Goal: Information Seeking & Learning: Learn about a topic

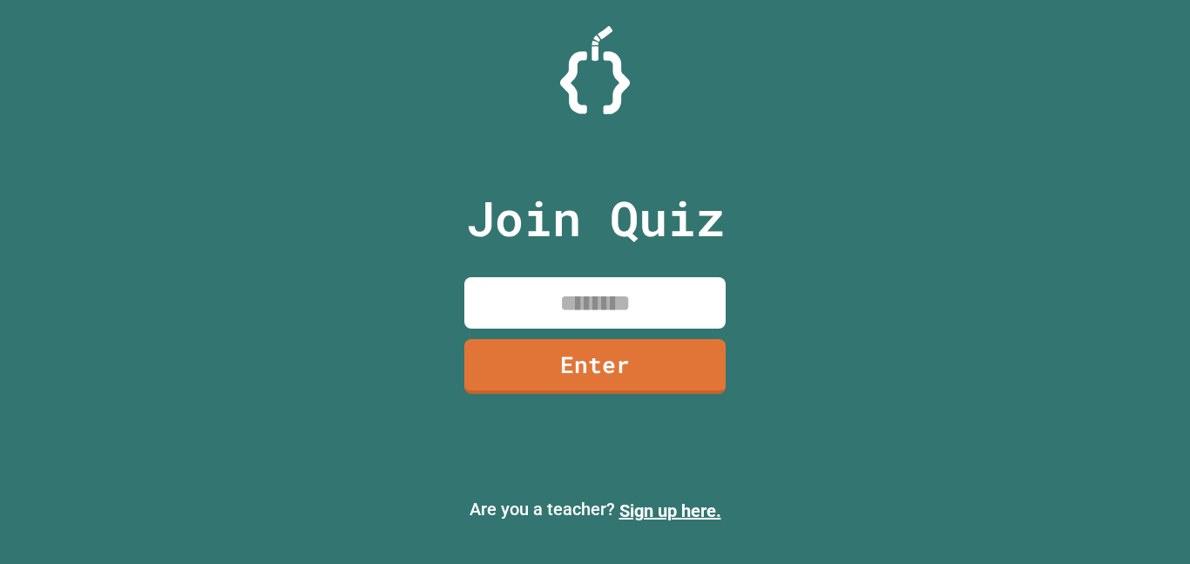
click at [551, 308] on input at bounding box center [594, 302] width 261 height 51
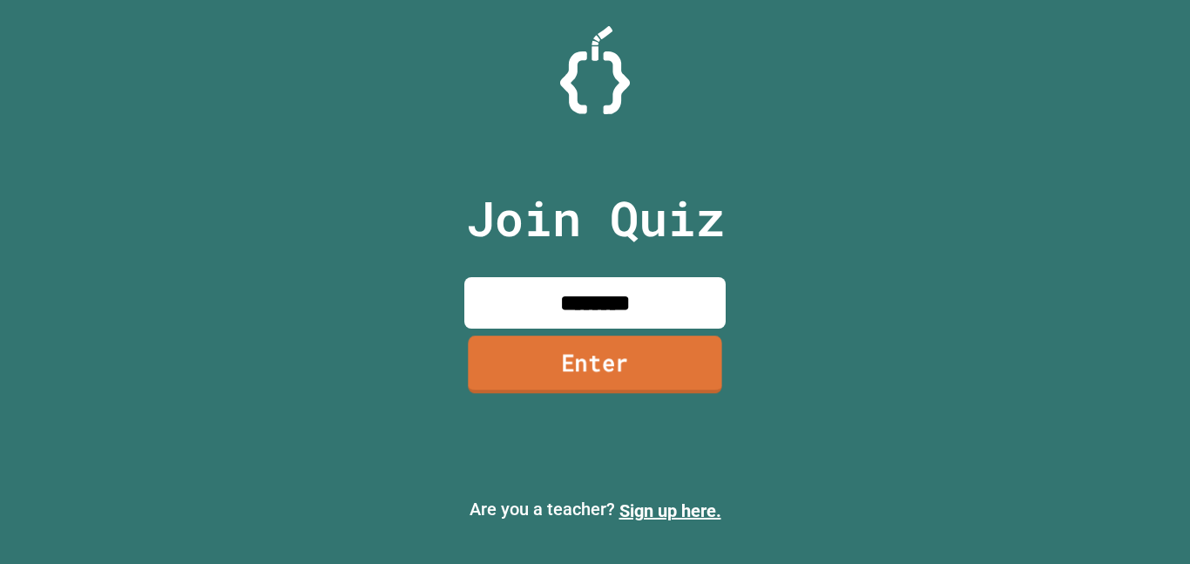
type input "********"
click at [537, 365] on link "Enter" at bounding box center [594, 363] width 253 height 57
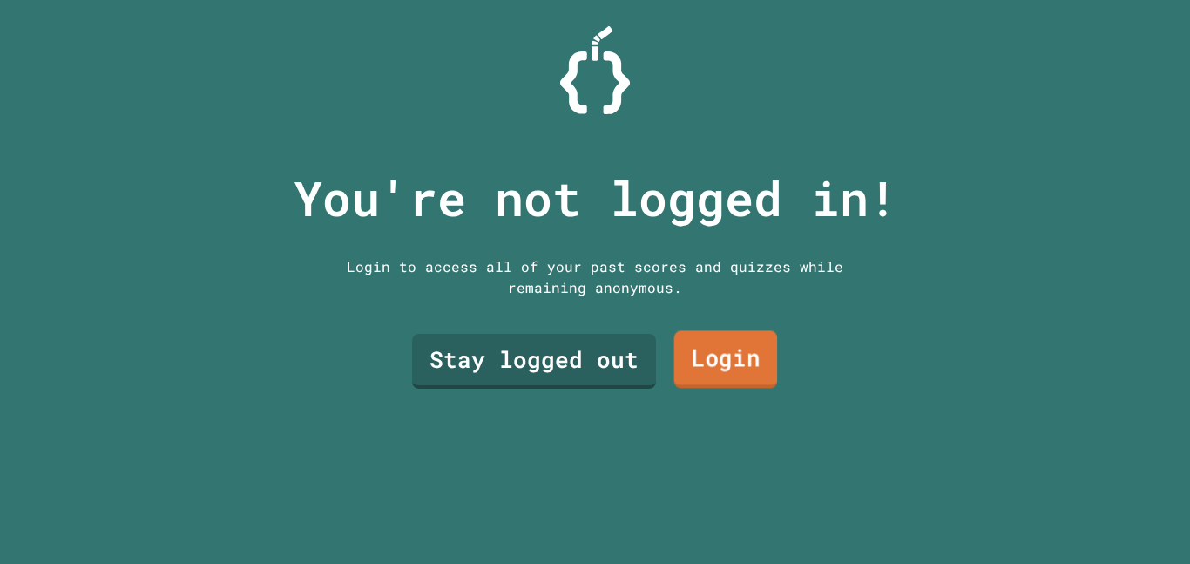
click at [741, 369] on link "Login" at bounding box center [726, 359] width 104 height 57
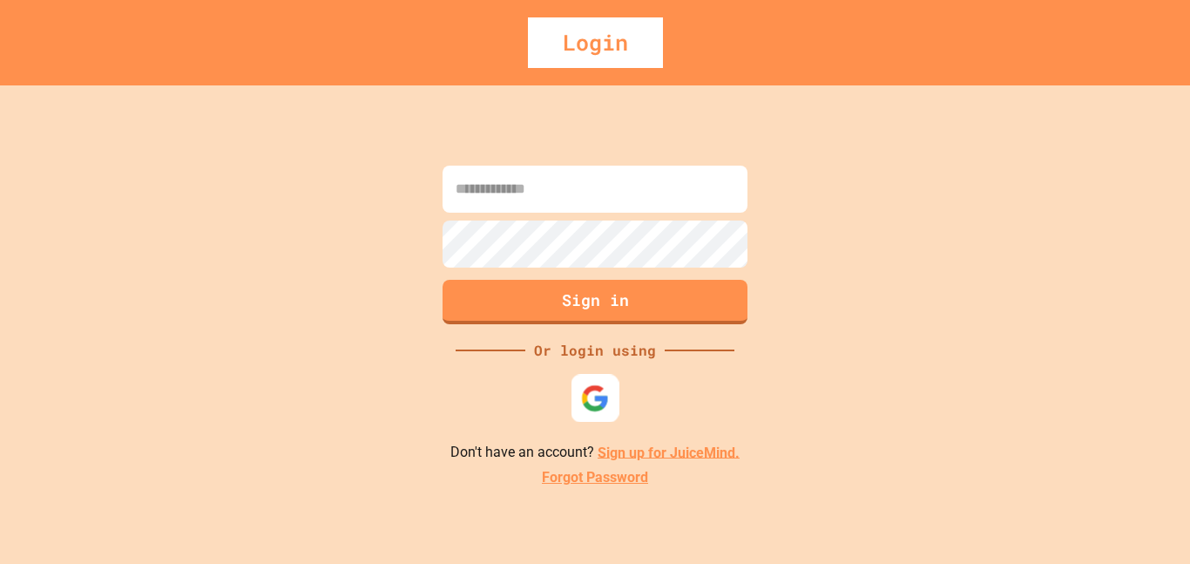
click at [588, 383] on img at bounding box center [595, 397] width 29 height 29
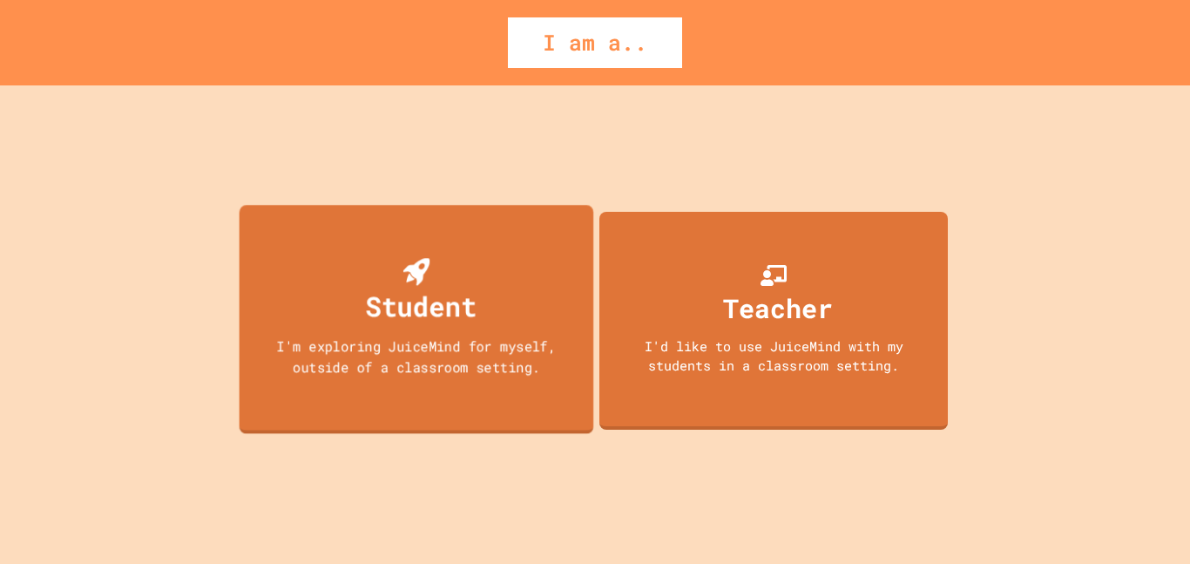
click at [452, 265] on div "Student" at bounding box center [416, 292] width 120 height 69
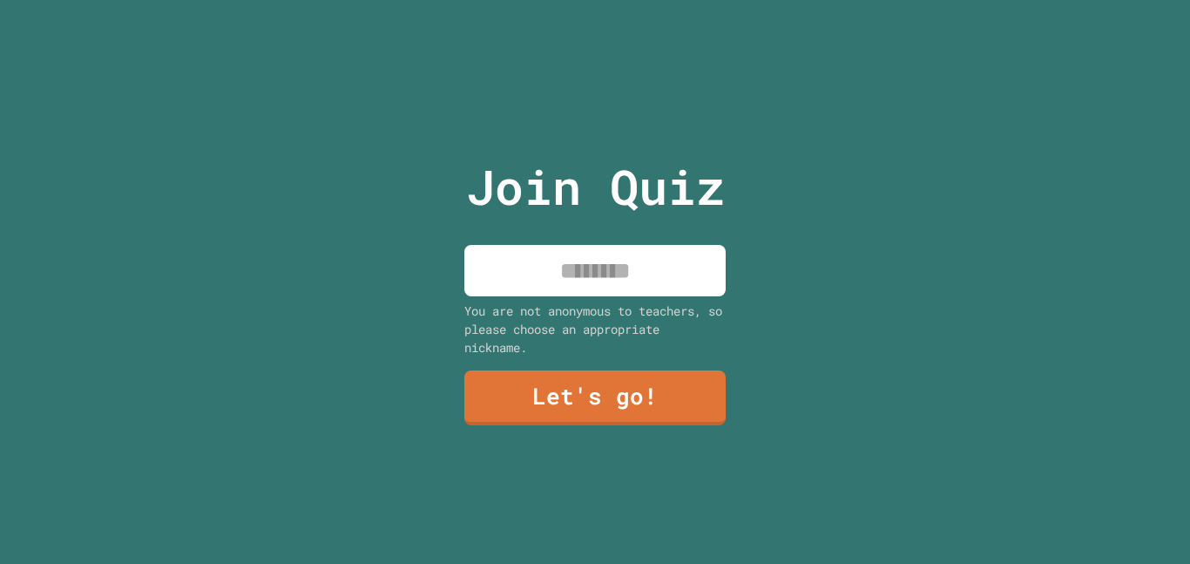
click at [539, 264] on input at bounding box center [594, 270] width 261 height 51
type input "******"
click at [544, 389] on link "Let's go!" at bounding box center [595, 396] width 264 height 57
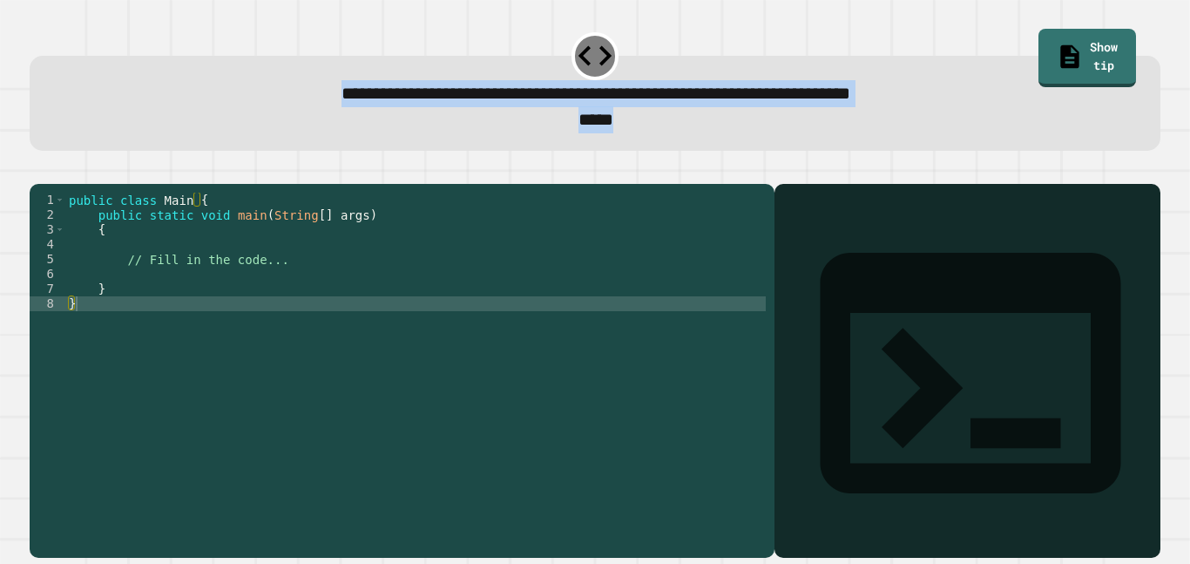
drag, startPoint x: 189, startPoint y: 87, endPoint x: 668, endPoint y: 124, distance: 480.4
click at [668, 124] on div "**********" at bounding box center [595, 107] width 1082 height 54
copy div "**********"
click at [643, 159] on div "1 2 3 4 5 6 7 8 public class Main { public static void main ( String [ ] args )…" at bounding box center [595, 360] width 1142 height 407
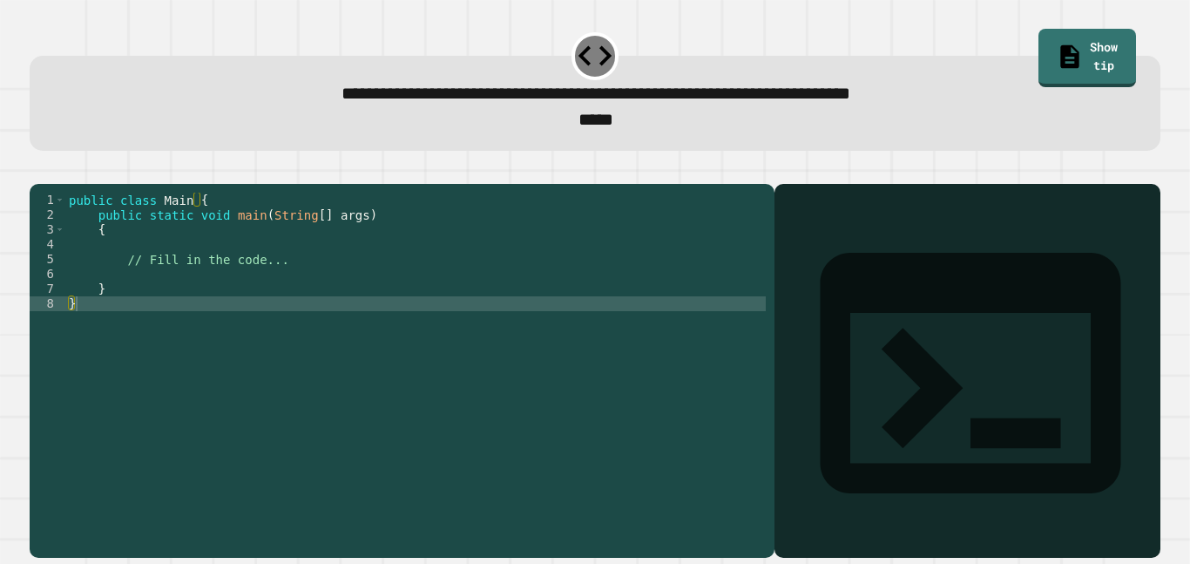
click at [134, 253] on div "public class Main { public static void main ( String [ ] args ) { // Fill in th…" at bounding box center [415, 362] width 700 height 341
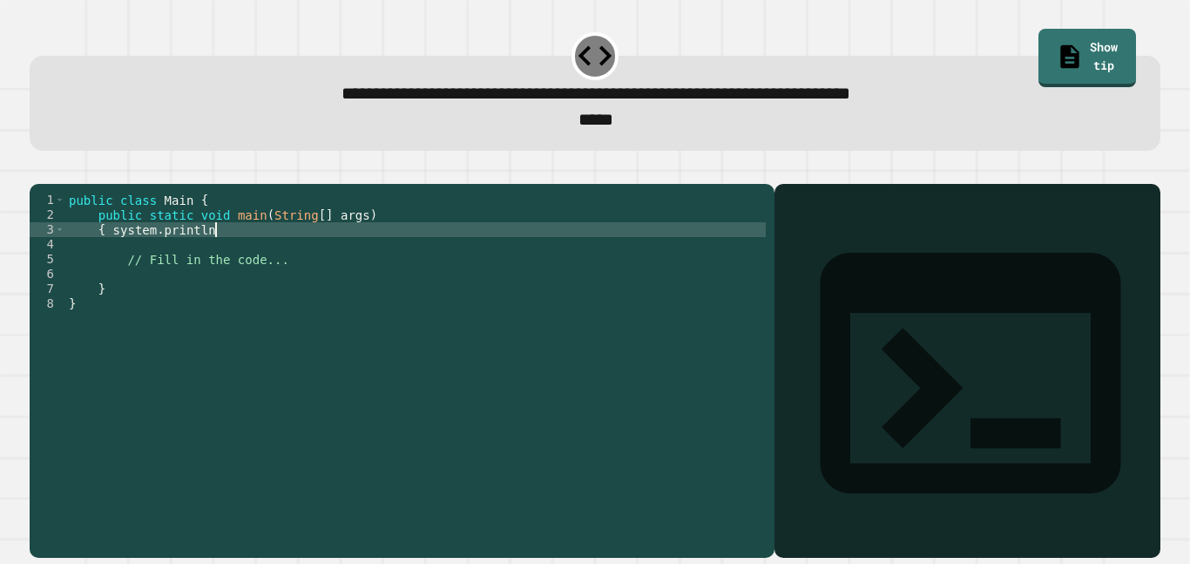
scroll to position [0, 17]
click at [1058, 44] on link "Show tip" at bounding box center [1087, 55] width 88 height 61
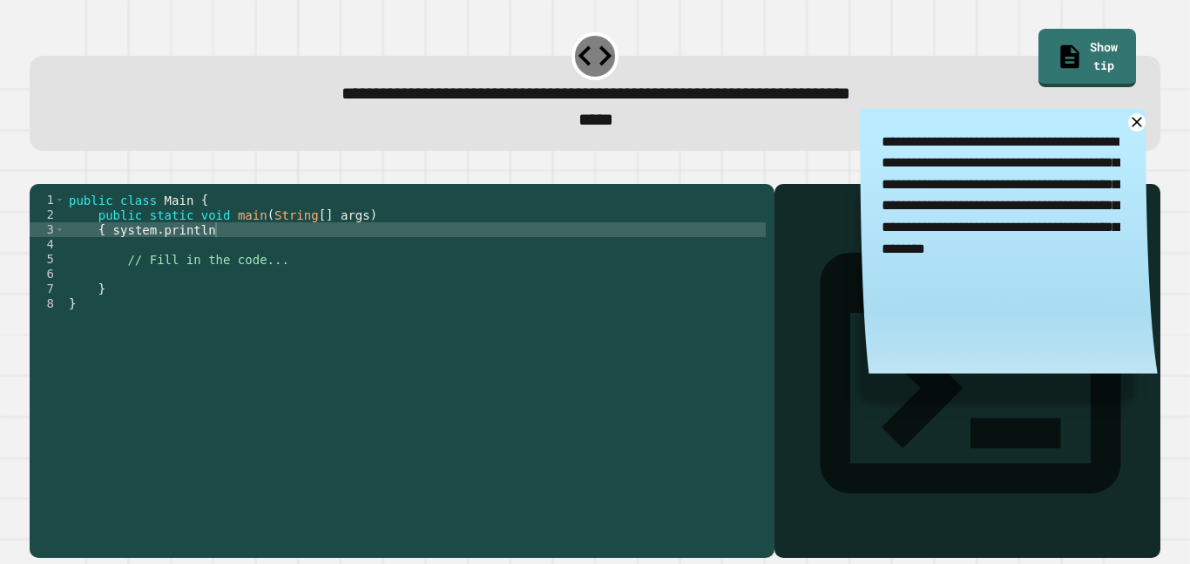
click at [648, 290] on div "public class Main { public static void main ( String [ ] args ) { system . prin…" at bounding box center [415, 362] width 700 height 341
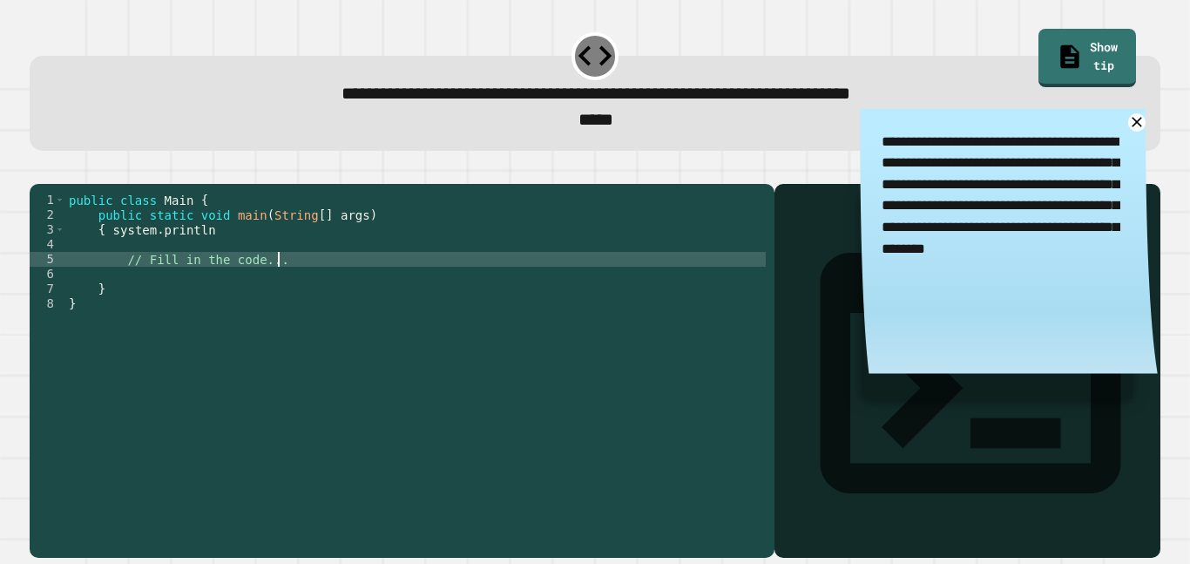
click at [300, 256] on div "public class Main { public static void main ( String [ ] args ) { system . prin…" at bounding box center [415, 362] width 700 height 341
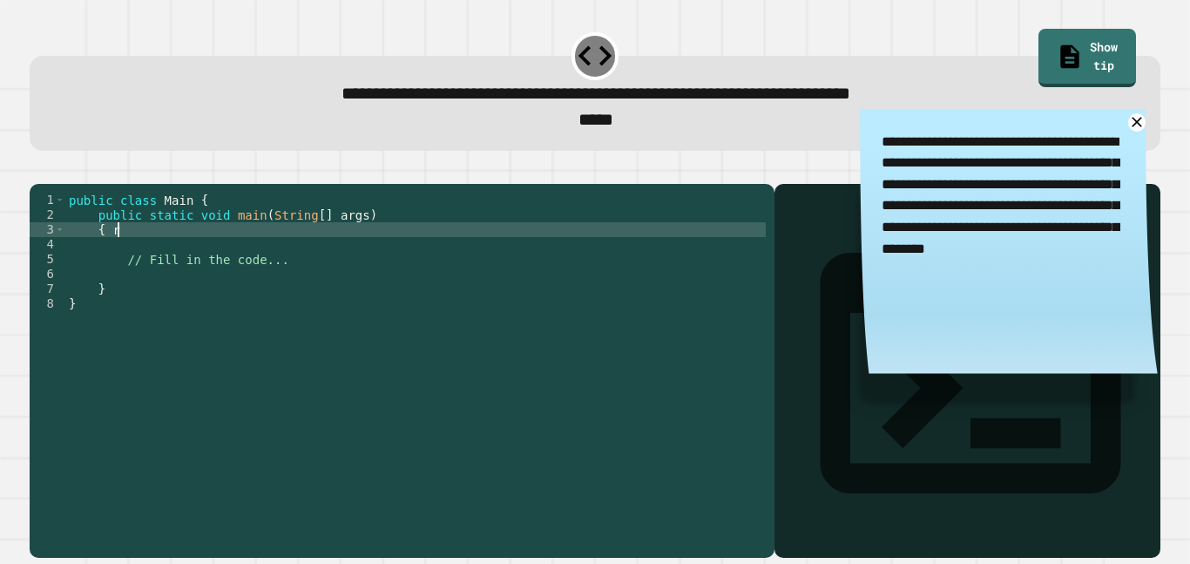
scroll to position [0, 4]
click at [1136, 126] on icon at bounding box center [1136, 122] width 22 height 22
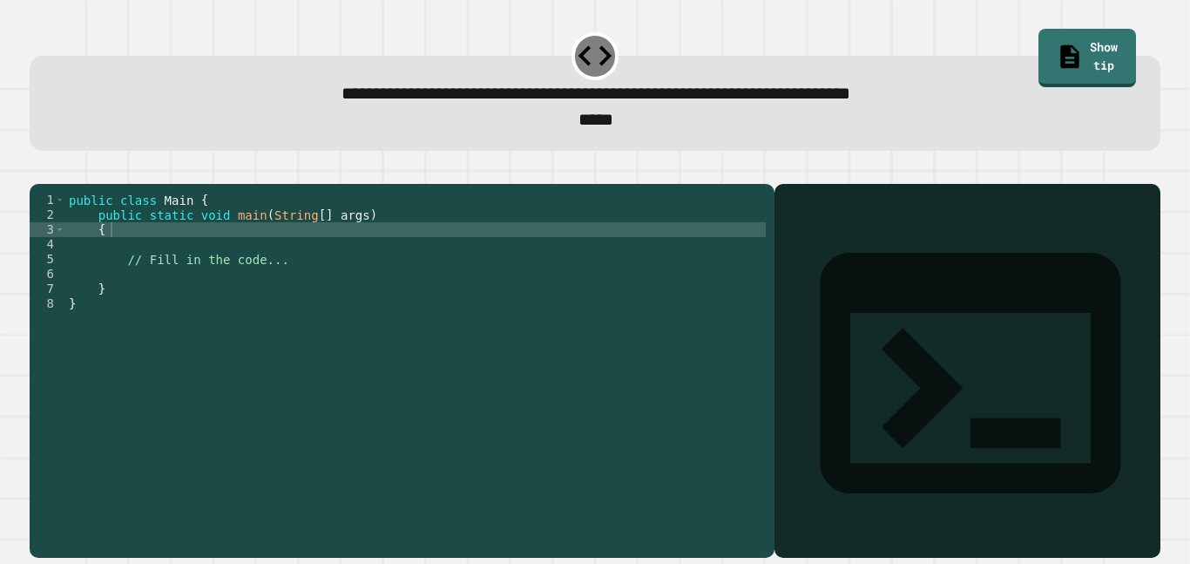
click at [249, 240] on div "public class Main { public static void main ( String [ ] args ) { // Fill in th…" at bounding box center [415, 362] width 700 height 341
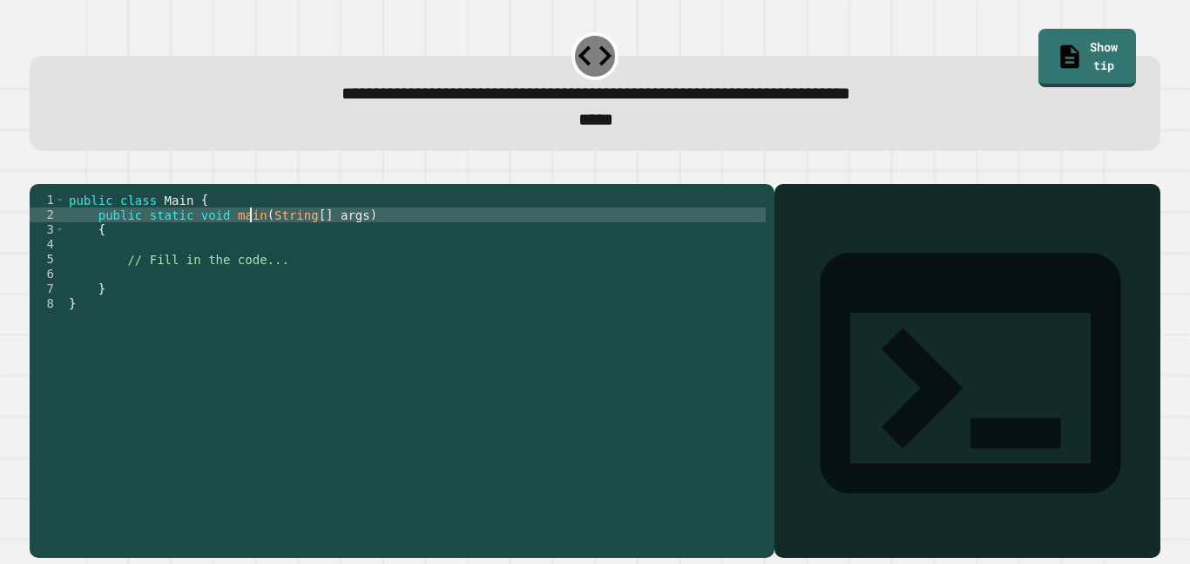
click at [251, 255] on div "public class Main { public static void main ( String [ ] args ) { // Fill in th…" at bounding box center [415, 362] width 700 height 341
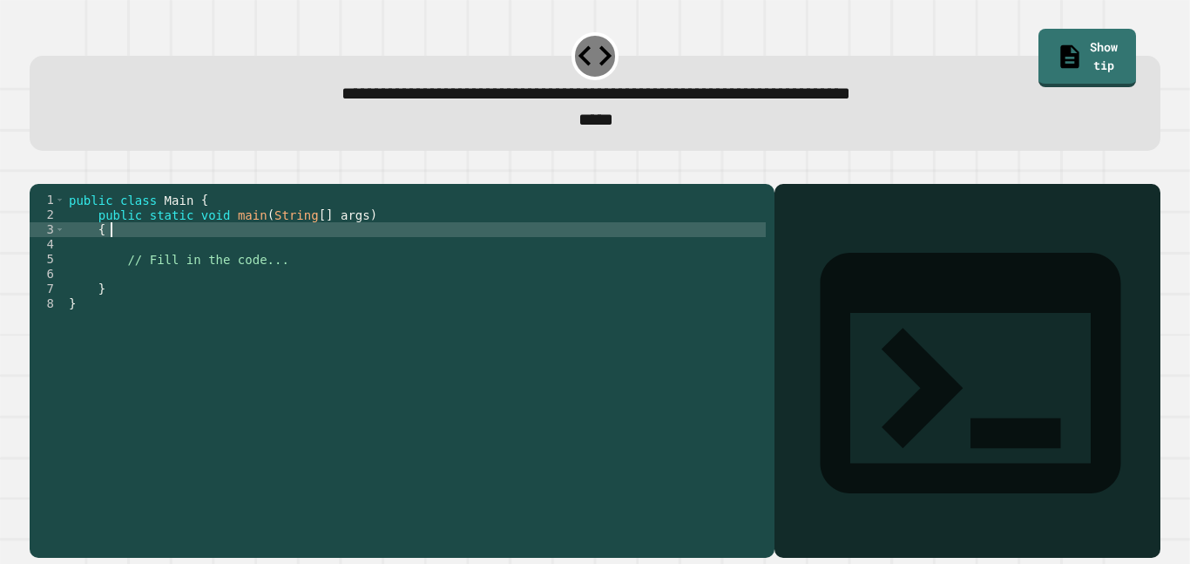
click at [162, 259] on div "public class Main { public static void main ( String [ ] args ) { // Fill in th…" at bounding box center [415, 362] width 700 height 341
type textarea "*"
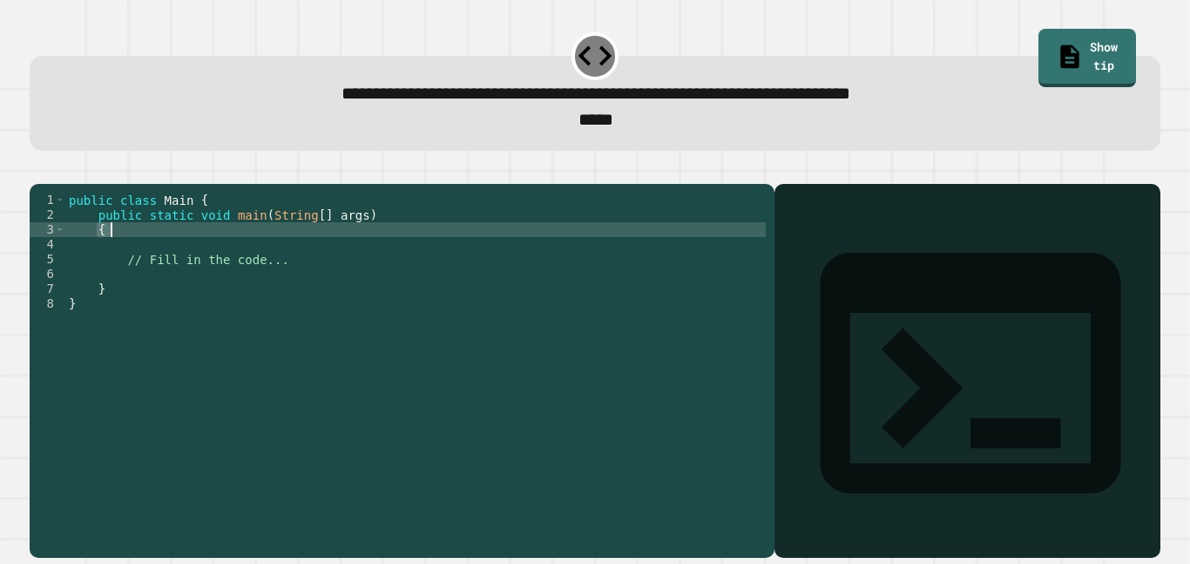
click at [148, 260] on div "public class Main { public static void main ( String [ ] args ) { // Fill in th…" at bounding box center [415, 347] width 700 height 311
click at [175, 251] on div "public class Main { public static void main ( String [ ] args ) { // Fill in th…" at bounding box center [415, 362] width 700 height 341
click at [184, 256] on div "public class Main { public static void main ( String [ ] args ) { // Fill in th…" at bounding box center [415, 362] width 700 height 341
click at [141, 257] on div "public class Main { public static void main ( String [ ] args ) { // Fill in th…" at bounding box center [415, 362] width 700 height 341
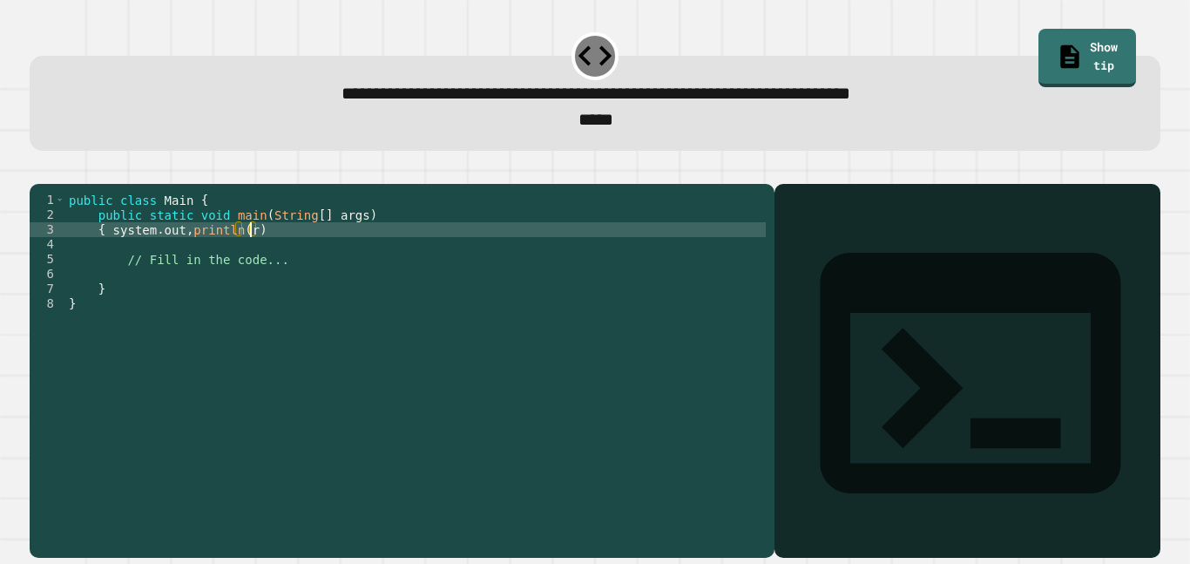
scroll to position [0, 24]
click at [1040, 52] on link "Show tip" at bounding box center [1086, 56] width 98 height 61
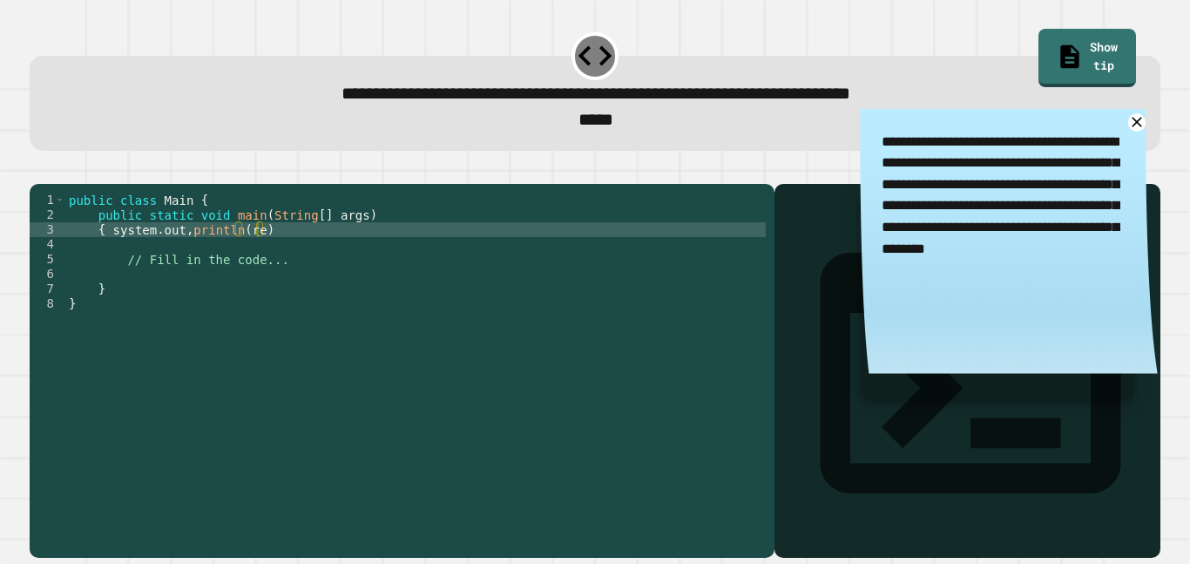
click at [253, 255] on div "public class Main { public static void main ( String [ ] args ) { system . out …" at bounding box center [415, 362] width 700 height 341
click at [253, 253] on div "public class Main { public static void main ( String [ ] args ) { system . out …" at bounding box center [415, 362] width 700 height 341
click at [260, 256] on div "public class Main { public static void main ( String [ ] args ) { system . out …" at bounding box center [415, 362] width 700 height 341
click at [1134, 122] on icon at bounding box center [1136, 122] width 12 height 12
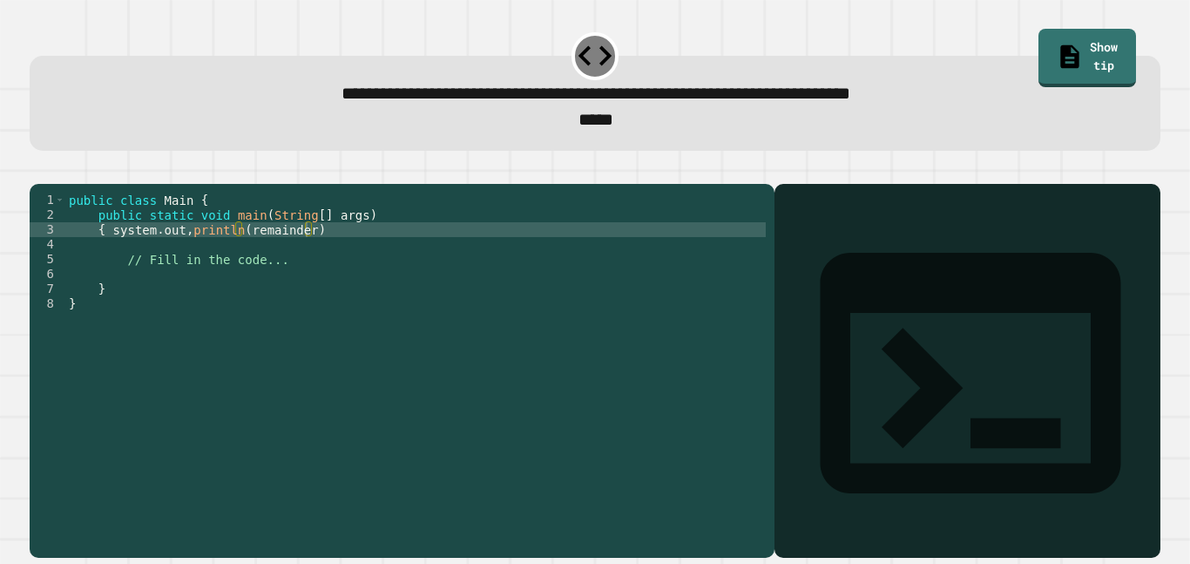
click at [819, 233] on div "Output shell" at bounding box center [967, 384] width 386 height 401
click at [810, 231] on icon at bounding box center [970, 372] width 361 height 361
click at [856, 554] on div "Output shell" at bounding box center [825, 564] width 74 height 21
click at [307, 258] on div "public class Main { public static void main ( String [ ] args ) { system . out …" at bounding box center [415, 362] width 700 height 341
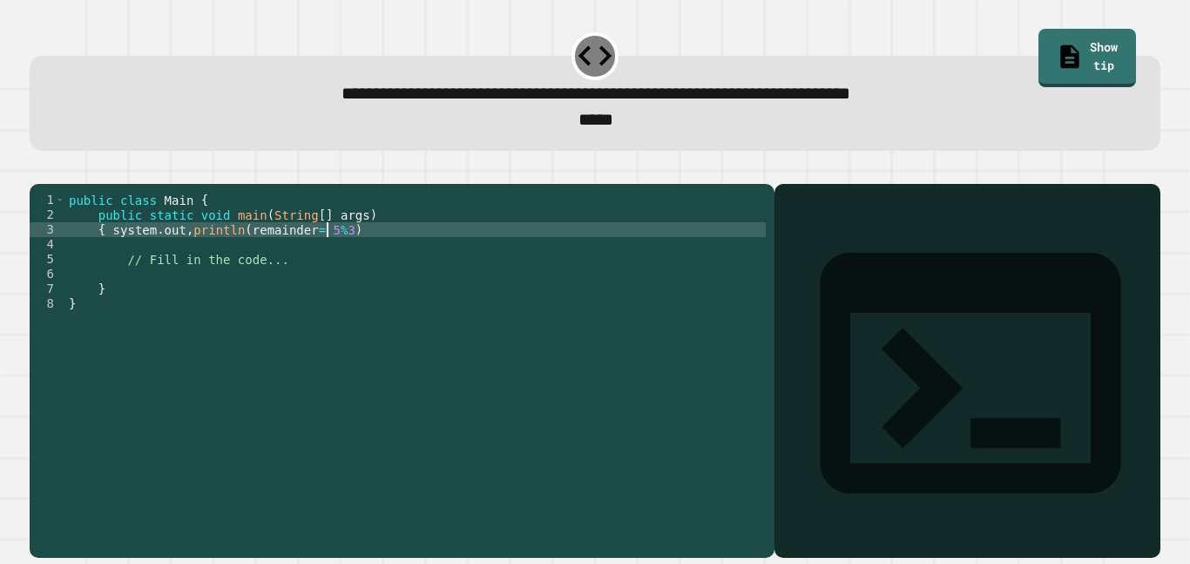
click at [326, 261] on div "public class Main { public static void main ( String [ ] args ) { system . out …" at bounding box center [415, 362] width 700 height 341
click at [346, 262] on div "public class Main { public static void main ( String [ ] args ) { system . out …" at bounding box center [415, 362] width 700 height 341
click at [393, 257] on div "public class Main { public static void main ( String [ ] args ) { system . out …" at bounding box center [415, 362] width 700 height 341
click at [369, 256] on div "public class Main { public static void main ( String [ ] args ) { system . out …" at bounding box center [415, 362] width 700 height 341
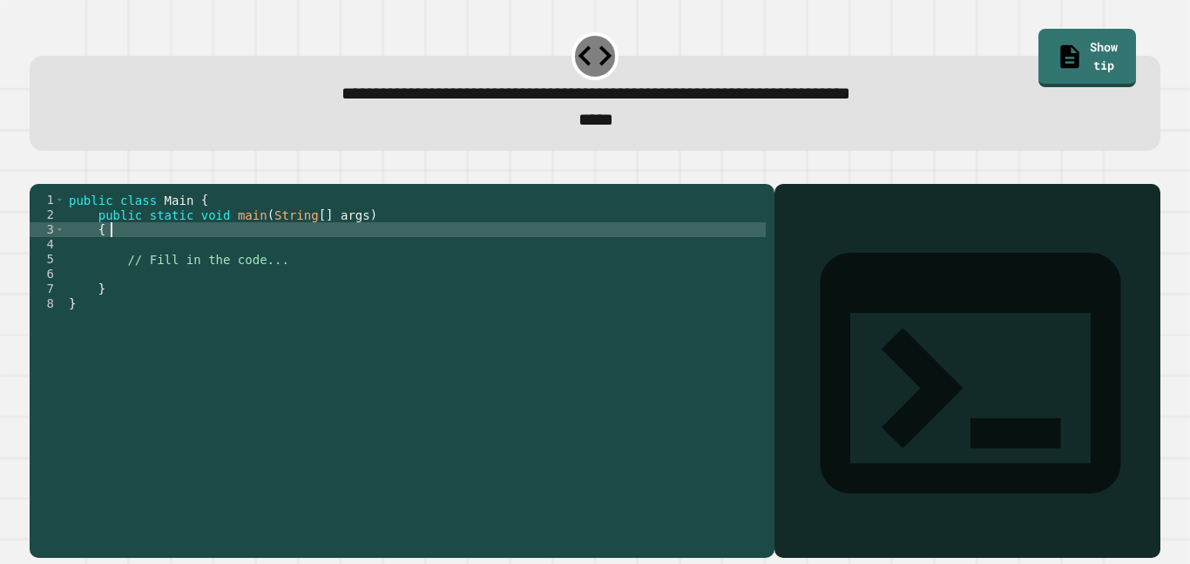
scroll to position [0, 3]
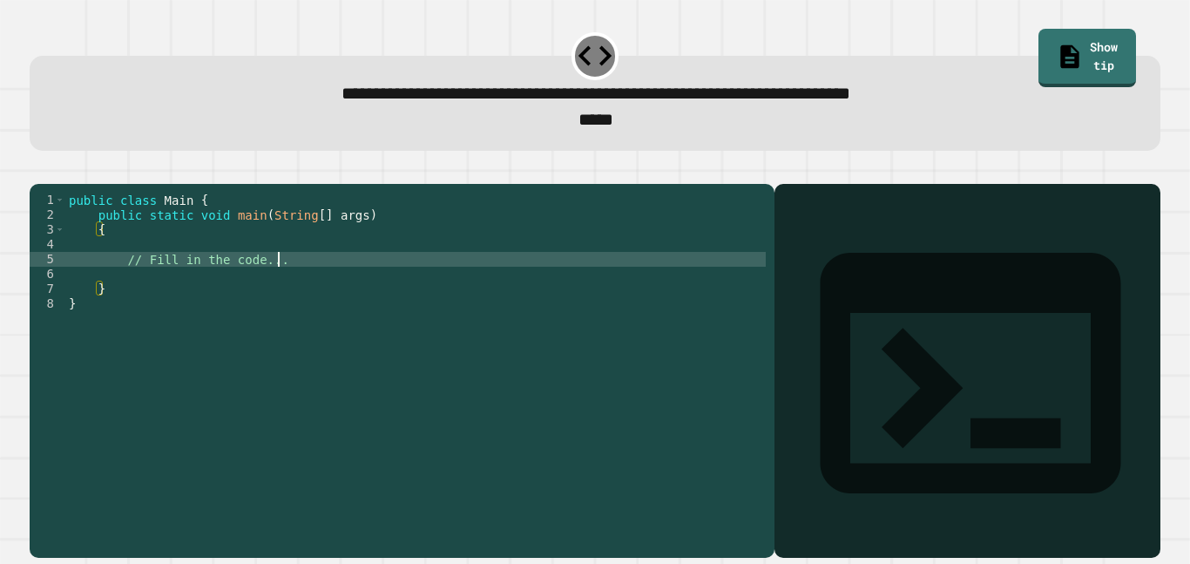
click at [283, 291] on div "public class Main { public static void main ( String [ ] args ) { // Fill in th…" at bounding box center [415, 362] width 700 height 341
type textarea "*"
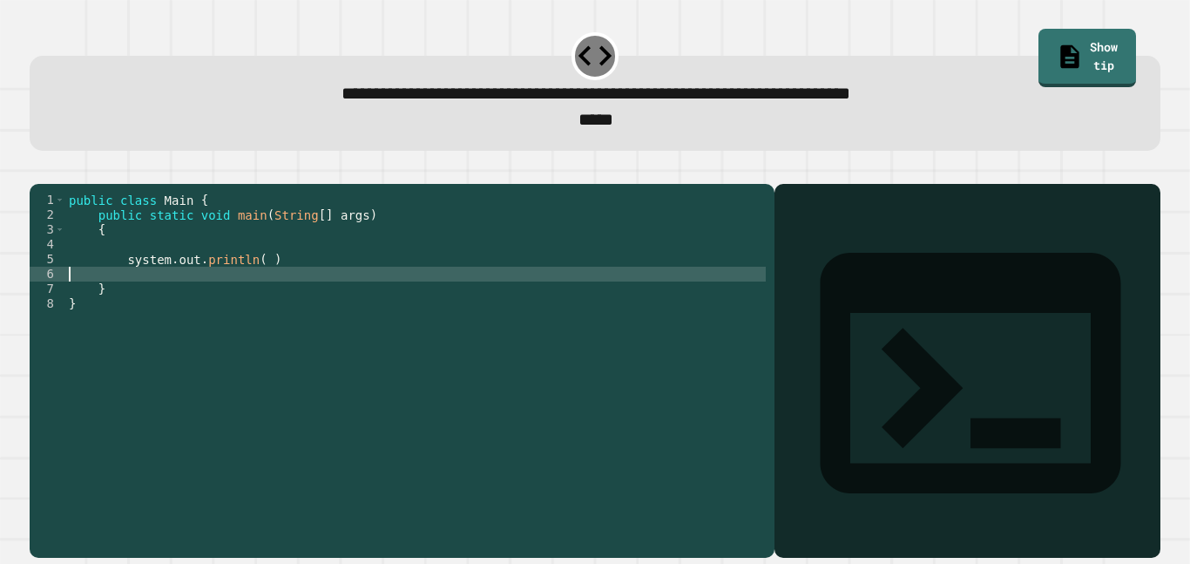
click at [133, 293] on div "public class Main { public static void main ( String [ ] args ) { system . out …" at bounding box center [415, 362] width 700 height 341
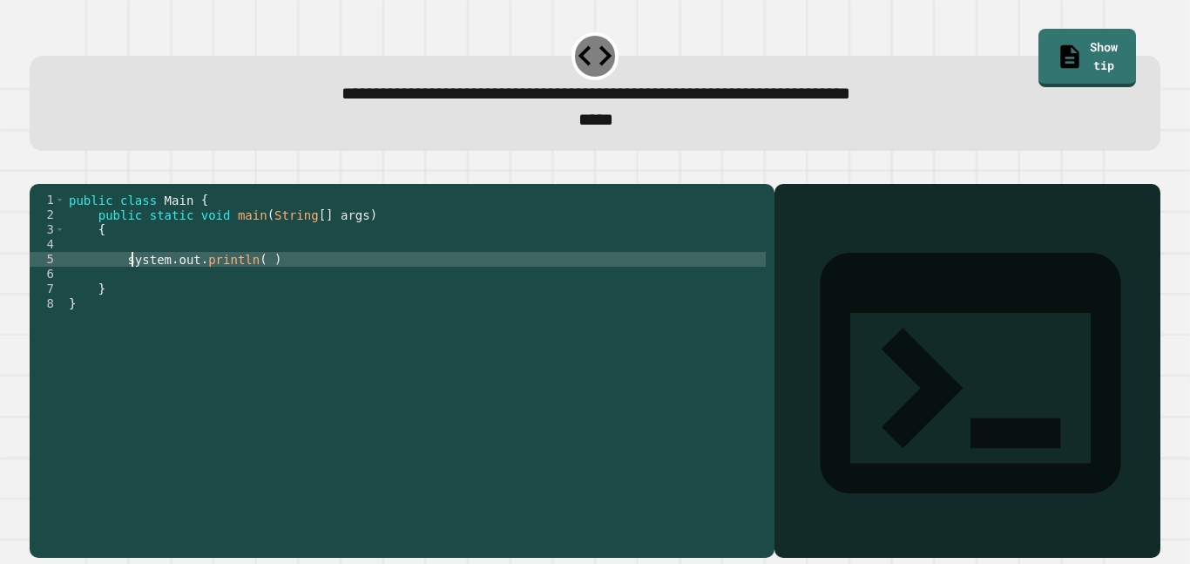
click at [129, 280] on div "public class Main { public static void main ( String [ ] args ) { system . out …" at bounding box center [415, 362] width 700 height 341
click at [254, 287] on div "public class Main { public static void main ( String [ ] args ) { System . out …" at bounding box center [415, 362] width 700 height 341
click at [327, 294] on div "public class Main { public static void main ( String [ ] args ) { System . out …" at bounding box center [415, 362] width 700 height 341
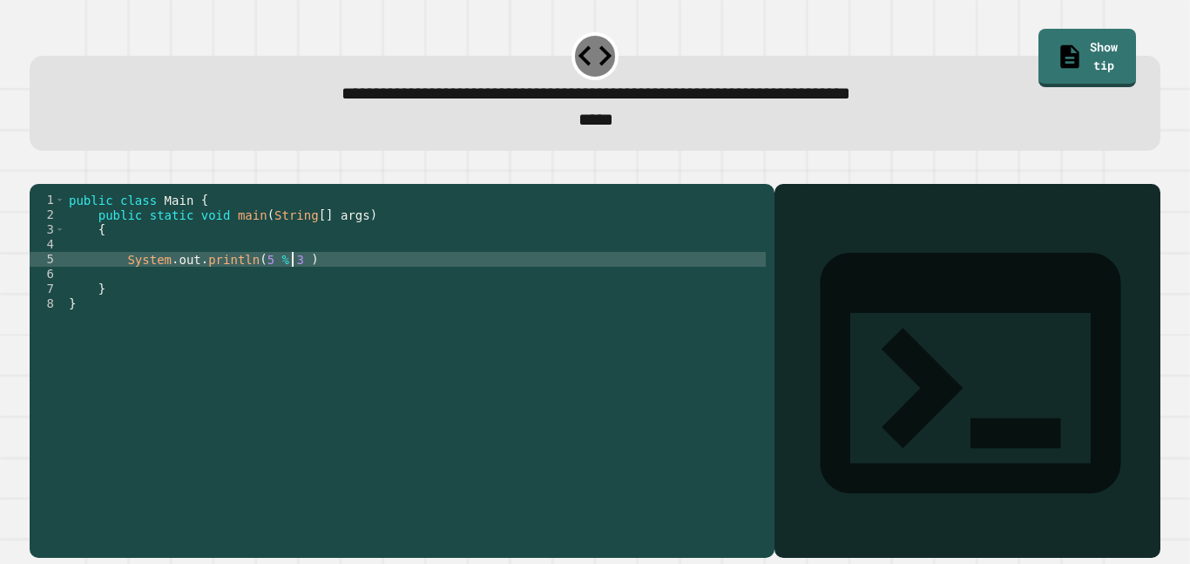
scroll to position [0, 0]
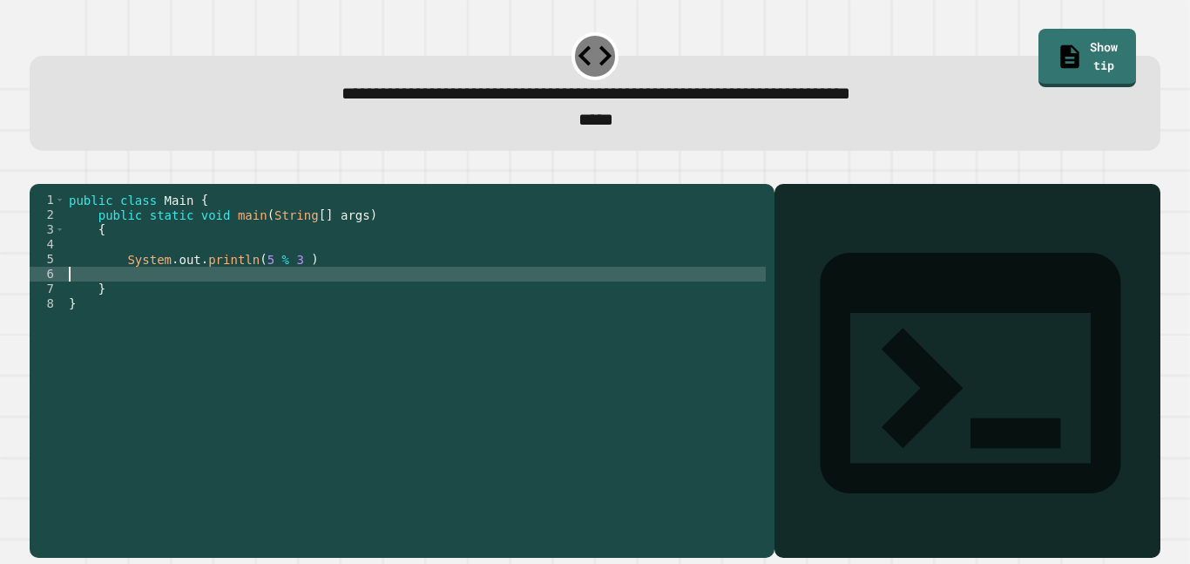
click at [314, 287] on div "public class Main { public static void main ( String [ ] args ) { System . out …" at bounding box center [415, 362] width 700 height 341
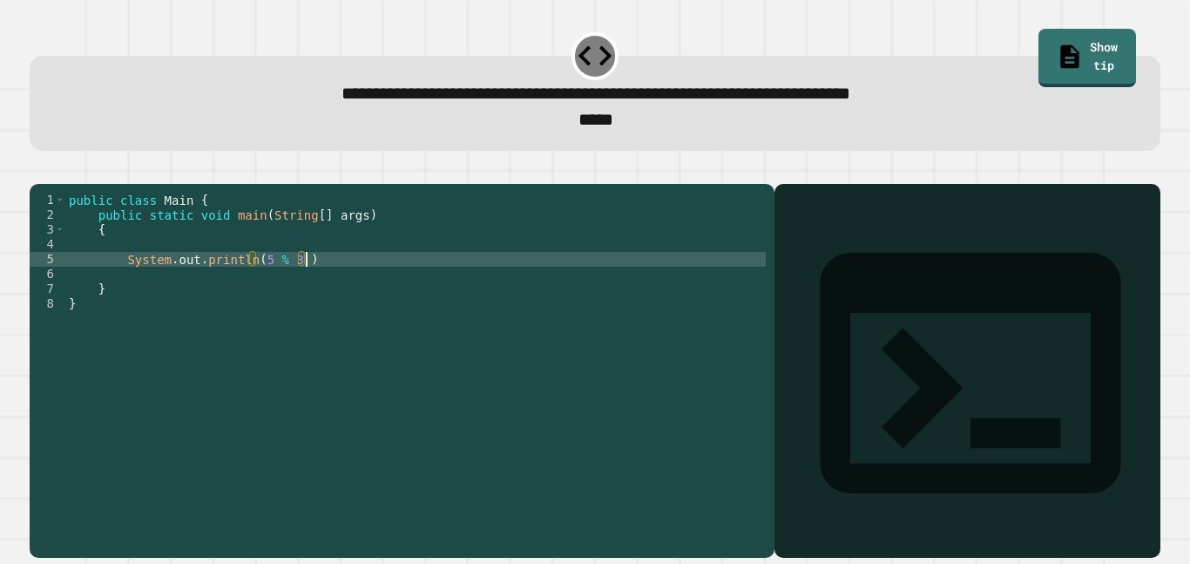
scroll to position [0, 30]
type textarea "**********"
click at [38, 170] on icon "button" at bounding box center [38, 170] width 0 height 0
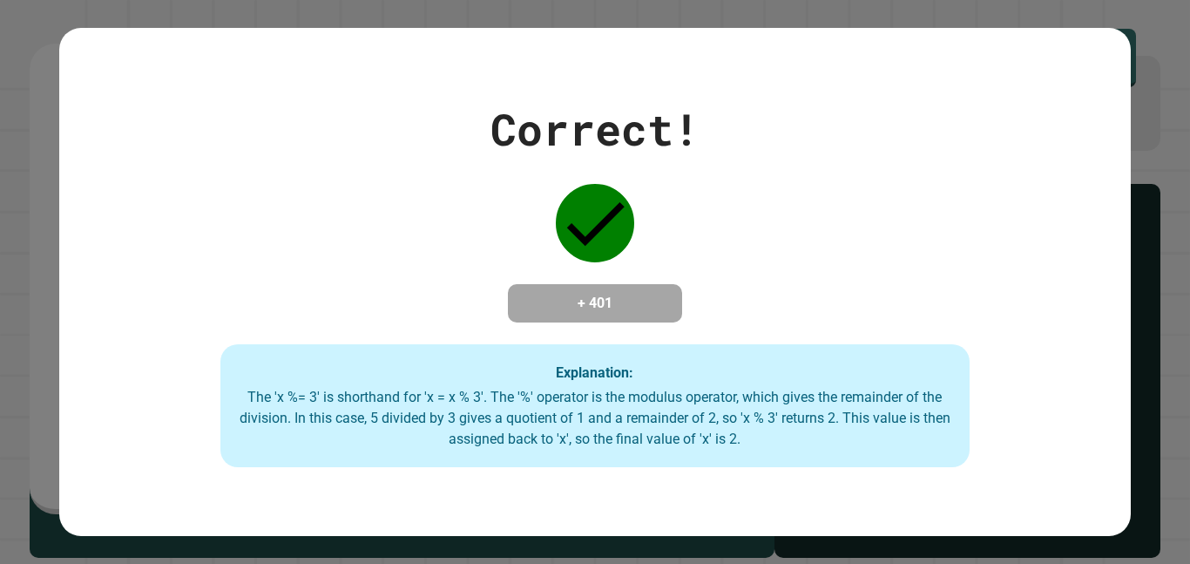
click at [422, 318] on div "Correct! + 401 Explanation: The 'x %= 3' is shorthand for 'x = x % 3'. The '%' …" at bounding box center [594, 282] width 1070 height 371
click at [204, 215] on div "Correct! + 401 Explanation: The 'x %= 3' is shorthand for 'x = x % 3'. The '%' …" at bounding box center [594, 282] width 1070 height 371
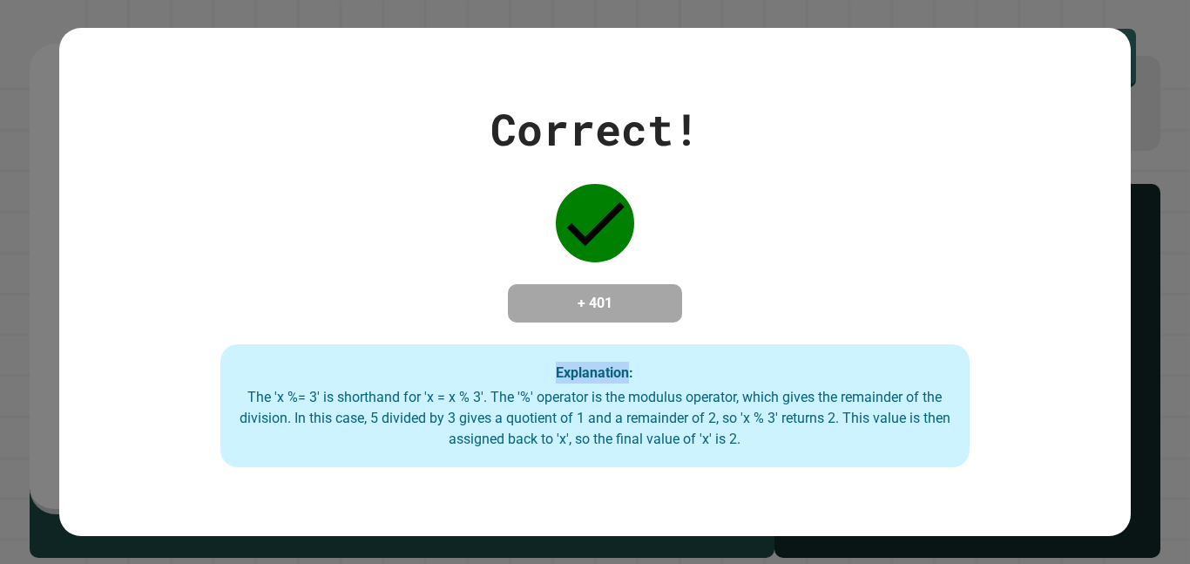
click at [273, 225] on div "Correct! + 401 Explanation: The 'x %= 3' is shorthand for 'x = x % 3'. The '%' …" at bounding box center [594, 282] width 1070 height 371
click at [441, 300] on div "Correct! + 401 Explanation: The 'x %= 3' is shorthand for 'x = x % 3'. The '%' …" at bounding box center [594, 282] width 1070 height 371
click at [663, 251] on div "Correct! + 401 Explanation: The 'x %= 3' is shorthand for 'x = x % 3'. The '%' …" at bounding box center [594, 282] width 1070 height 371
click at [537, 314] on h4 "+ 401" at bounding box center [594, 303] width 139 height 21
click at [576, 228] on icon at bounding box center [595, 223] width 78 height 78
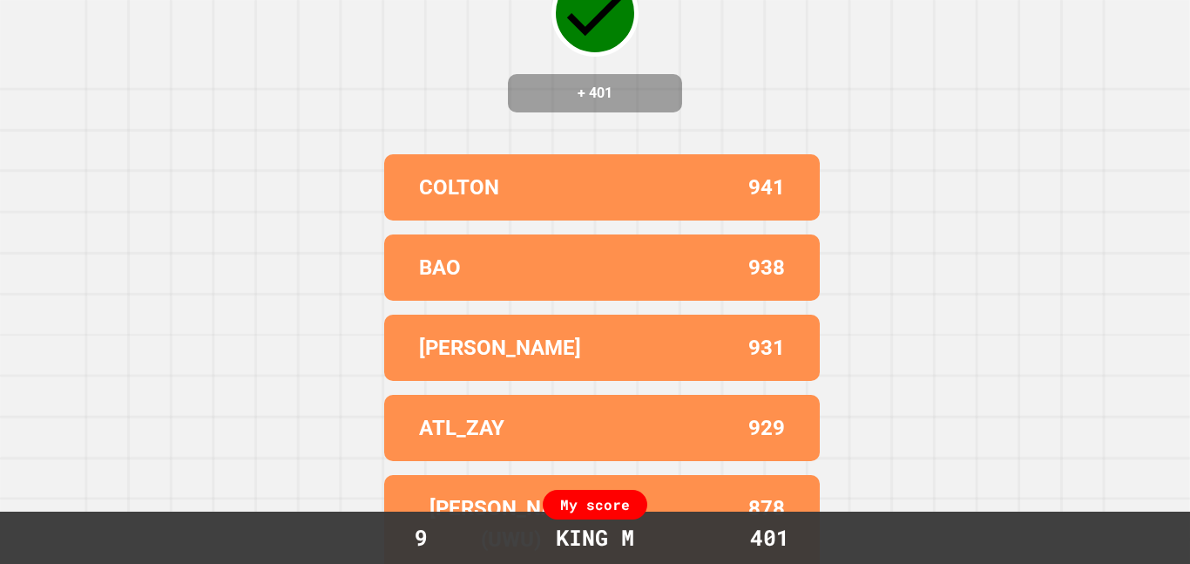
scroll to position [0, 0]
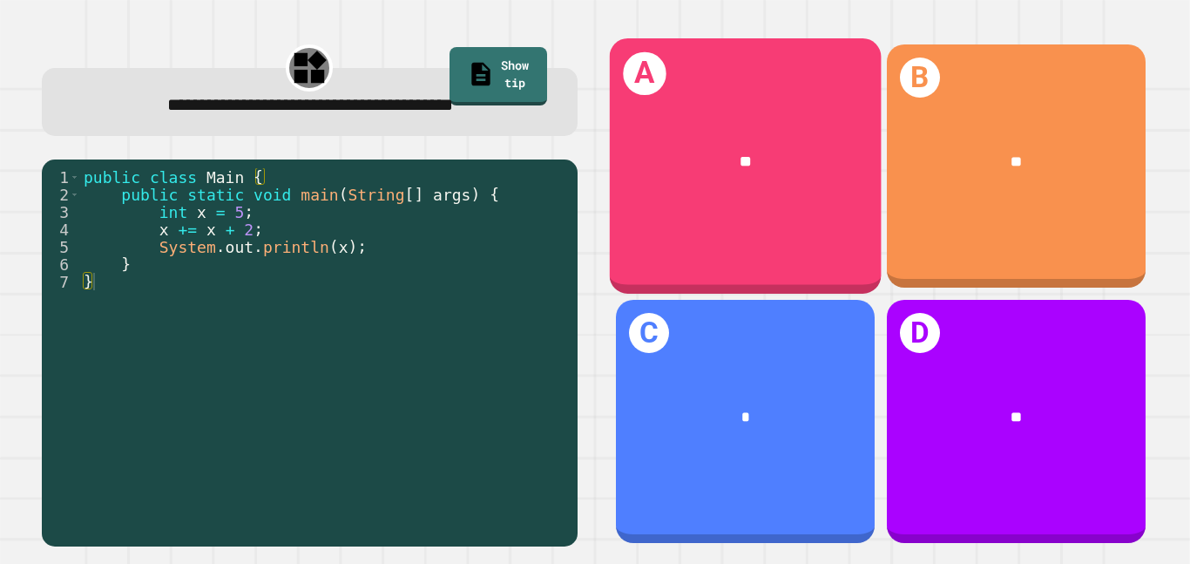
click at [725, 159] on div "**" at bounding box center [745, 161] width 211 height 23
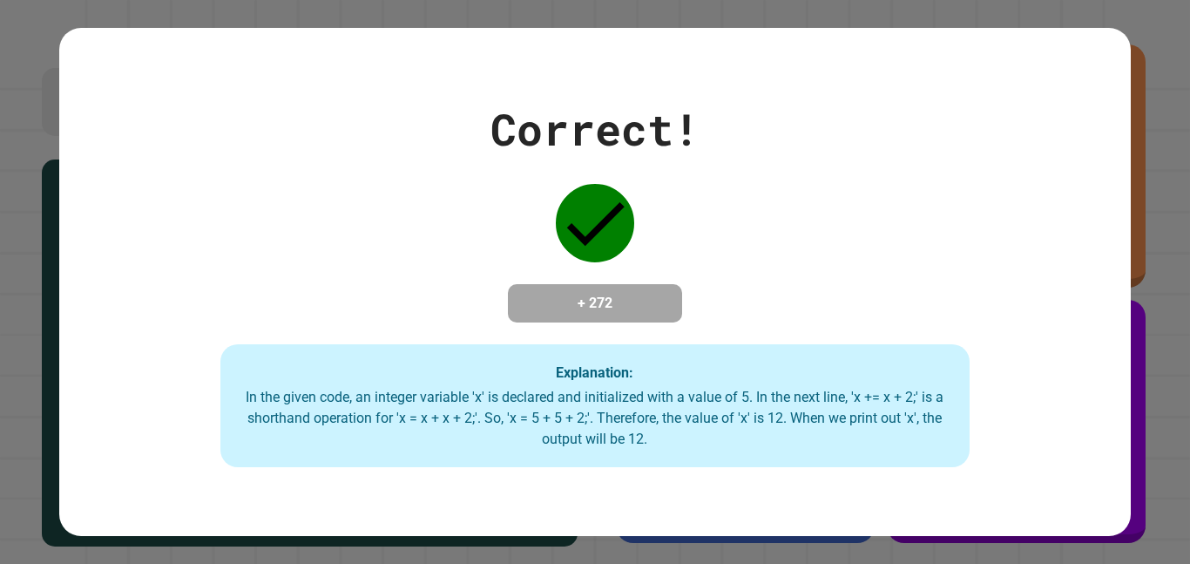
click at [717, 286] on div "Correct! + 272 Explanation: In the given code, an integer variable 'x' is decla…" at bounding box center [594, 282] width 1070 height 371
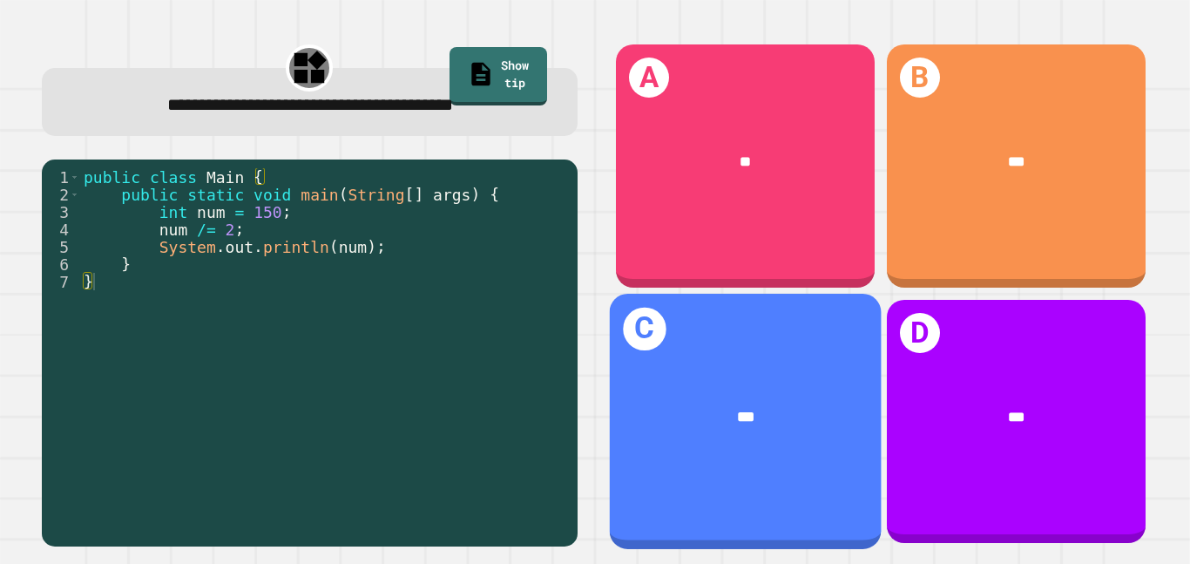
click at [730, 362] on div "C ***" at bounding box center [745, 421] width 272 height 255
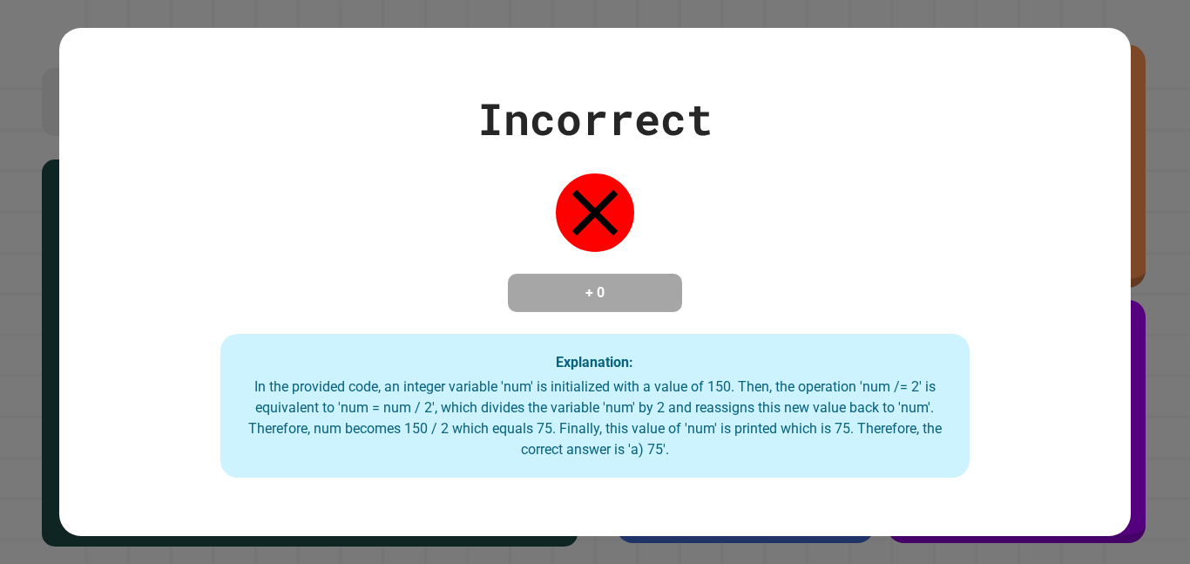
click at [620, 312] on div "+ 0" at bounding box center [595, 292] width 174 height 38
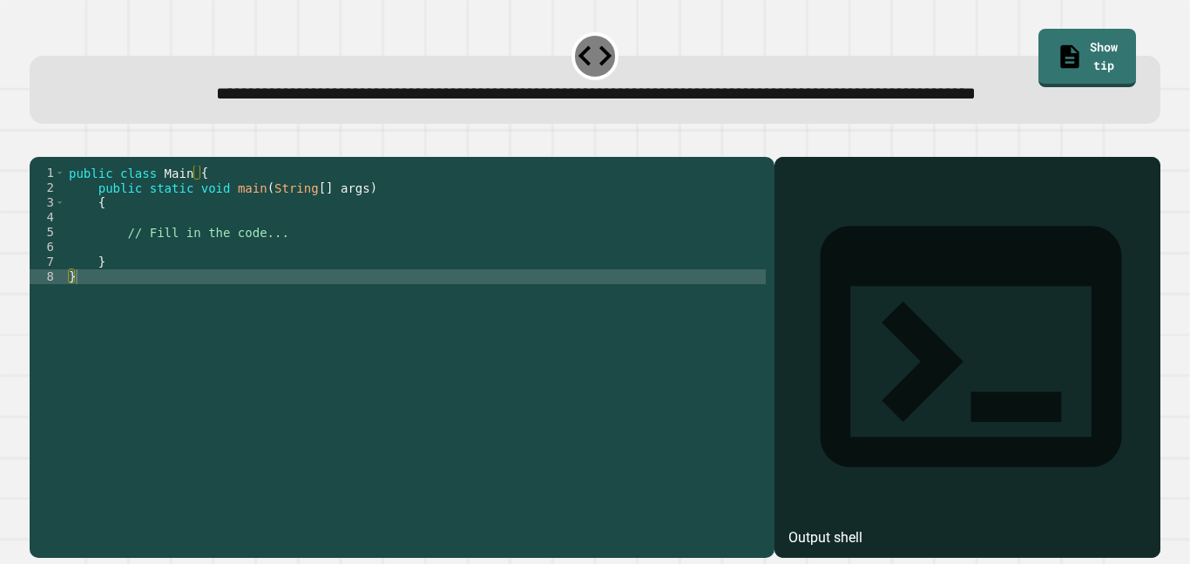
click at [306, 287] on div "public class Main { public static void main ( String [ ] args ) { // Fill in th…" at bounding box center [415, 335] width 700 height 341
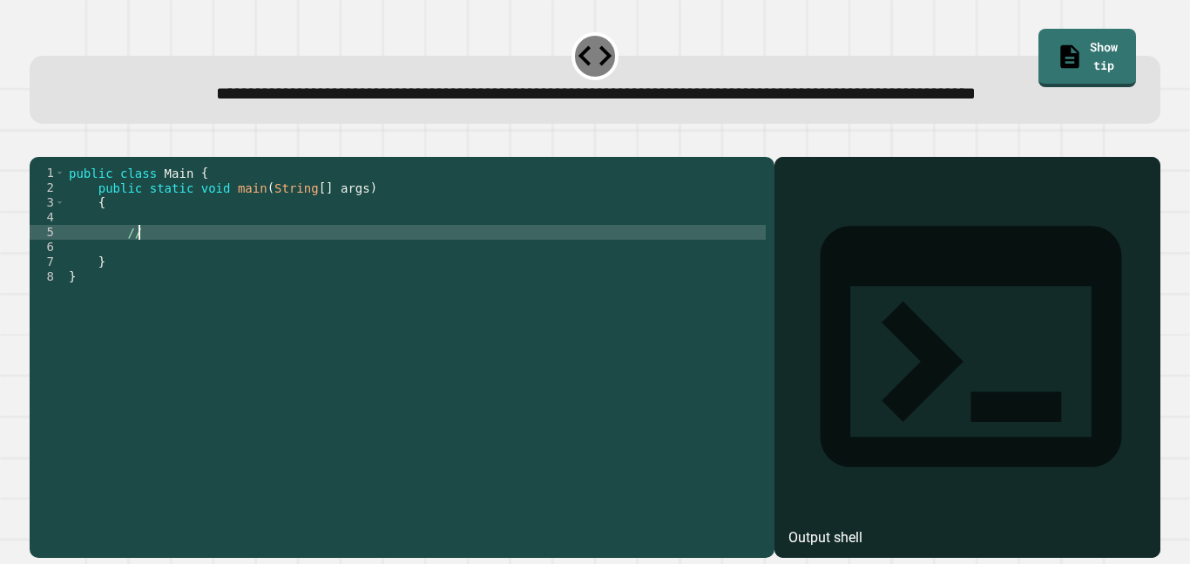
type textarea "*"
type textarea "******"
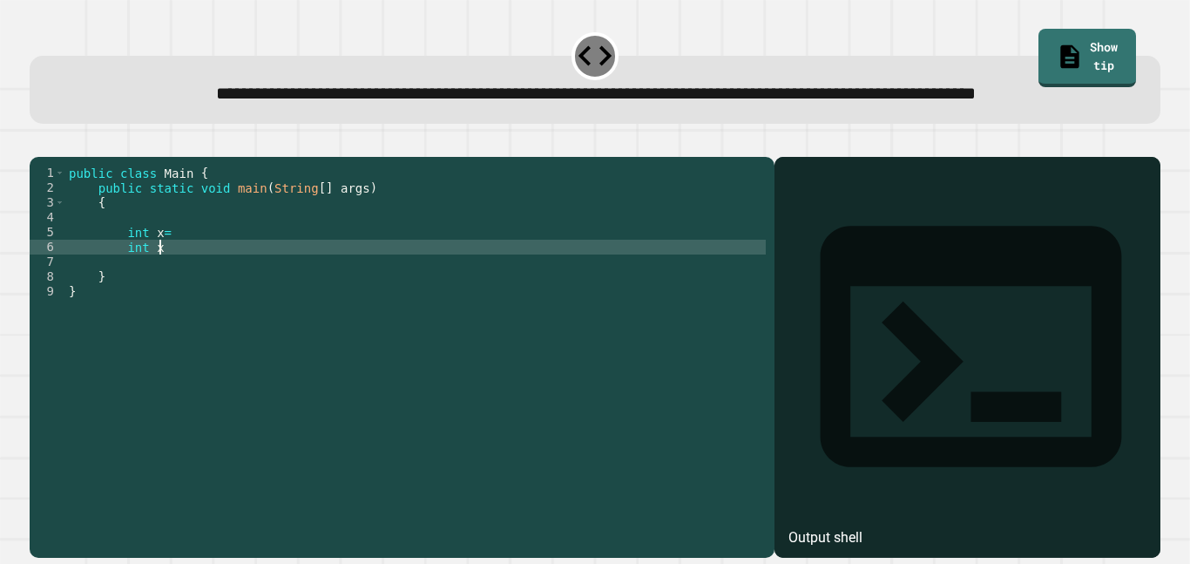
scroll to position [0, 11]
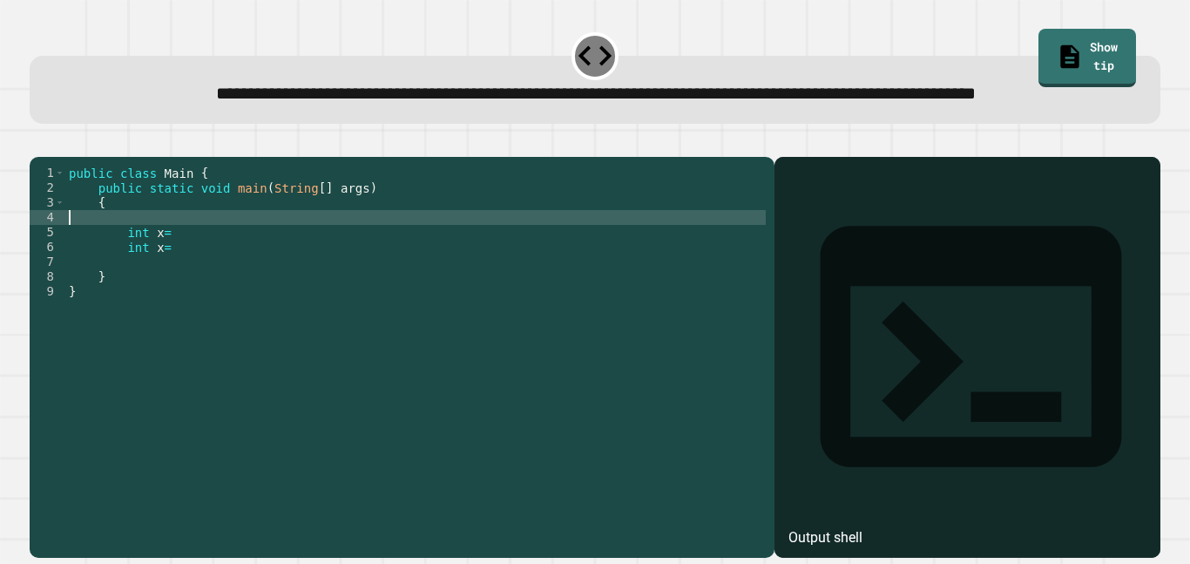
click at [261, 277] on div "public class Main { public static void main ( String [ ] args ) { int x = int x…" at bounding box center [415, 335] width 700 height 341
click at [254, 287] on div "public class Main { public static void main ( String [ ] args ) { int x = int x…" at bounding box center [415, 335] width 700 height 341
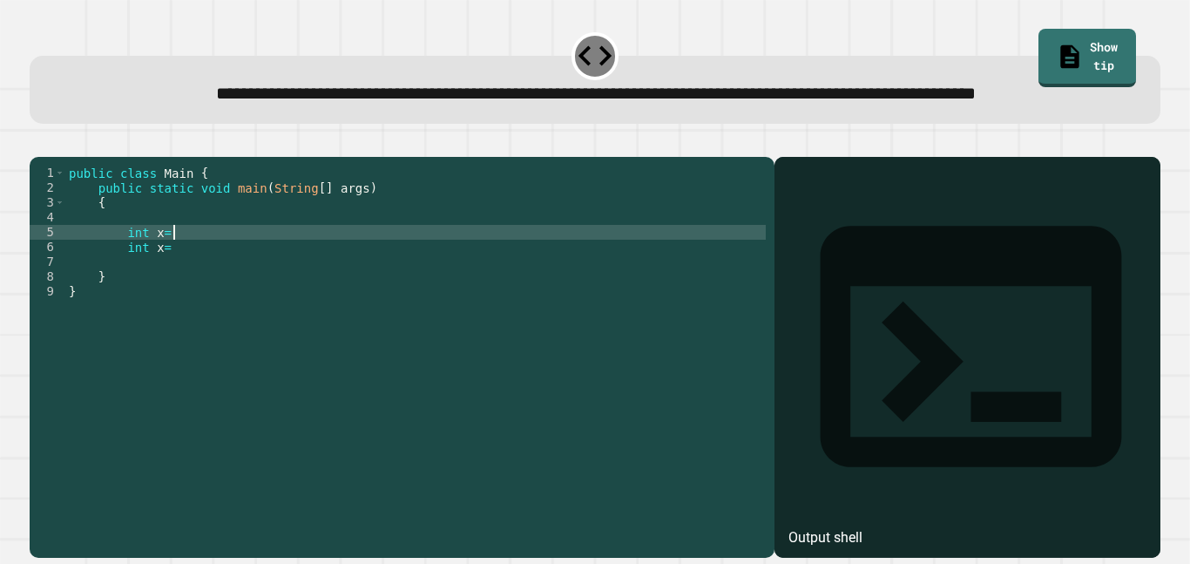
scroll to position [0, 12]
type textarea "*"
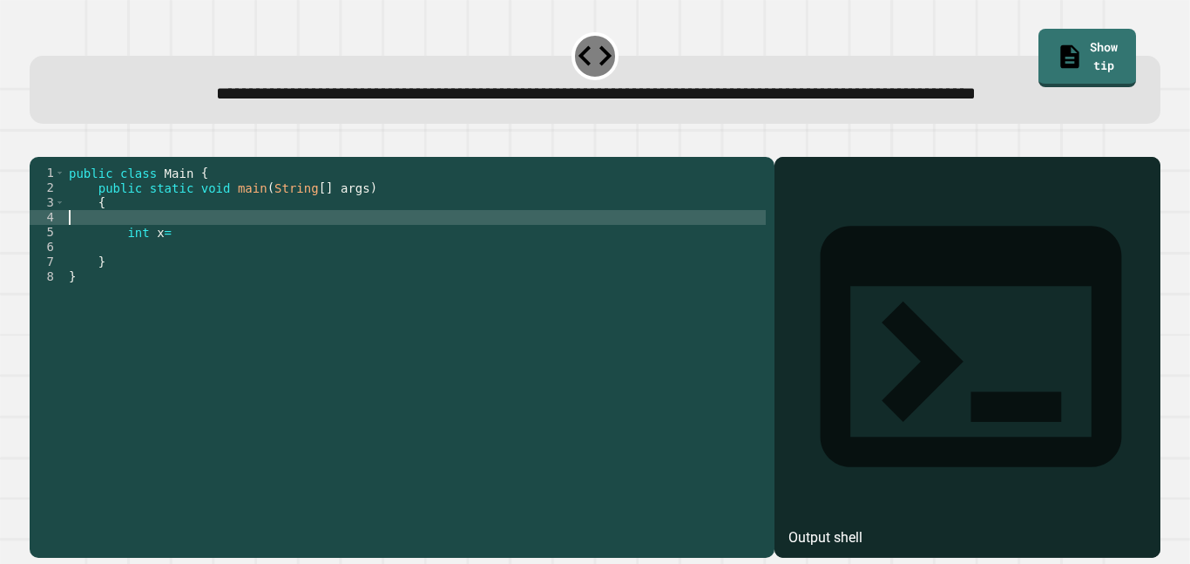
click at [186, 287] on div "public class Main { public static void main ( String [ ] args ) { int x = } }" at bounding box center [415, 335] width 700 height 341
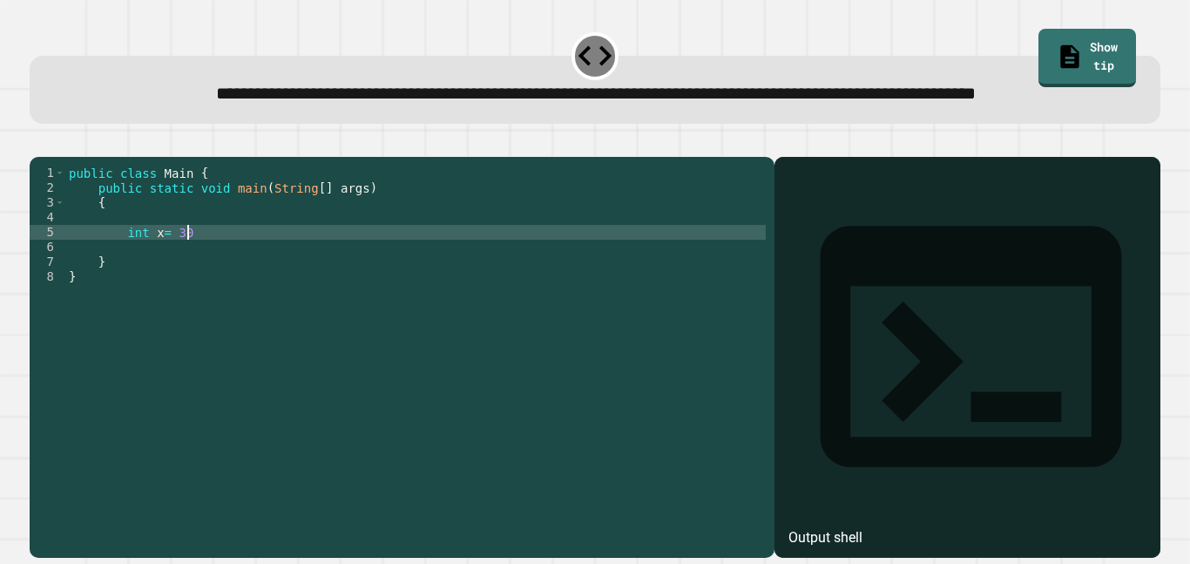
scroll to position [0, 15]
type textarea "**********"
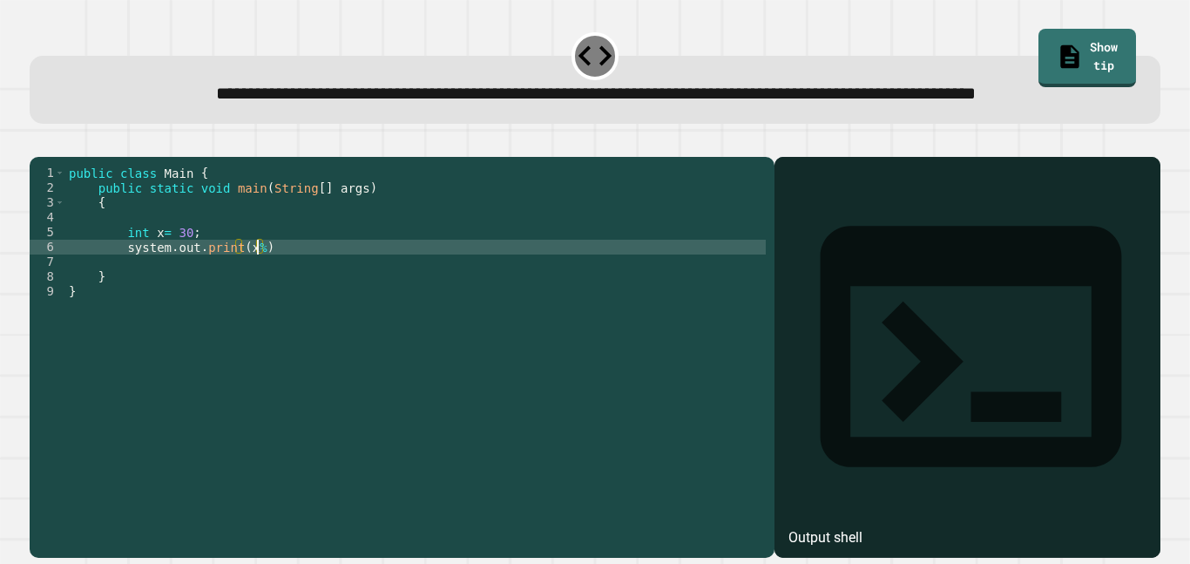
scroll to position [0, 24]
click at [189, 286] on div "public class Main { public static void main ( String [ ] args ) { int x = 30 ; …" at bounding box center [415, 335] width 700 height 341
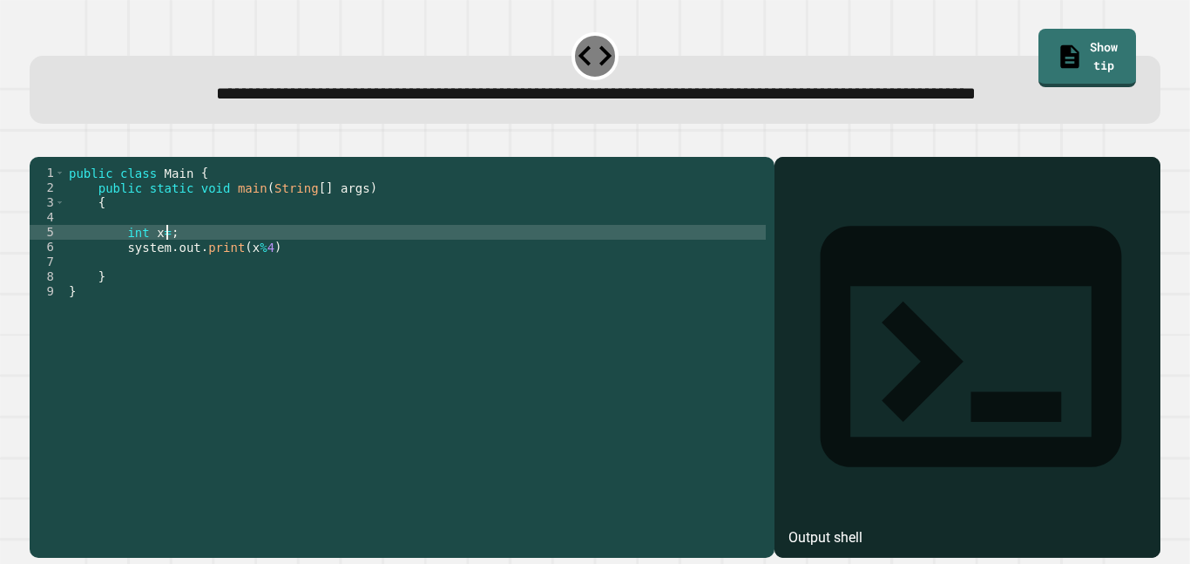
scroll to position [0, 12]
click at [1056, 49] on icon at bounding box center [1070, 55] width 28 height 30
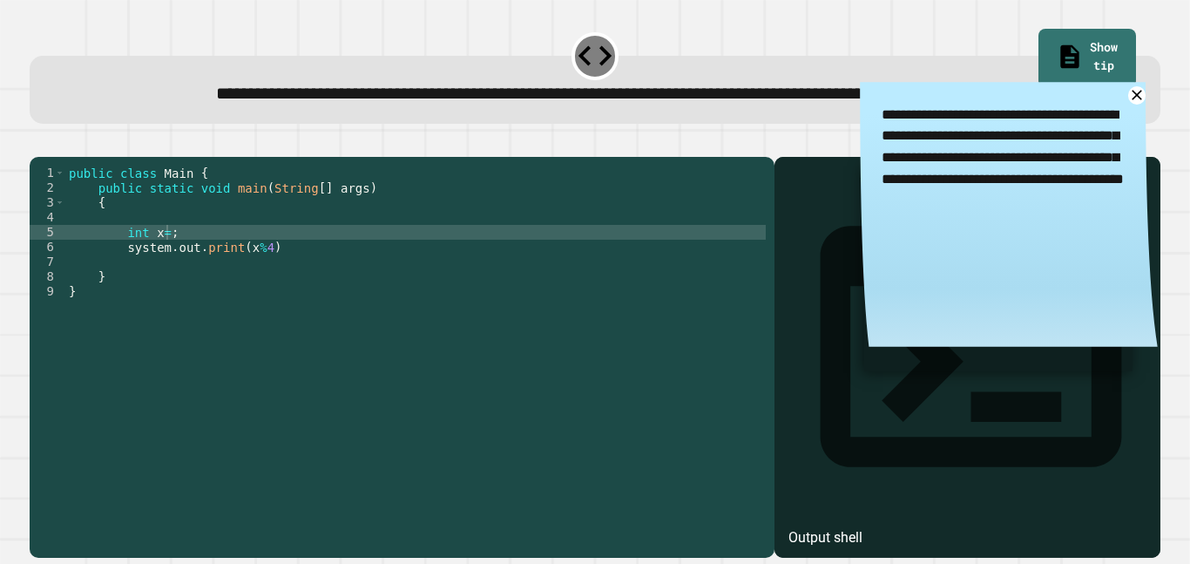
click at [1002, 154] on textarea "**********" at bounding box center [1009, 157] width 298 height 150
click at [165, 287] on div "public class Main { public static void main ( String [ ] args ) { int x = ; sys…" at bounding box center [415, 335] width 700 height 341
click at [257, 303] on div "public class Main { public static void main ( String [ ] args ) { int x = ; sys…" at bounding box center [415, 335] width 700 height 341
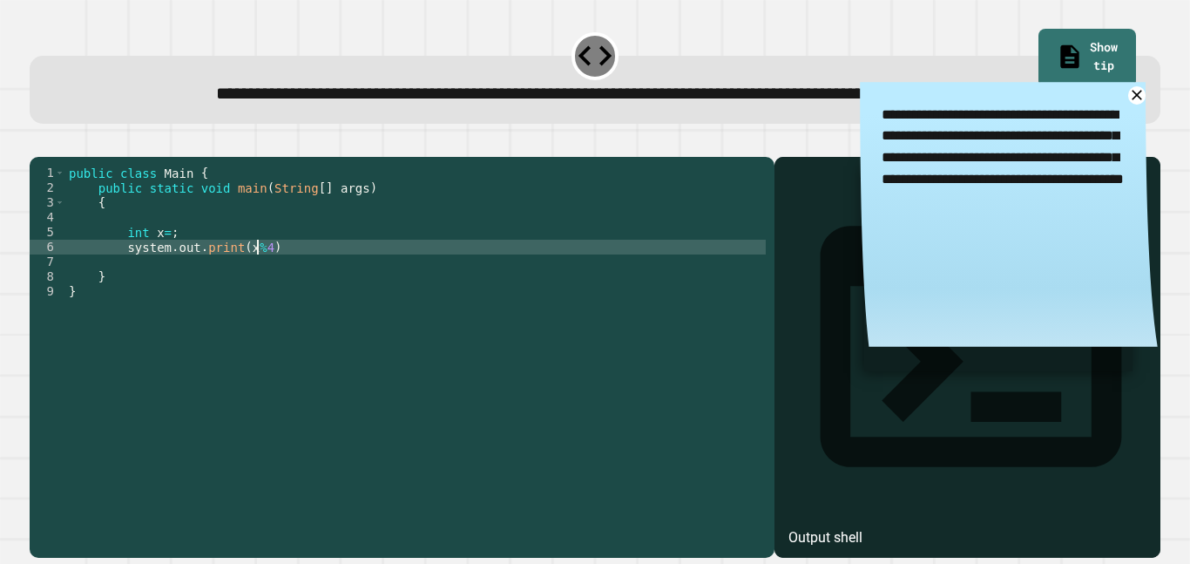
click at [265, 304] on div "public class Main { public static void main ( String [ ] args ) { int x = ; sys…" at bounding box center [415, 335] width 700 height 341
click at [241, 304] on div "public class Main { public static void main ( String [ ] args ) { int x = ; sys…" at bounding box center [415, 335] width 700 height 341
click at [271, 339] on div "public class Main { public static void main ( String [ ] args ) { int x = ; sys…" at bounding box center [415, 335] width 700 height 341
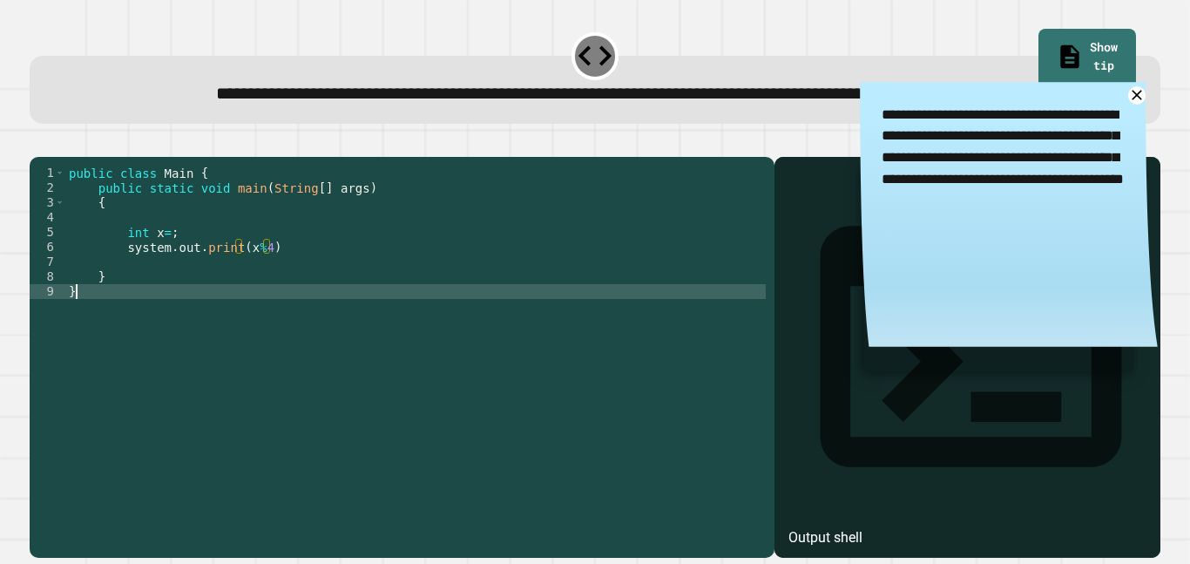
scroll to position [0, 0]
click at [243, 303] on div "public class Main { public static void main ( String [ ] args ) { int x = ; sys…" at bounding box center [415, 335] width 700 height 341
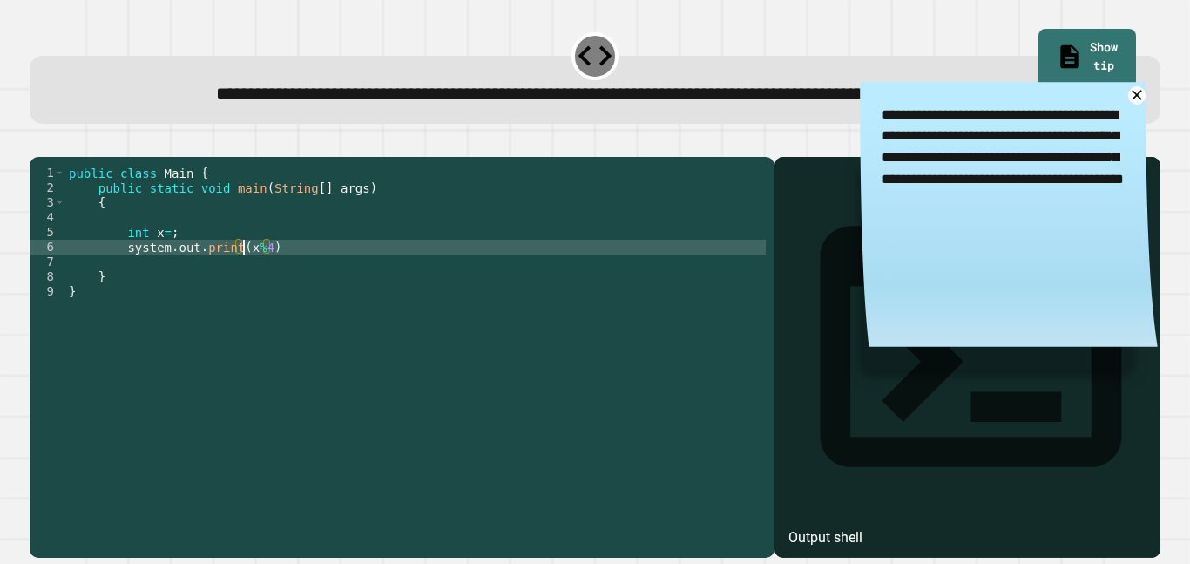
click at [241, 299] on div "public class Main { public static void main ( String [ ] args ) { int x = ; sys…" at bounding box center [415, 335] width 700 height 341
click at [270, 300] on div "public class Main { public static void main ( String [ ] args ) { int x = ; sys…" at bounding box center [415, 335] width 700 height 341
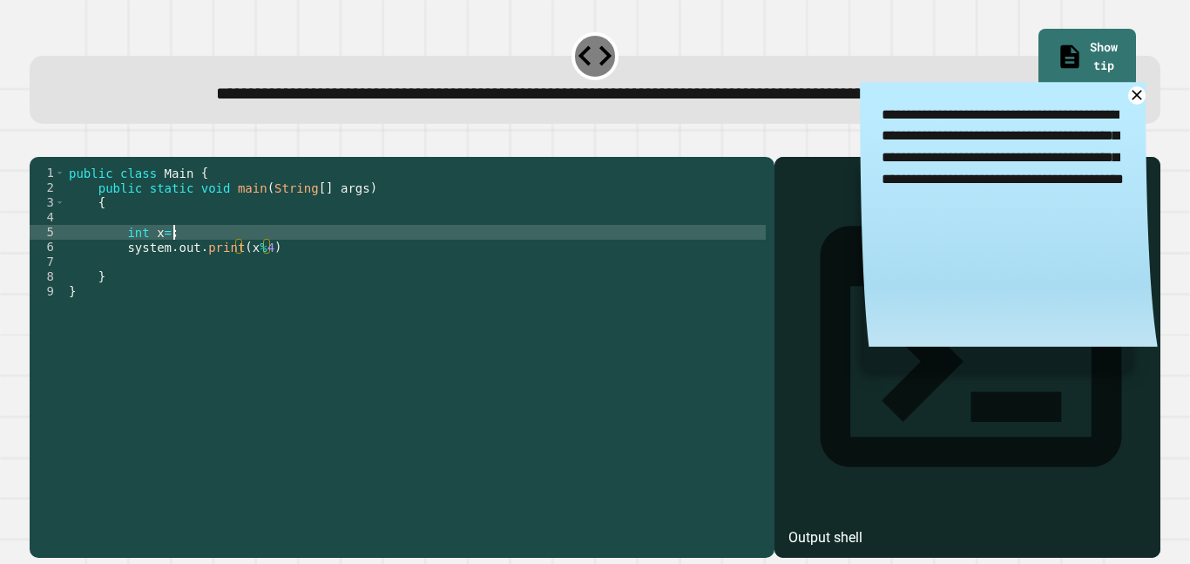
click at [184, 283] on div "public class Main { public static void main ( String [ ] args ) { int x = ; sys…" at bounding box center [415, 335] width 700 height 341
click at [173, 288] on div "public class Main { public static void main ( String [ ] args ) { int x = ; sys…" at bounding box center [415, 335] width 700 height 341
click at [264, 305] on div "public class Main { public static void main ( String [ ] args ) { int x = ; sys…" at bounding box center [415, 335] width 700 height 341
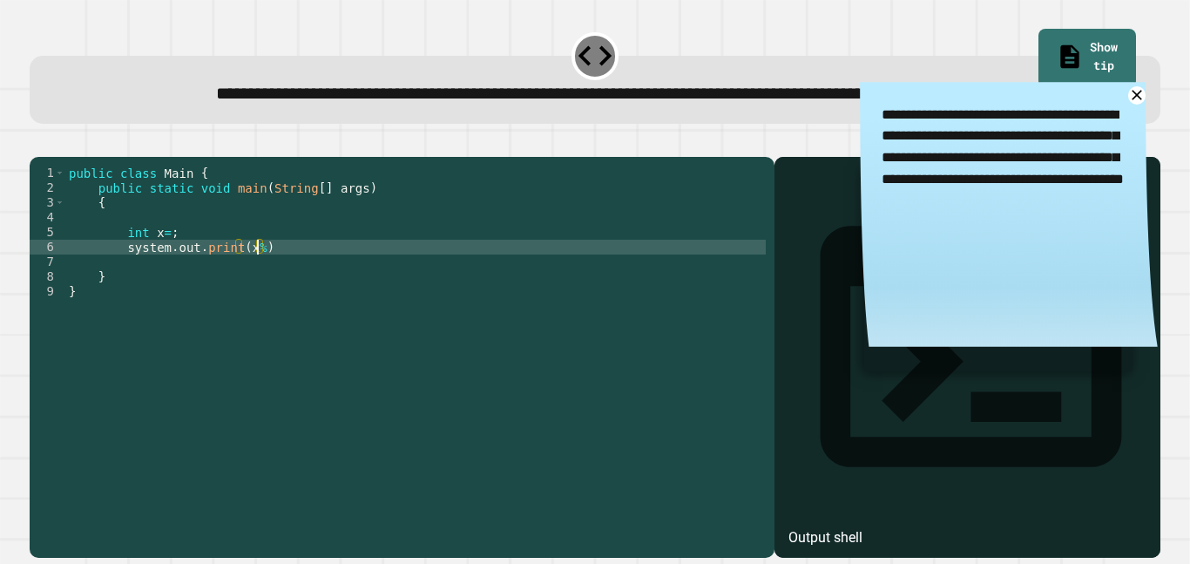
scroll to position [0, 24]
click at [196, 285] on div "public class Main { public static void main ( String [ ] args ) { int x = ; sys…" at bounding box center [415, 335] width 700 height 341
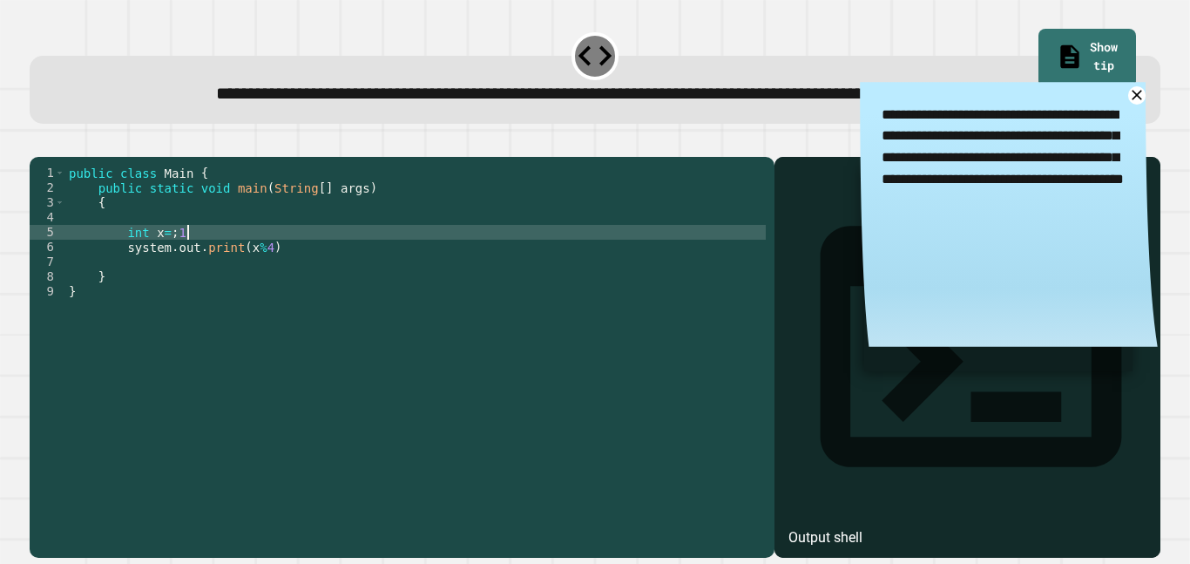
scroll to position [0, 15]
click at [183, 290] on div "public class Main { public static void main ( String [ ] args ) { int x = ; 15 …" at bounding box center [415, 335] width 700 height 341
type textarea "********"
click at [201, 288] on div "public class Main { public static void main ( String [ ] args ) { int x = 15 sy…" at bounding box center [415, 335] width 700 height 341
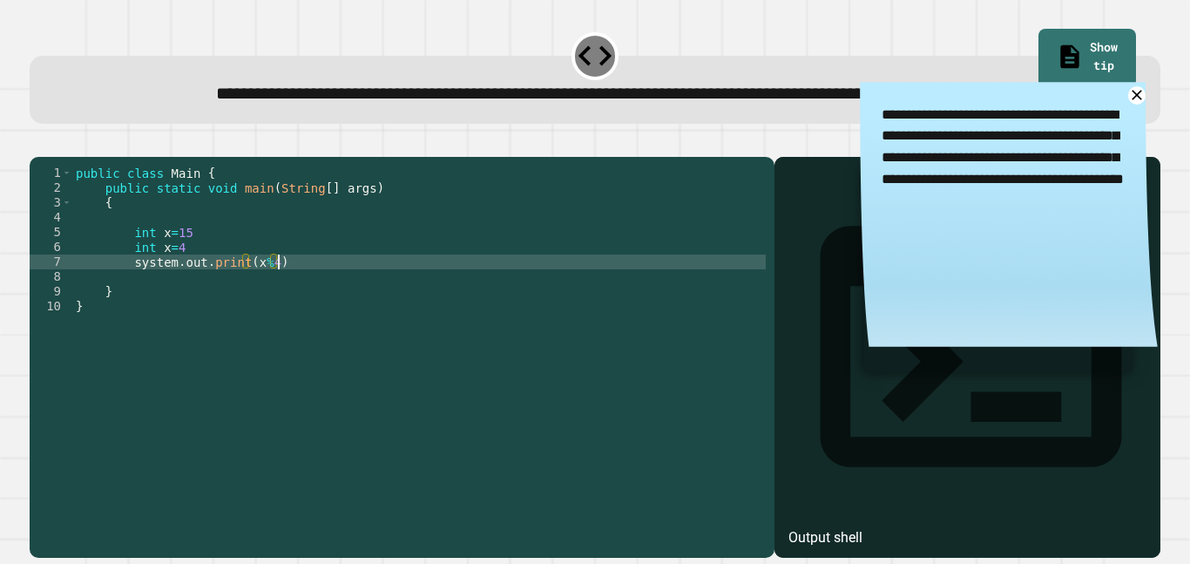
click at [297, 317] on div "public class Main { public static void main ( String [ ] args ) { int x = 15 in…" at bounding box center [418, 335] width 693 height 341
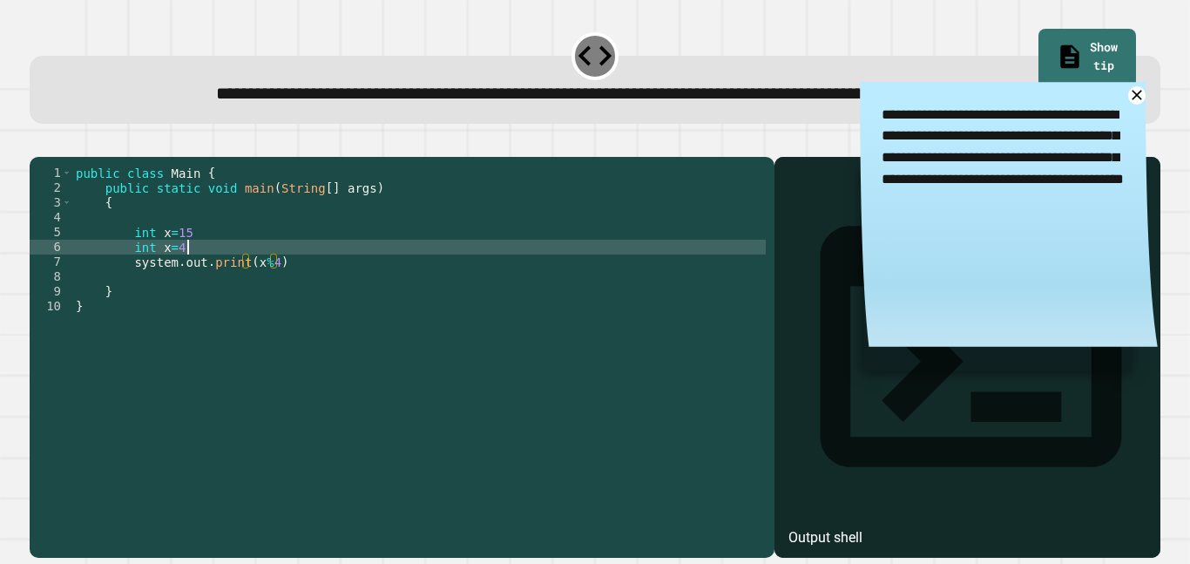
click at [228, 297] on div "public class Main { public static void main ( String [ ] args ) { int x = 15 in…" at bounding box center [418, 335] width 693 height 341
click at [226, 286] on div "public class Main { public static void main ( String [ ] args ) { int x = 15 in…" at bounding box center [418, 335] width 693 height 341
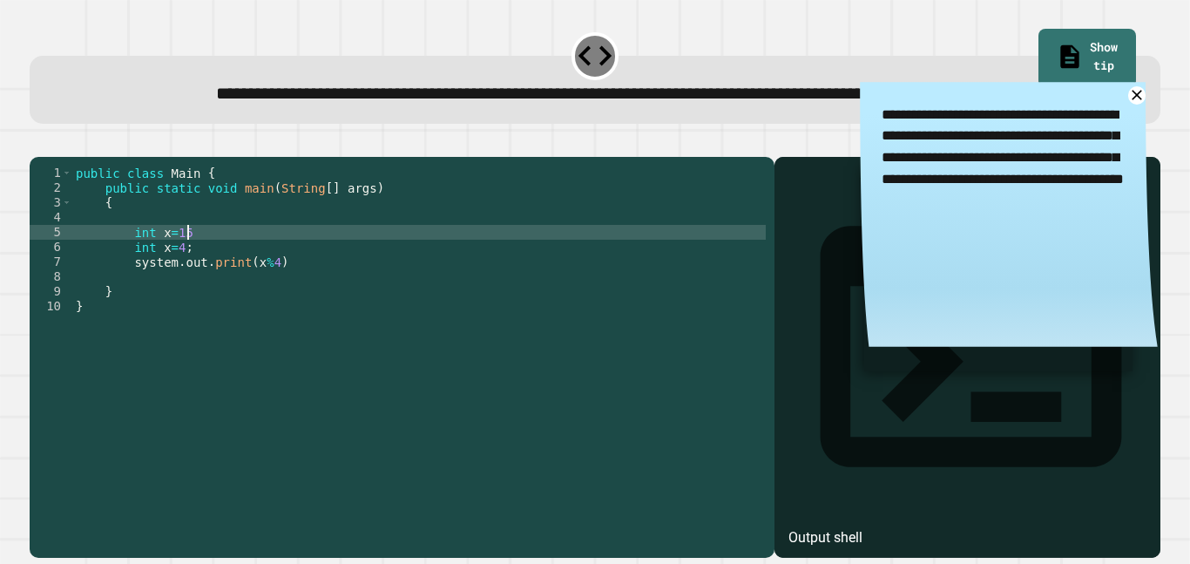
scroll to position [0, 14]
click at [325, 319] on div "public class Main { public static void main ( String [ ] args ) { int x = 15 ; …" at bounding box center [418, 335] width 693 height 341
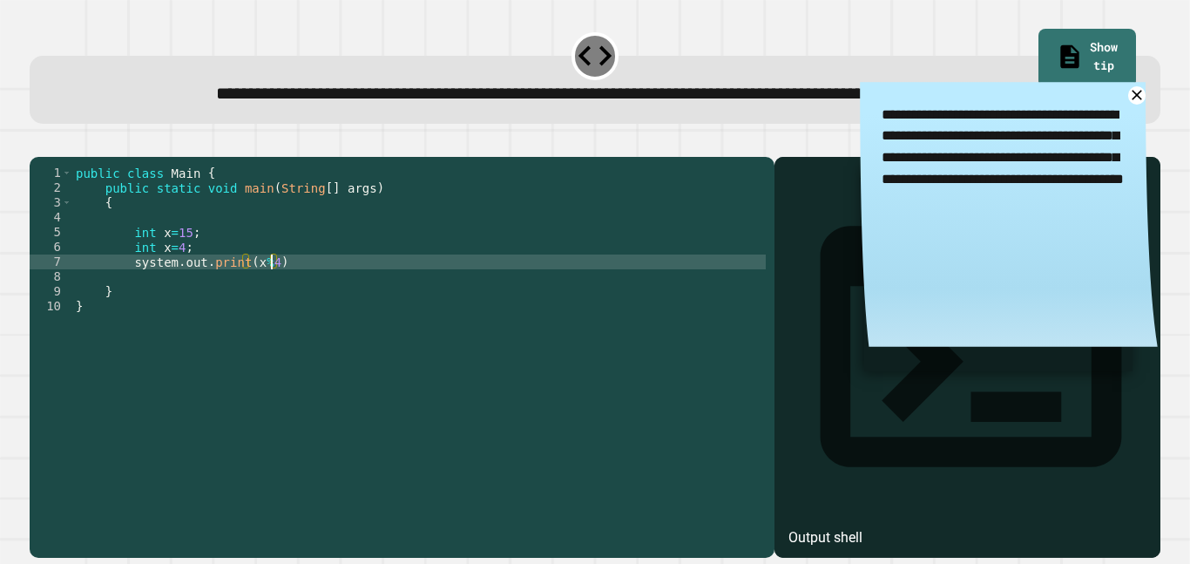
click at [272, 321] on div "public class Main { public static void main ( String [ ] args ) { int x = 15 ; …" at bounding box center [418, 335] width 693 height 341
click at [252, 317] on div "public class Main { public static void main ( String [ ] args ) { int x = 15 ; …" at bounding box center [418, 335] width 693 height 341
click at [258, 318] on div "public class Main { public static void main ( String [ ] args ) { int x = 15 ; …" at bounding box center [418, 335] width 693 height 341
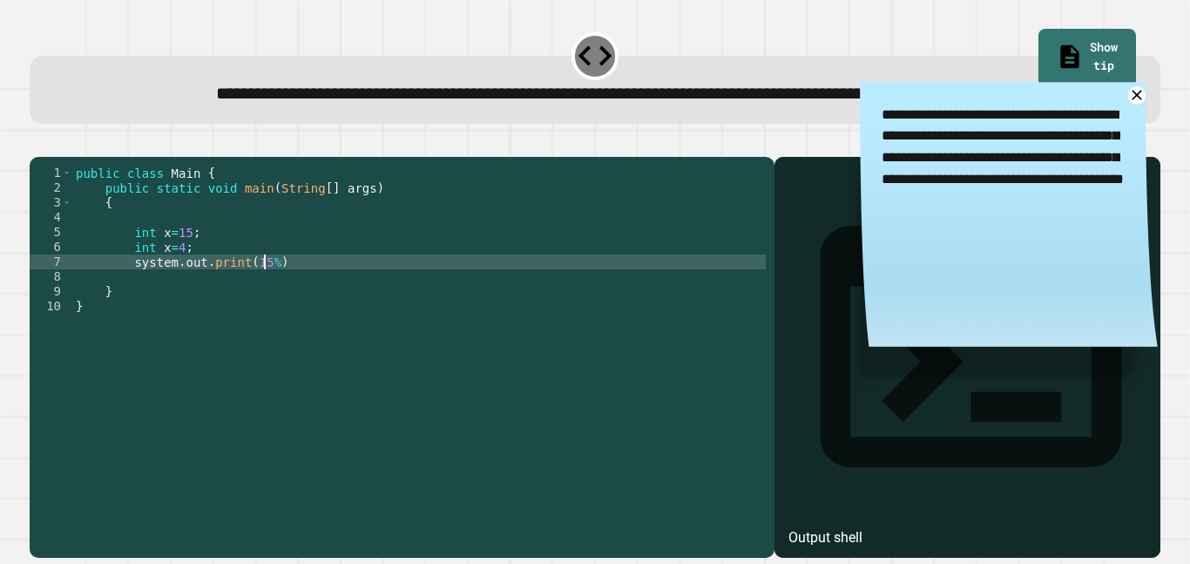
click at [271, 315] on div "public class Main { public static void main ( String [ ] args ) { int x = 15 ; …" at bounding box center [418, 335] width 693 height 341
click at [1134, 101] on icon at bounding box center [1136, 95] width 12 height 12
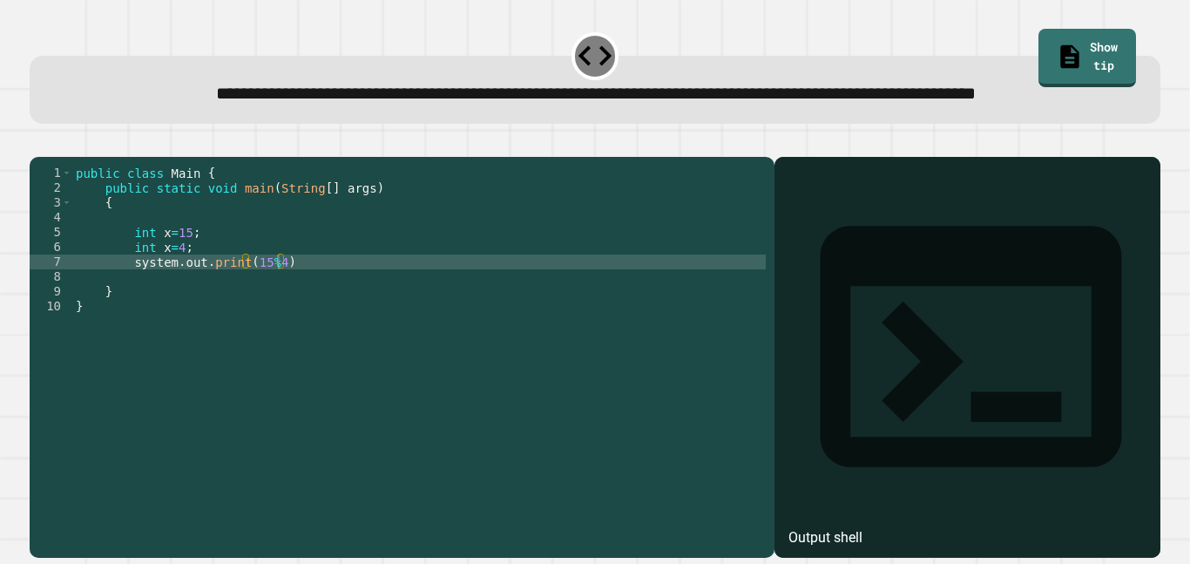
click at [402, 318] on div "public class Main { public static void main ( String [ ] args ) { int x = 15 ; …" at bounding box center [418, 335] width 693 height 341
click at [38, 143] on icon "button" at bounding box center [38, 143] width 0 height 0
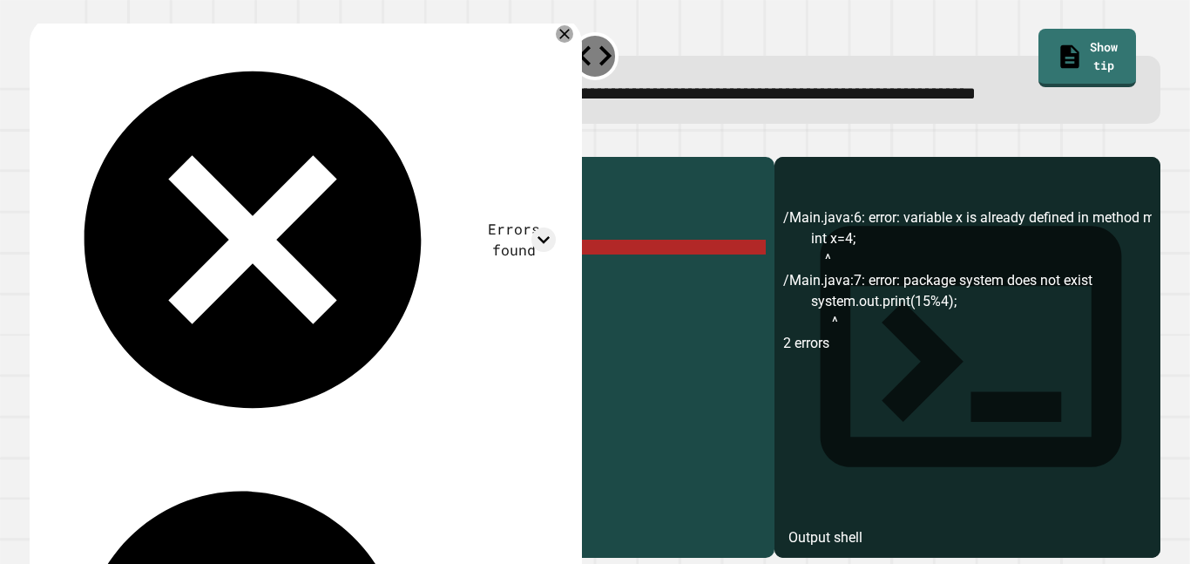
click at [168, 302] on div "public class Main { public static void main ( String [ ] args ) { int x = 15 ; …" at bounding box center [418, 335] width 693 height 341
click at [167, 300] on div "public class Main { public static void main ( String [ ] args ) { int x = 15 ; …" at bounding box center [418, 335] width 693 height 341
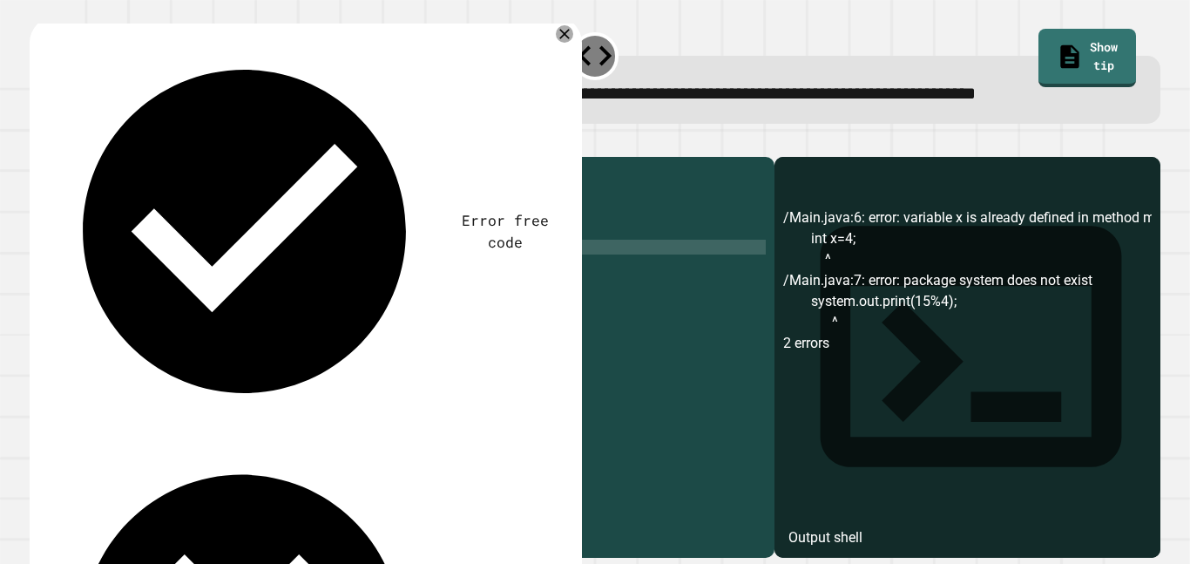
click at [148, 303] on div "public class Main { public static void main ( String [ ] args ) { int x = 15 ; …" at bounding box center [418, 335] width 693 height 341
click at [239, 319] on div "public class Main { public static void main ( String [ ] args ) { int x = 15 ; …" at bounding box center [418, 335] width 693 height 341
click at [247, 319] on div "public class Main { public static void main ( String [ ] args ) { int x = 15 ; …" at bounding box center [418, 335] width 693 height 341
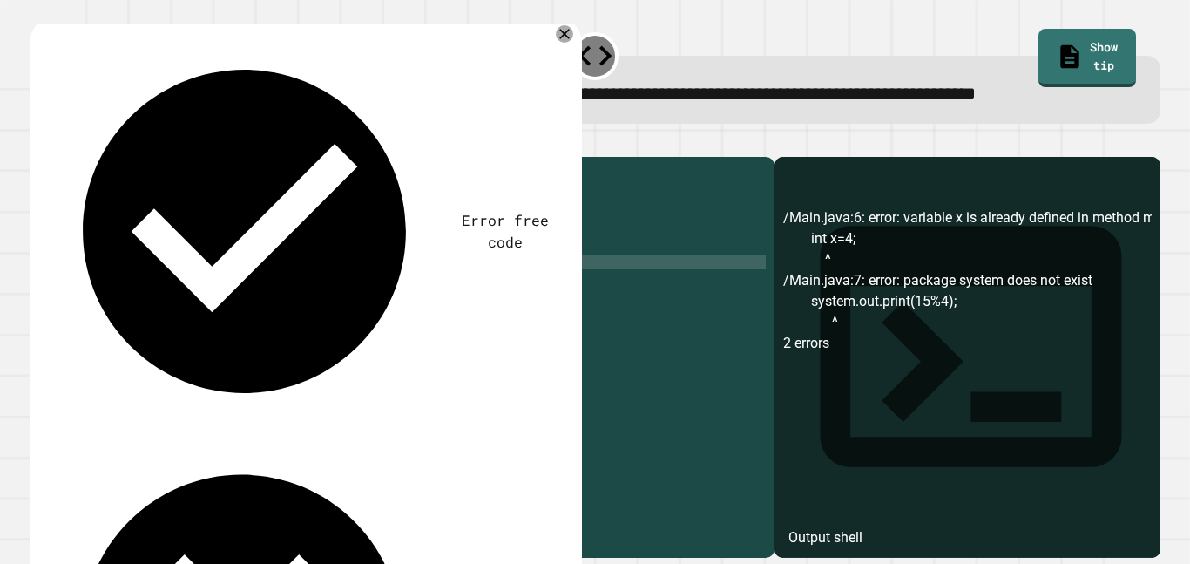
click at [220, 294] on div "public class Main { public static void main ( String [ ] args ) { int x = 15 ; …" at bounding box center [418, 335] width 693 height 341
click at [38, 143] on icon "button" at bounding box center [38, 143] width 0 height 0
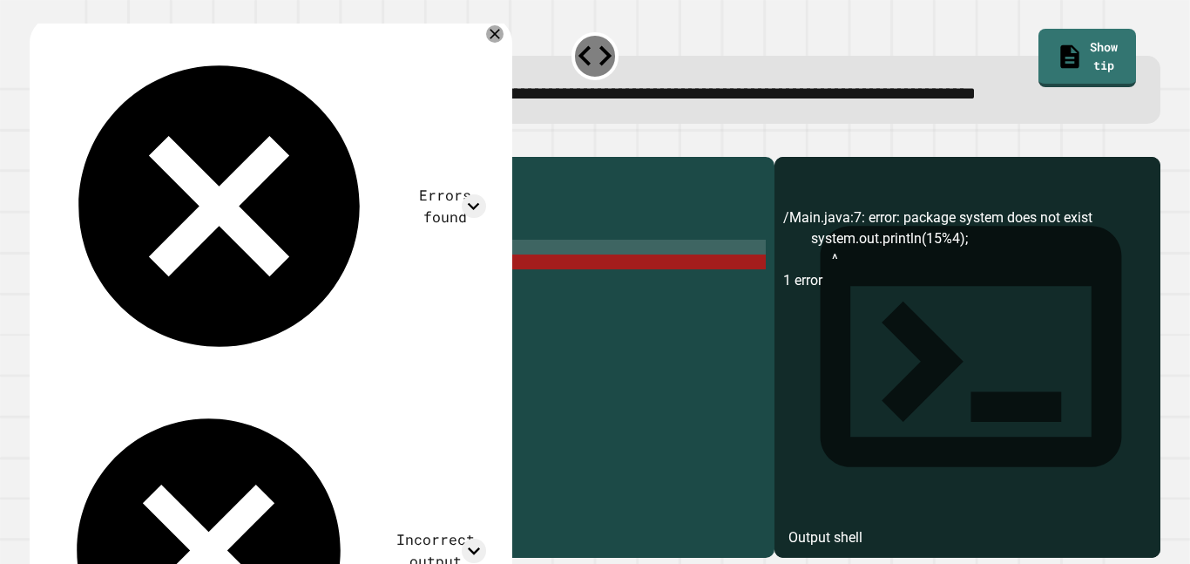
click at [305, 310] on div "public class Main { public static void main ( String [ ] args ) { int x = 15 ; …" at bounding box center [418, 335] width 693 height 341
click at [286, 316] on div "public class Main { public static void main ( String [ ] args ) { int x = 15 ; …" at bounding box center [418, 335] width 693 height 341
click at [276, 318] on div "public class Main { public static void main ( String [ ] args ) { int x = 15 ; …" at bounding box center [418, 335] width 693 height 341
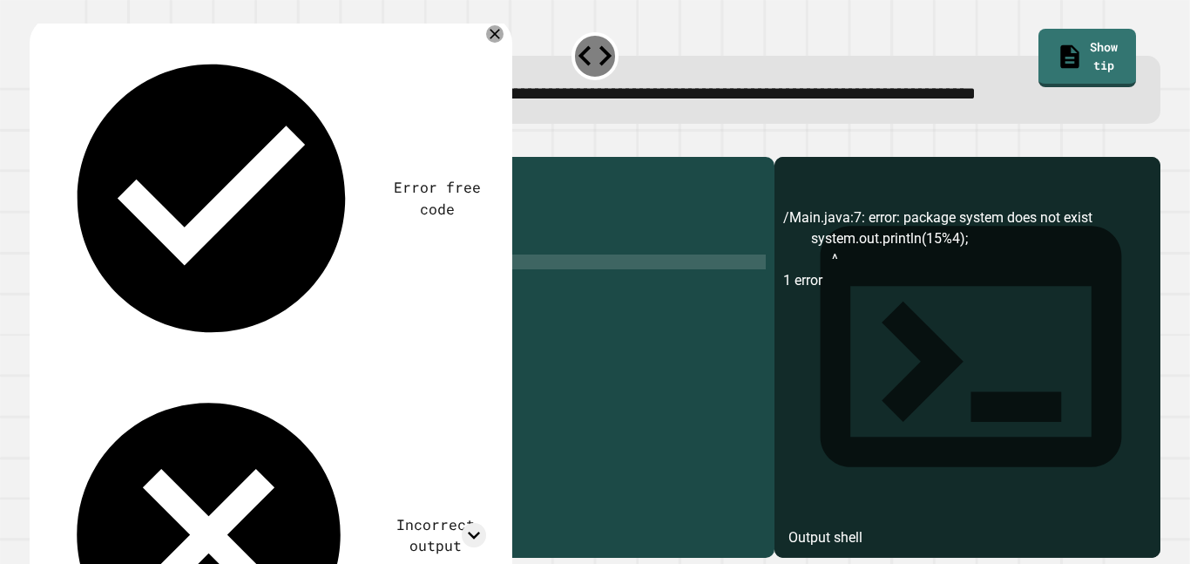
scroll to position [0, 25]
click at [286, 316] on div "public class Main { public static void main ( String [ ] args ) { int x = 15 ; …" at bounding box center [418, 335] width 693 height 341
click at [55, 159] on icon "button" at bounding box center [50, 153] width 10 height 12
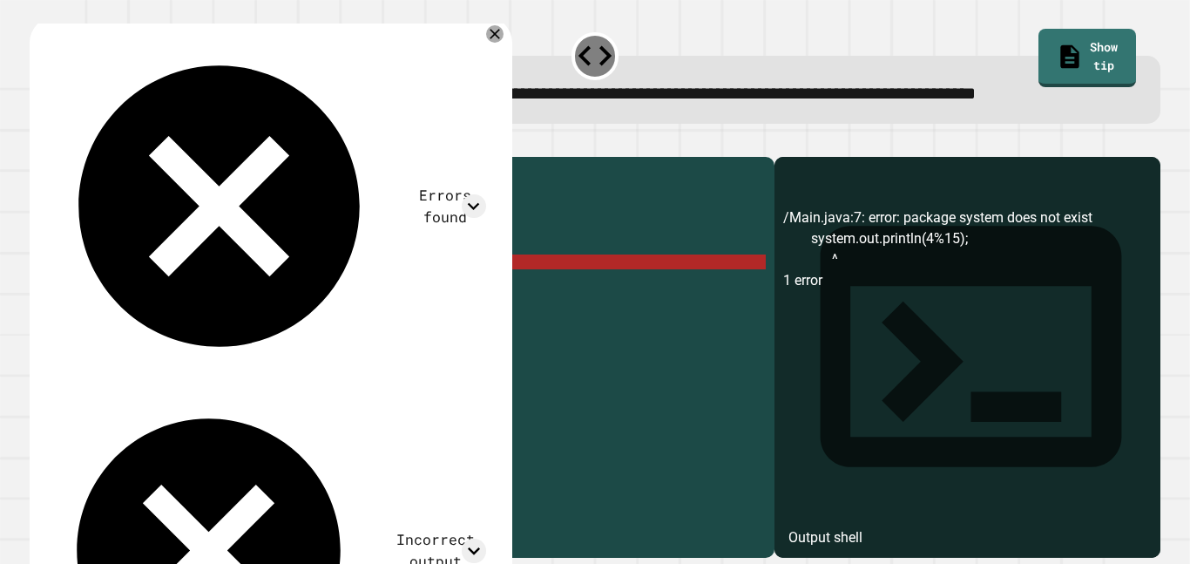
click at [269, 319] on div "public class Main { public static void main ( String [ ] args ) { int x = 15 ; …" at bounding box center [418, 335] width 693 height 341
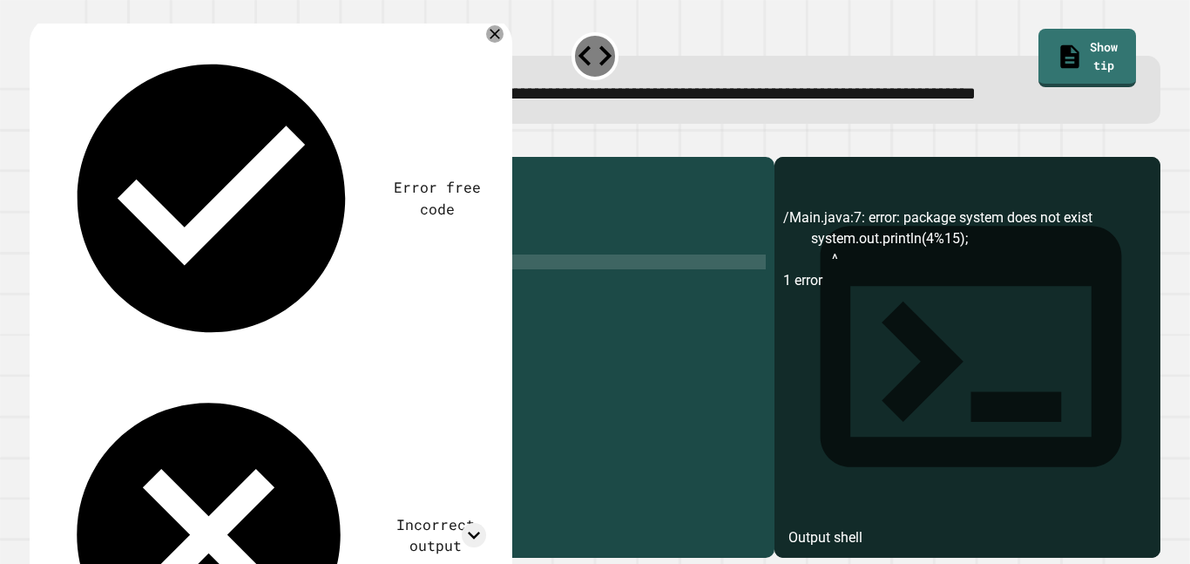
scroll to position [0, 26]
click at [300, 313] on div "public class Main { public static void main ( String [ ] args ) { int x = 15 ; …" at bounding box center [418, 335] width 693 height 341
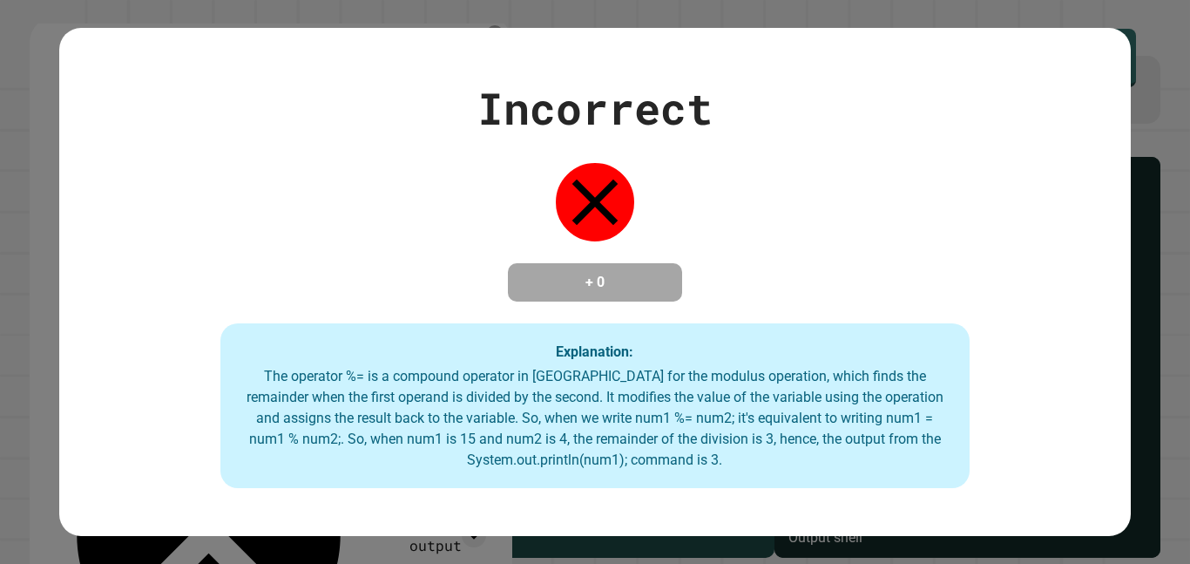
type textarea "**********"
click at [1189, 157] on div "Incorrect + 0 Explanation: The operator %= is a compound operator in [GEOGRAPHI…" at bounding box center [595, 282] width 1190 height 564
click at [165, 268] on div "Incorrect + 0 Explanation: The operator %= is a compound operator in [GEOGRAPHI…" at bounding box center [594, 282] width 1070 height 413
click at [1075, 236] on div "Incorrect + 0 Explanation: The operator %= is a compound operator in [GEOGRAPHI…" at bounding box center [594, 282] width 1070 height 413
click at [1189, 83] on div "Incorrect + 0 Explanation: The operator %= is a compound operator in [GEOGRAPHI…" at bounding box center [595, 282] width 1190 height 564
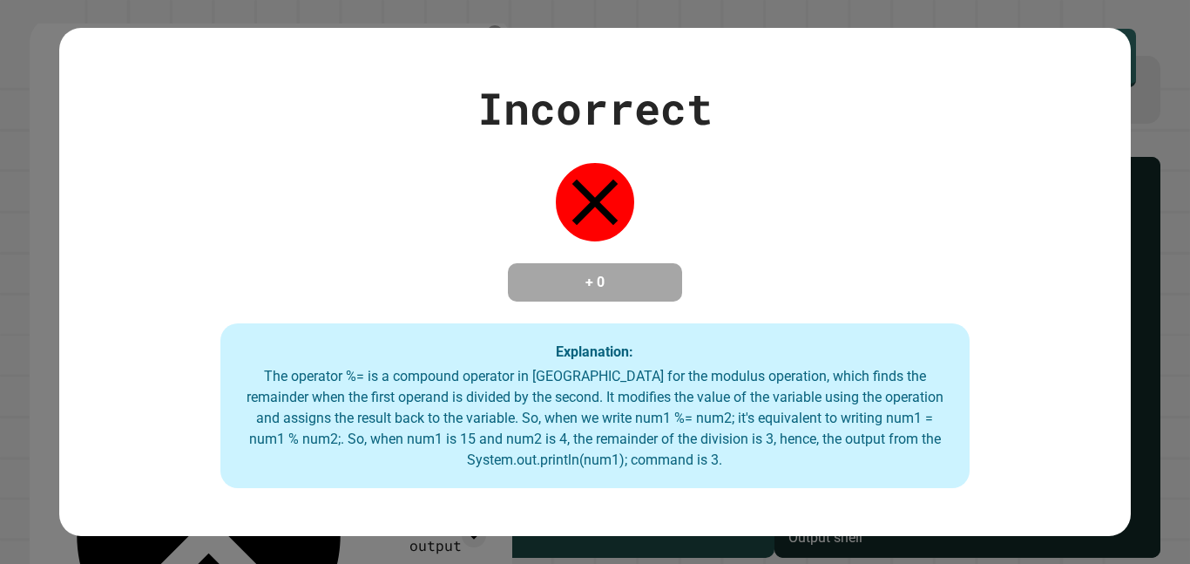
click at [591, 6] on div "Incorrect + 0 Explanation: The operator %= is a compound operator in [GEOGRAPHI…" at bounding box center [595, 282] width 1190 height 564
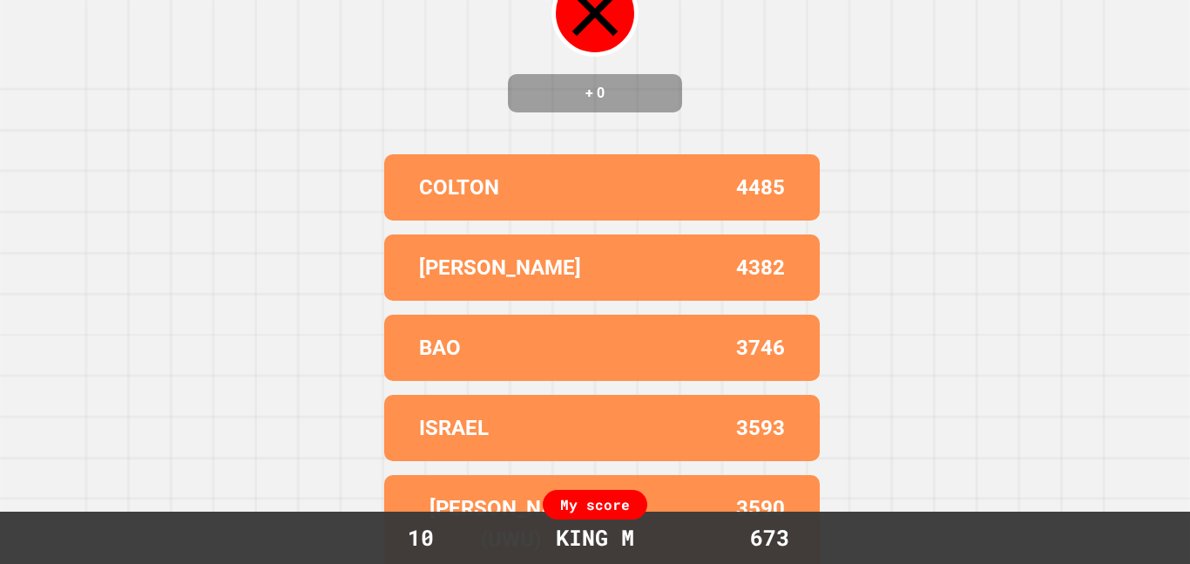
scroll to position [0, 0]
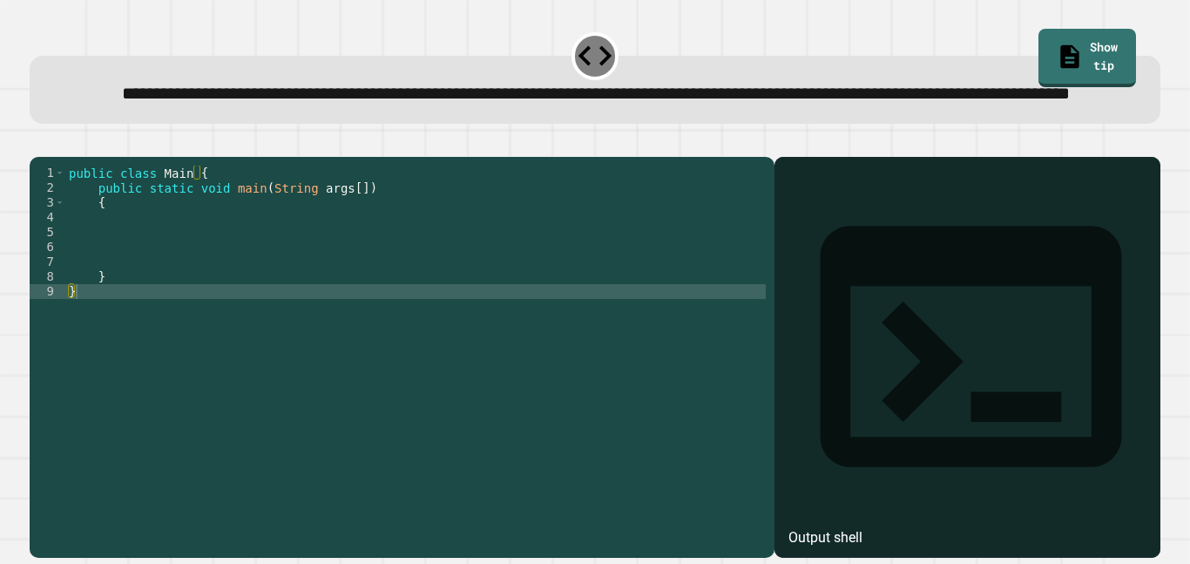
click at [132, 265] on div "public class Main { public static void main ( String args [ ]) { } }" at bounding box center [415, 335] width 700 height 341
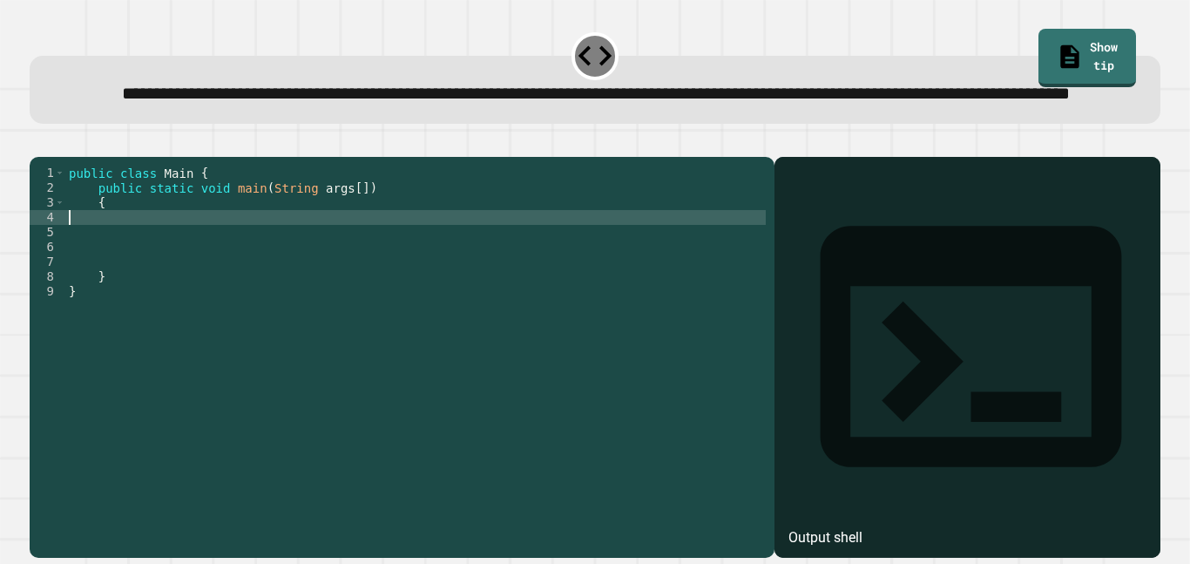
click at [131, 276] on div "public class Main { public static void main ( String args [ ]) { } }" at bounding box center [415, 335] width 700 height 341
click at [127, 280] on div "public class Main { public static void main ( String args [ ]) { } }" at bounding box center [415, 335] width 700 height 341
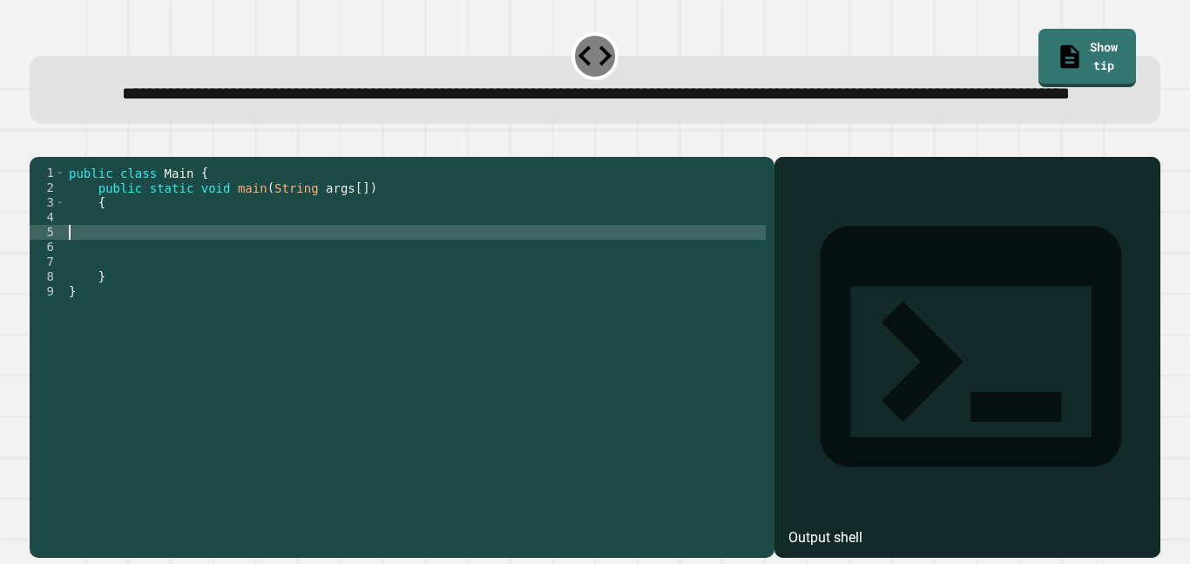
click at [127, 276] on div "public class Main { public static void main ( String args [ ]) { } }" at bounding box center [415, 335] width 700 height 341
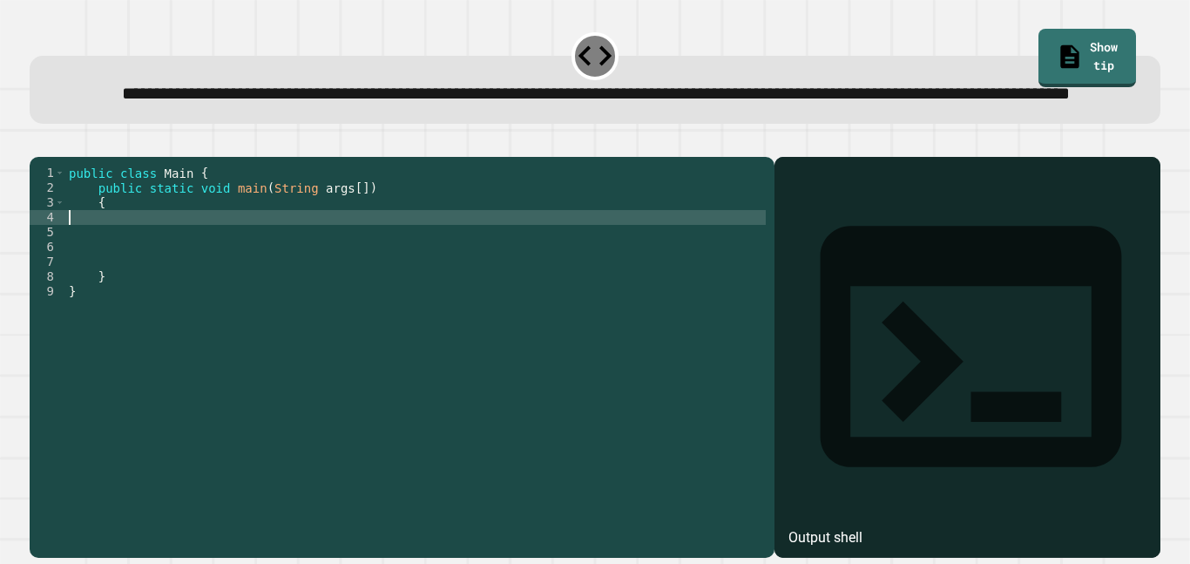
click at [132, 287] on div "public class Main { public static void main ( String args [ ]) { } }" at bounding box center [415, 335] width 700 height 341
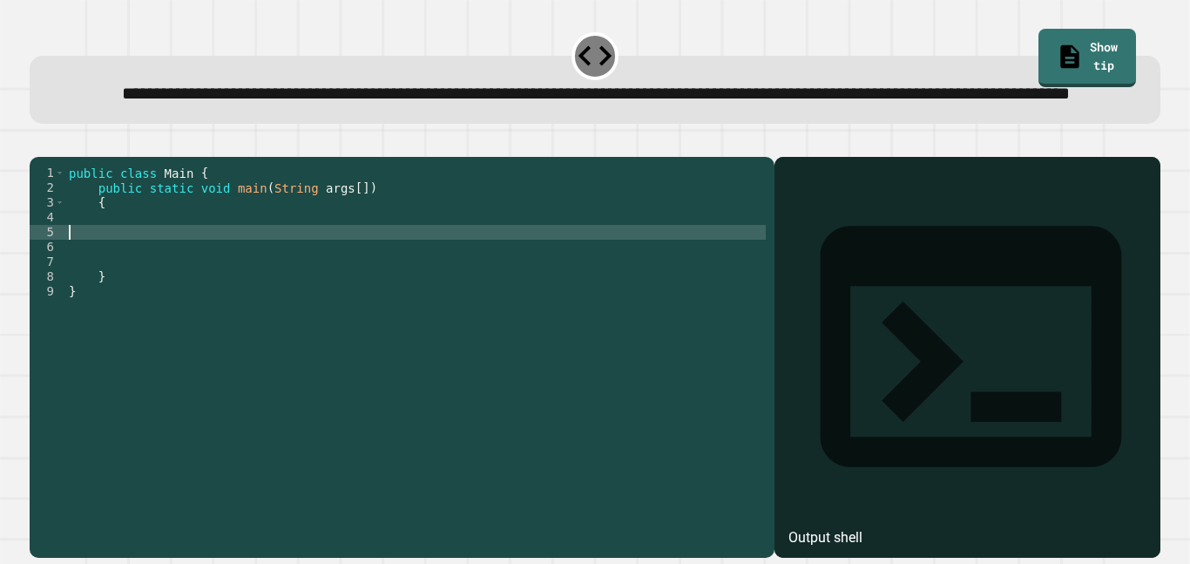
click at [132, 287] on div "public class Main { public static void main ( String args [ ]) { } }" at bounding box center [415, 335] width 700 height 341
click at [310, 293] on div "public class Main { public static void main ( String args [ ]) { int } }" at bounding box center [415, 335] width 700 height 341
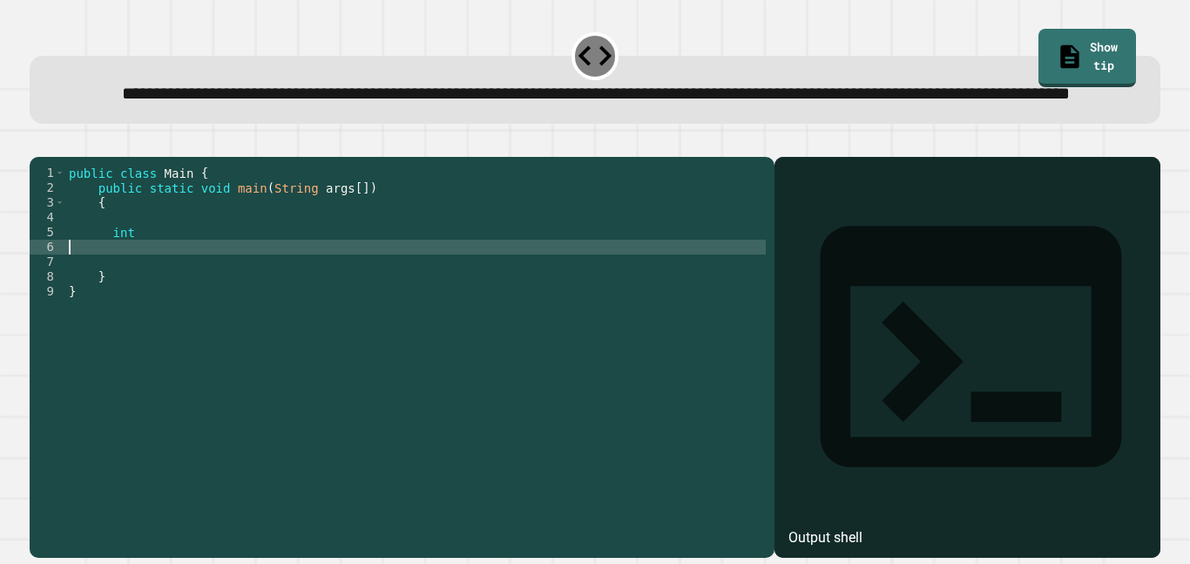
click at [294, 280] on div "public class Main { public static void main ( String args [ ]) { int } }" at bounding box center [415, 335] width 700 height 341
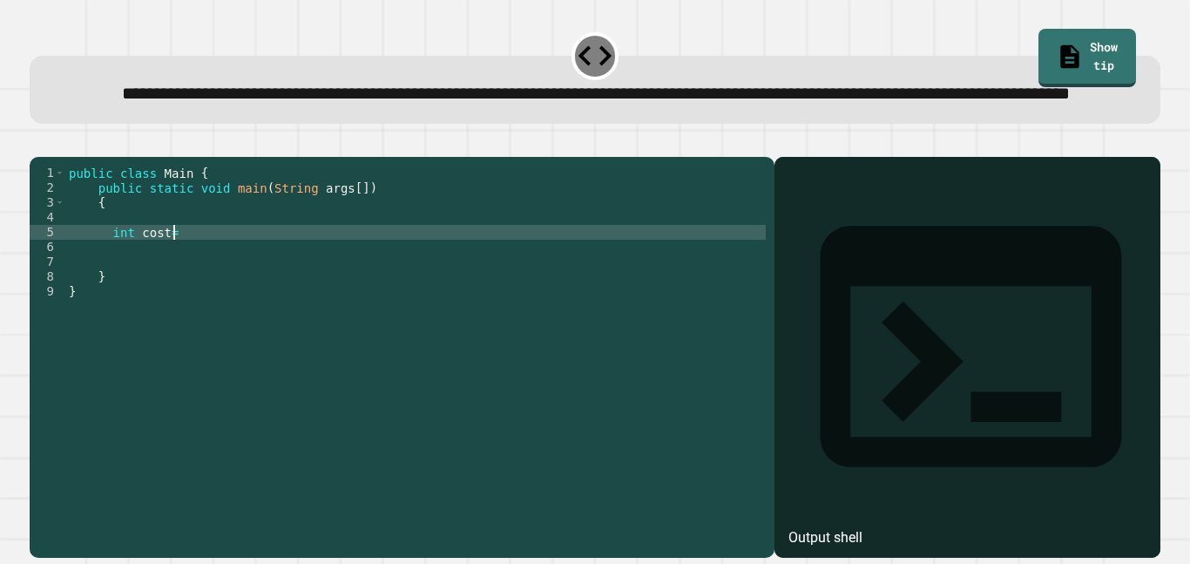
scroll to position [0, 12]
type textarea "**********"
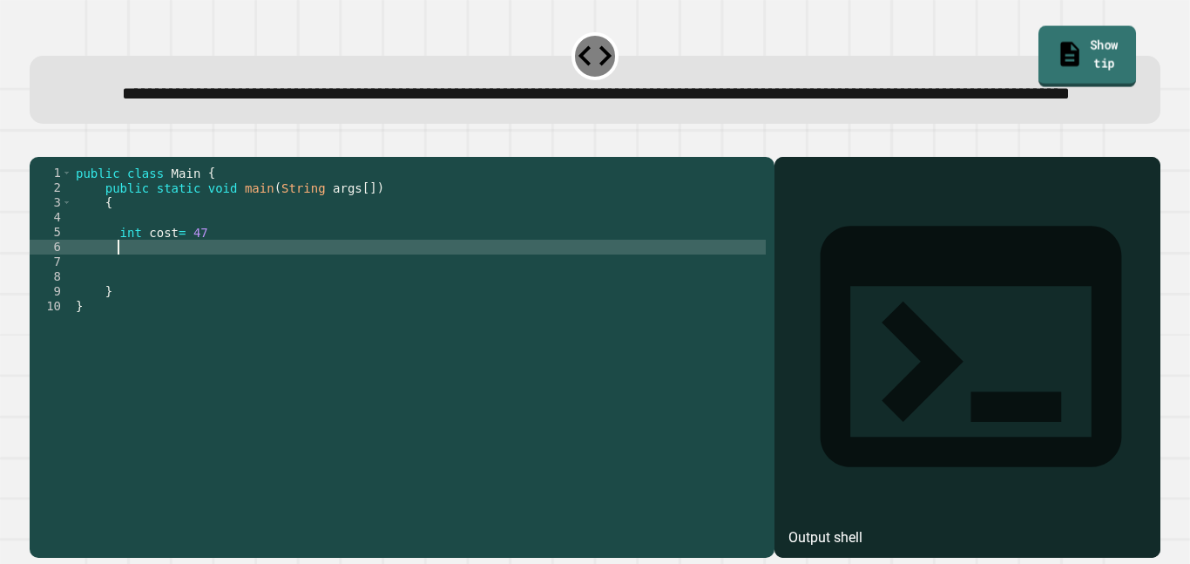
click at [1090, 54] on link "Show tip" at bounding box center [1087, 56] width 98 height 61
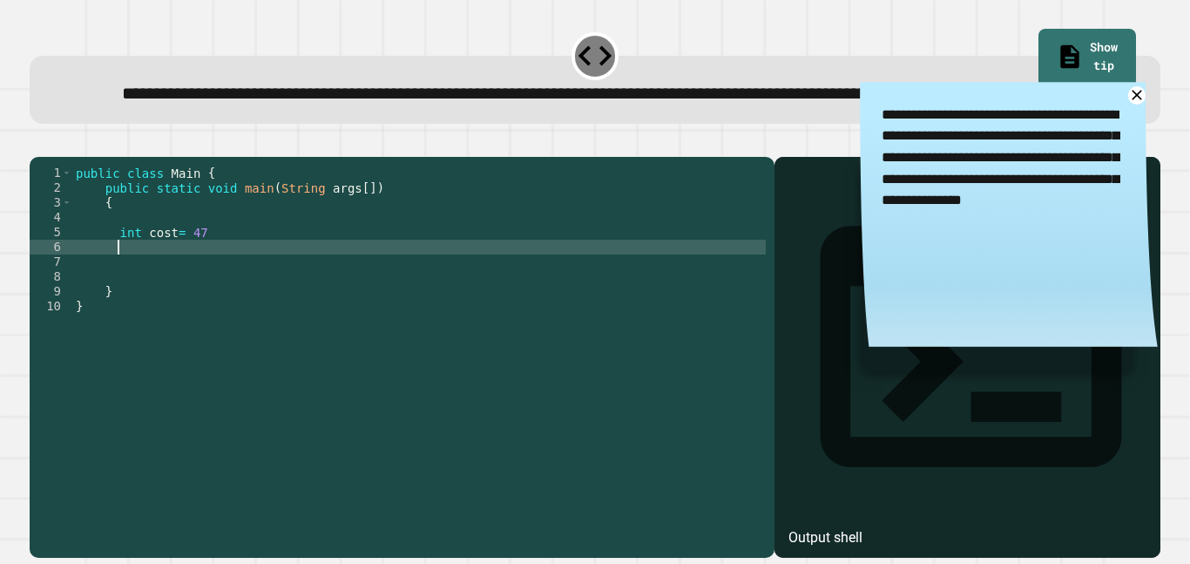
click at [158, 305] on div "public class Main { public static void main ( String args [ ]) { int cost = 47 …" at bounding box center [418, 335] width 693 height 341
click at [302, 269] on div "public class Main { public static void main ( String args [ ]) { int cost = 47 …" at bounding box center [418, 335] width 693 height 341
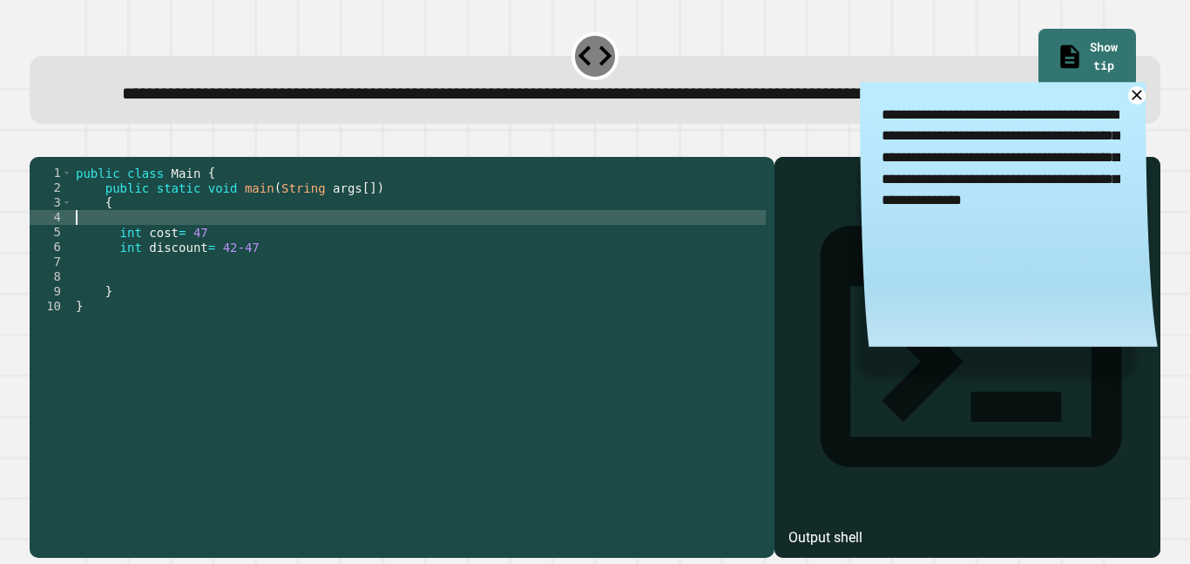
click at [311, 285] on div "public class Main { public static void main ( String args [ ]) { int cost = 47 …" at bounding box center [418, 335] width 693 height 341
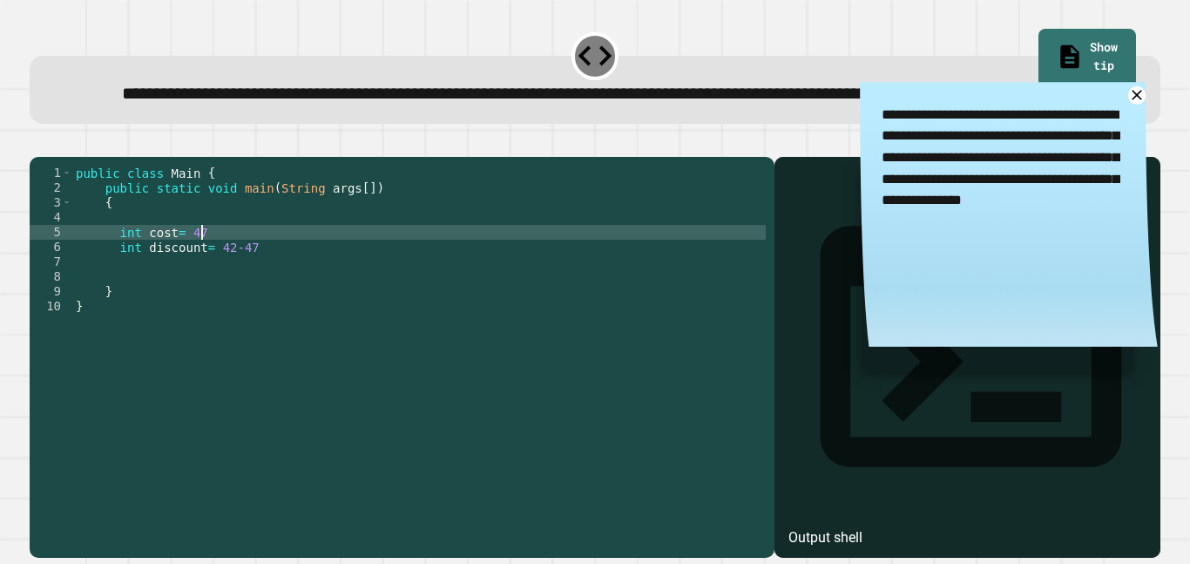
scroll to position [0, 16]
click at [290, 303] on div "public class Main { public static void main ( String args [ ]) { int cost = 47 …" at bounding box center [418, 335] width 693 height 341
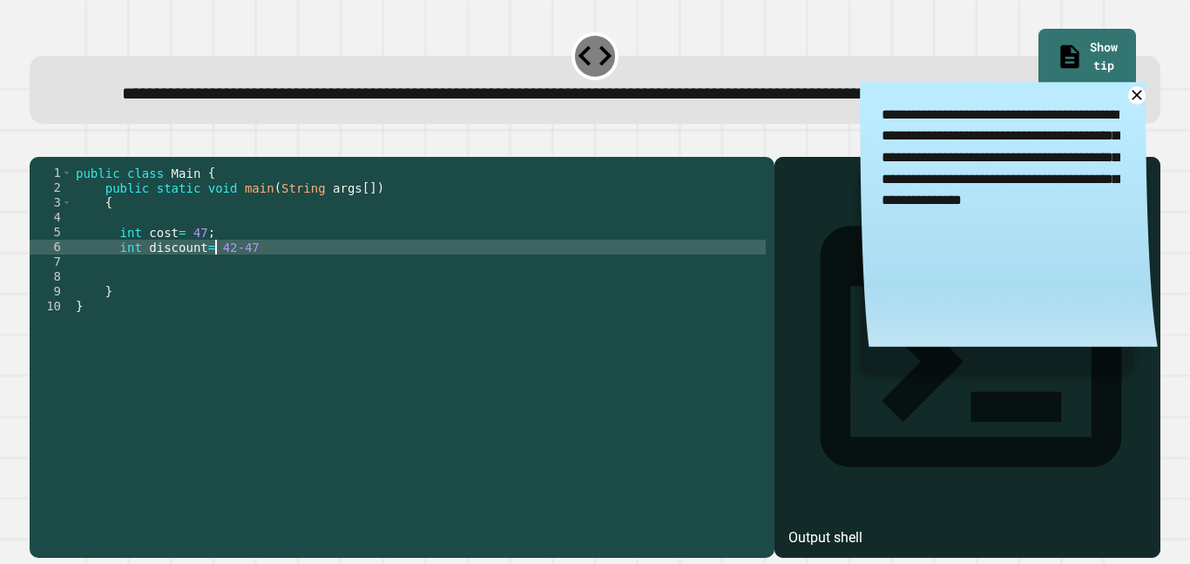
click at [216, 300] on div "public class Main { public static void main ( String args [ ]) { int cost = 47 …" at bounding box center [418, 335] width 693 height 341
click at [265, 297] on div "public class Main { public static void main ( String args [ ]) { int cost = 47 …" at bounding box center [418, 335] width 693 height 341
click at [38, 143] on icon "button" at bounding box center [38, 143] width 0 height 0
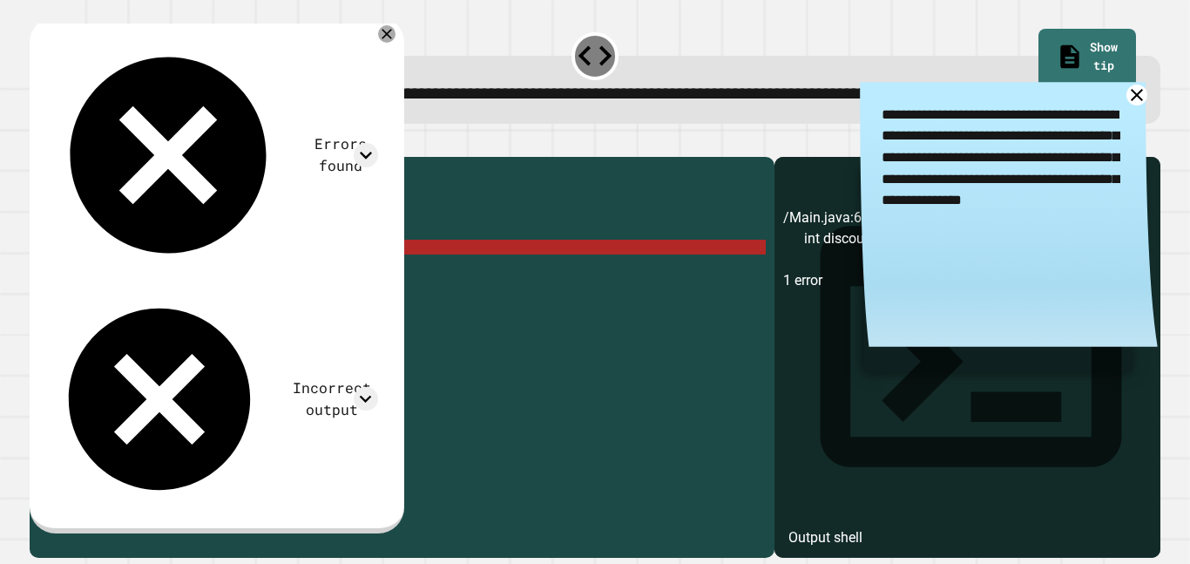
click at [1138, 106] on icon at bounding box center [1136, 95] width 22 height 22
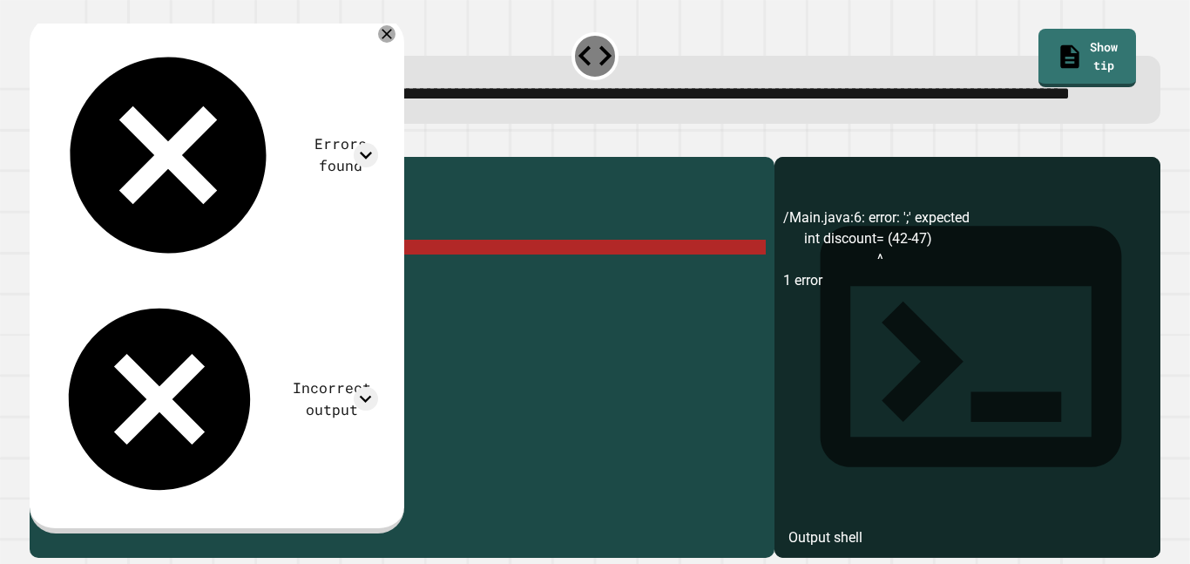
click at [262, 306] on div "public class Main { public static void main ( String args [ ]) { int cost = 47 …" at bounding box center [418, 335] width 693 height 341
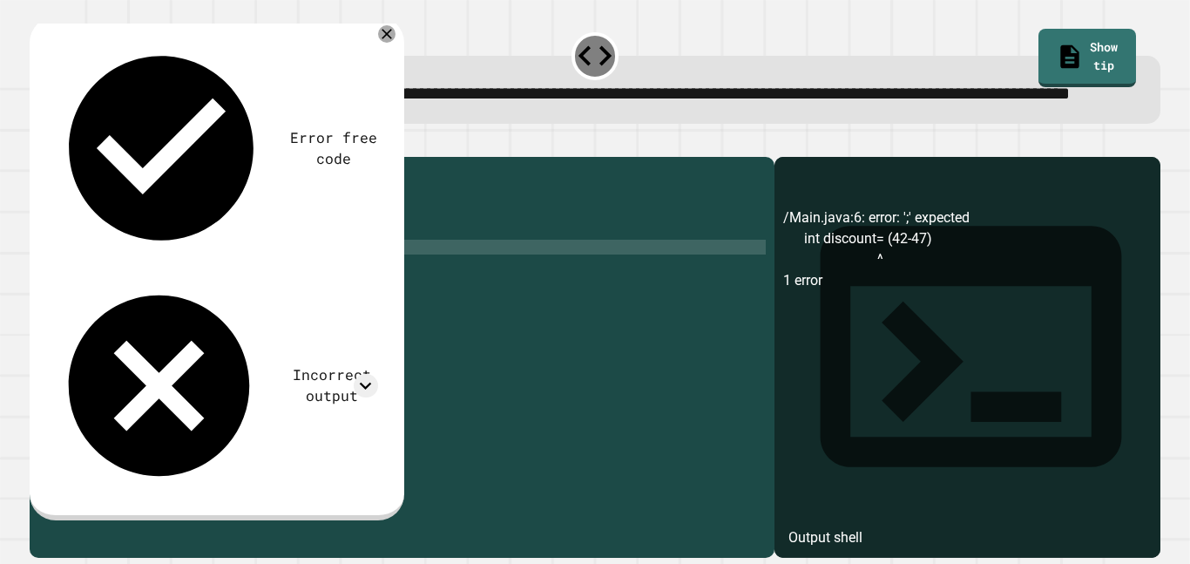
scroll to position [0, 20]
type textarea "**********"
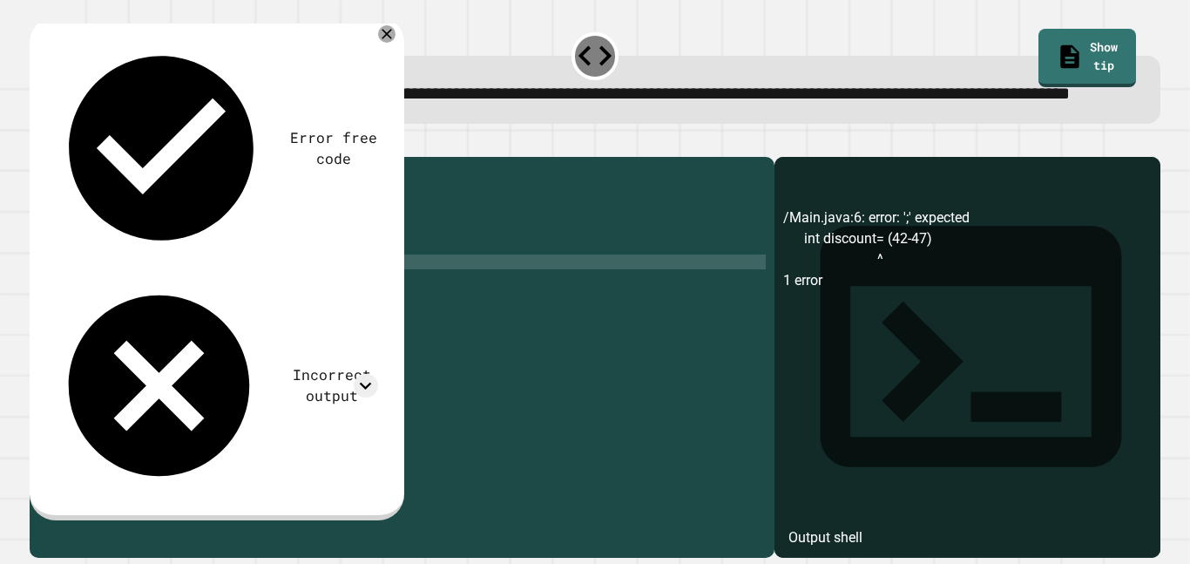
scroll to position [0, 23]
click at [248, 299] on div "public class Main { public static void main ( String args [ ]) { int cost = 47 …" at bounding box center [418, 335] width 693 height 341
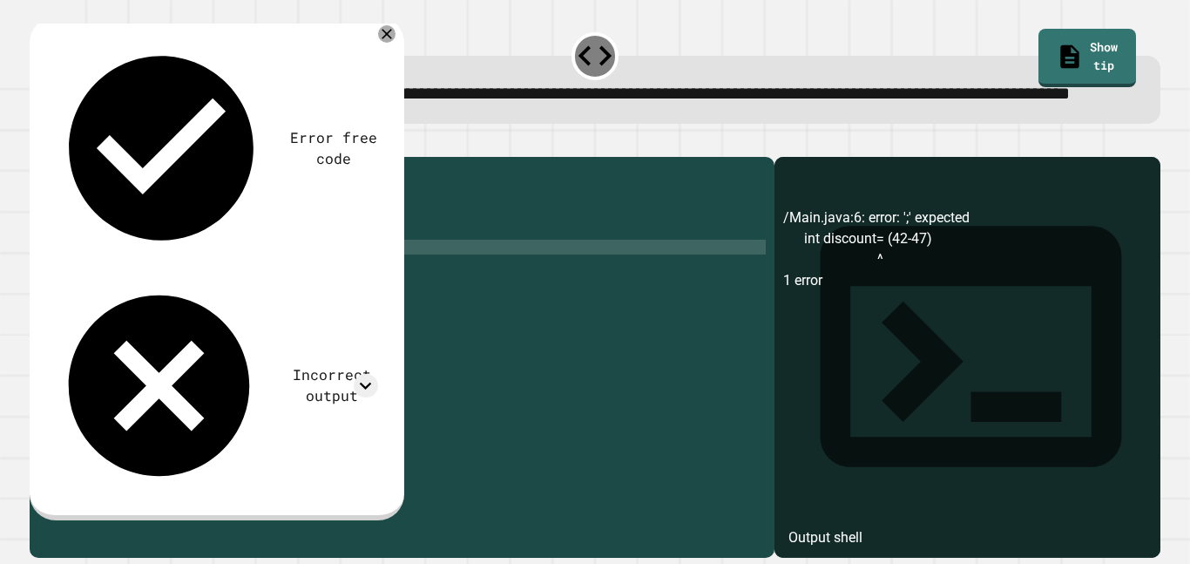
scroll to position [0, 19]
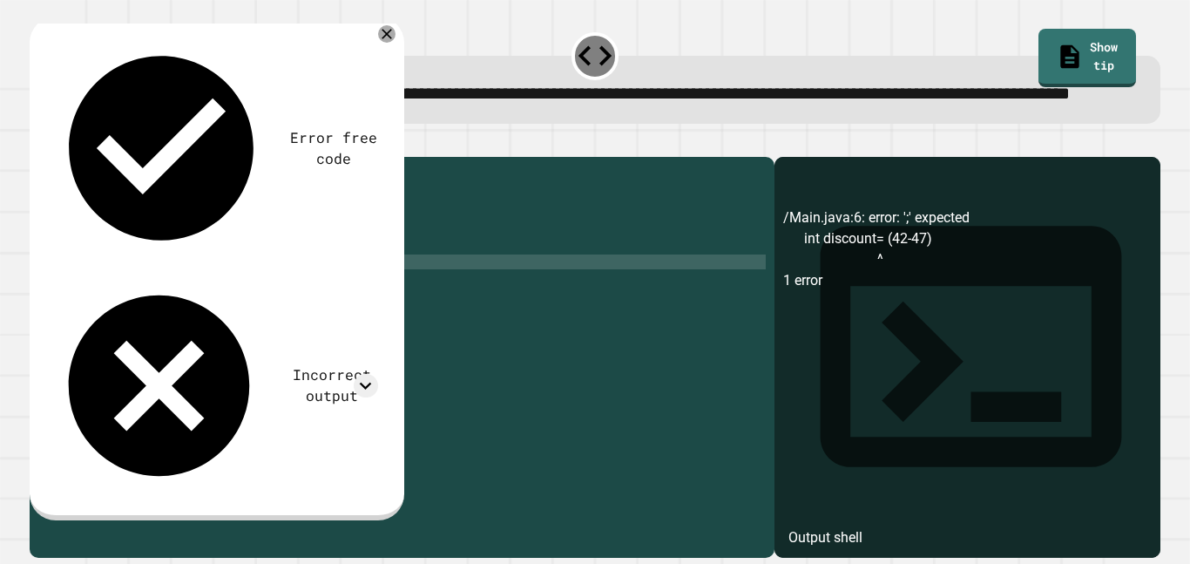
click at [262, 321] on div "public class Main { public static void main ( String args [ ]) { int cost = 47 …" at bounding box center [418, 335] width 693 height 341
click at [396, 44] on icon at bounding box center [386, 34] width 21 height 21
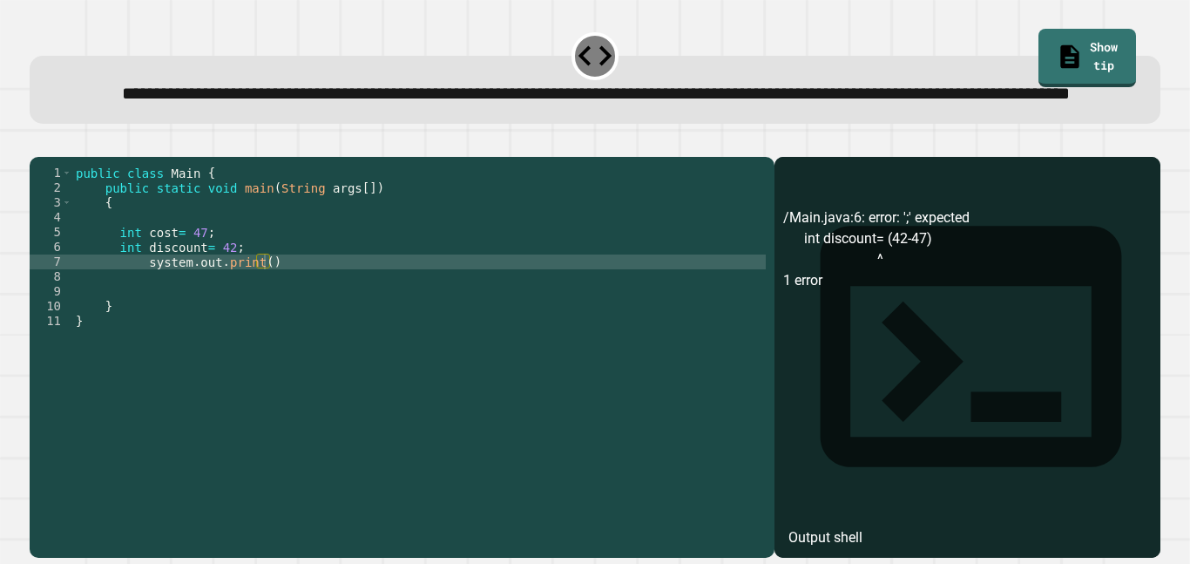
click at [820, 232] on icon at bounding box center [970, 346] width 300 height 240
click at [821, 272] on div "/Main.java:6: error: ';' expected int discount= (42-47) ^ 1 error" at bounding box center [967, 382] width 368 height 350
click at [823, 296] on div "/Main.java:6: error: ';' expected int discount= (42-47) ^ 1 error" at bounding box center [967, 382] width 368 height 350
click at [265, 316] on div "public class Main { public static void main ( String args [ ]) { int cost = 47 …" at bounding box center [418, 335] width 693 height 341
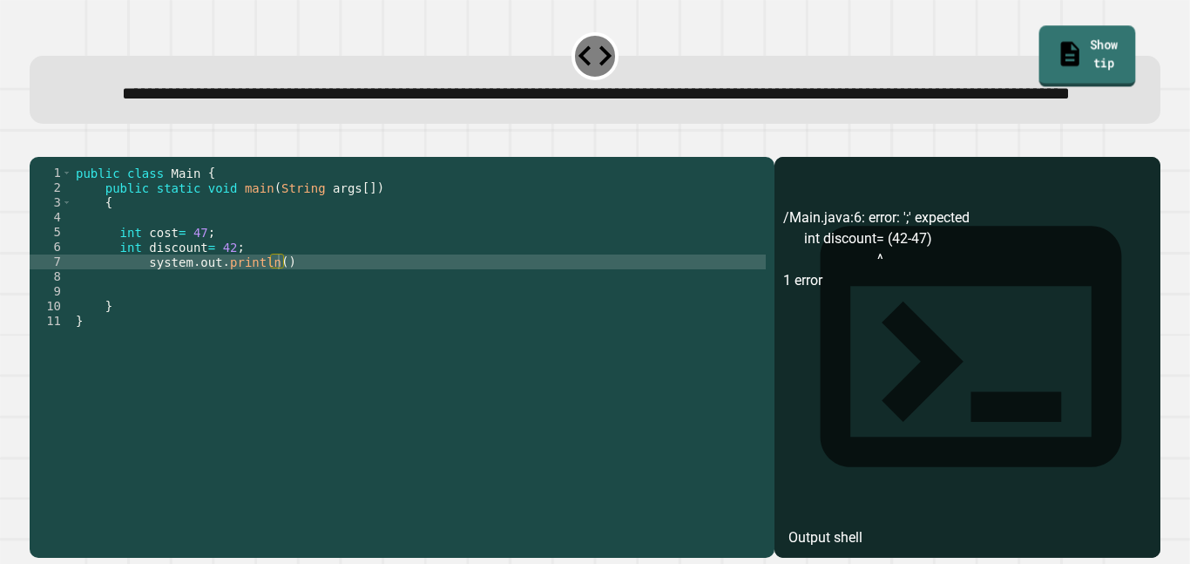
click at [1043, 55] on link "Show tip" at bounding box center [1086, 56] width 97 height 61
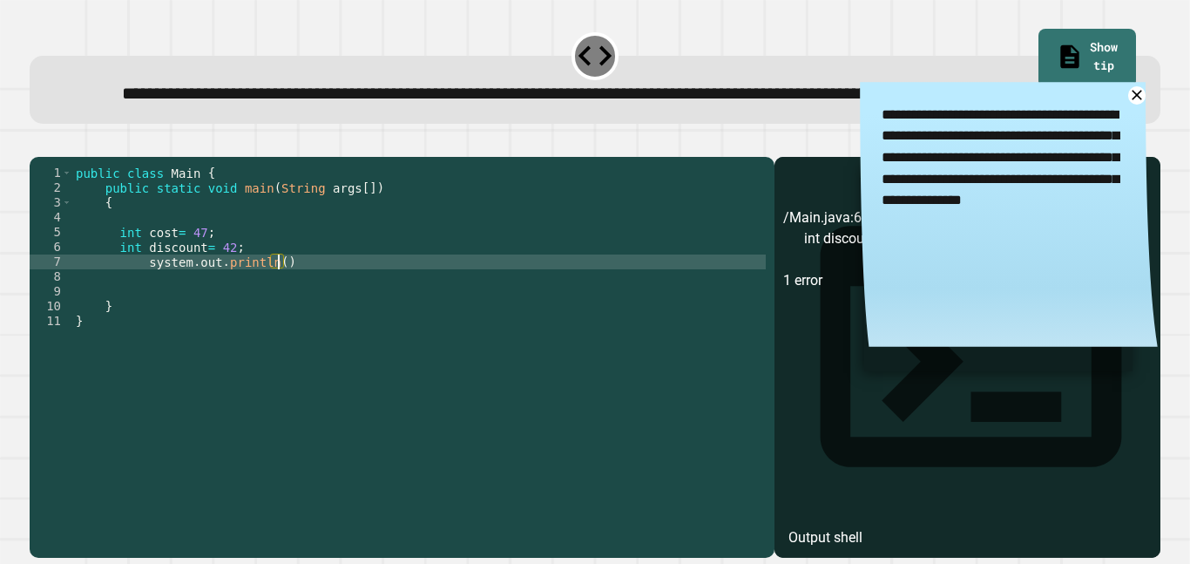
click at [277, 316] on div "public class Main { public static void main ( String args [ ]) { int cost = 47 …" at bounding box center [418, 335] width 693 height 341
click at [1136, 106] on icon at bounding box center [1136, 95] width 22 height 22
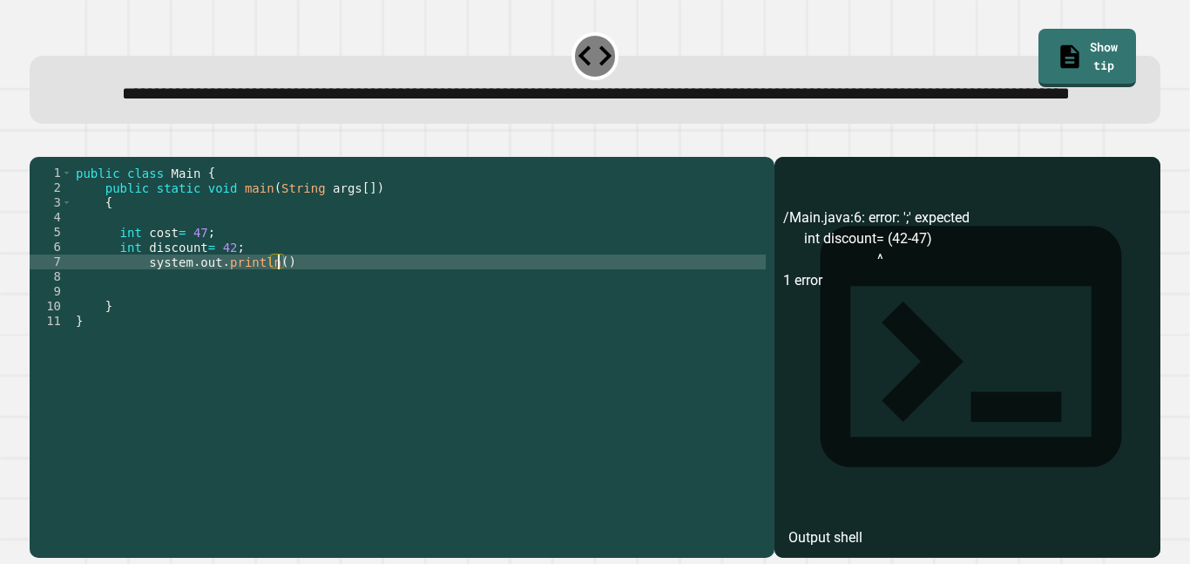
click at [276, 317] on div "public class Main { public static void main ( String args [ ]) { int cost = 47 …" at bounding box center [418, 335] width 693 height 341
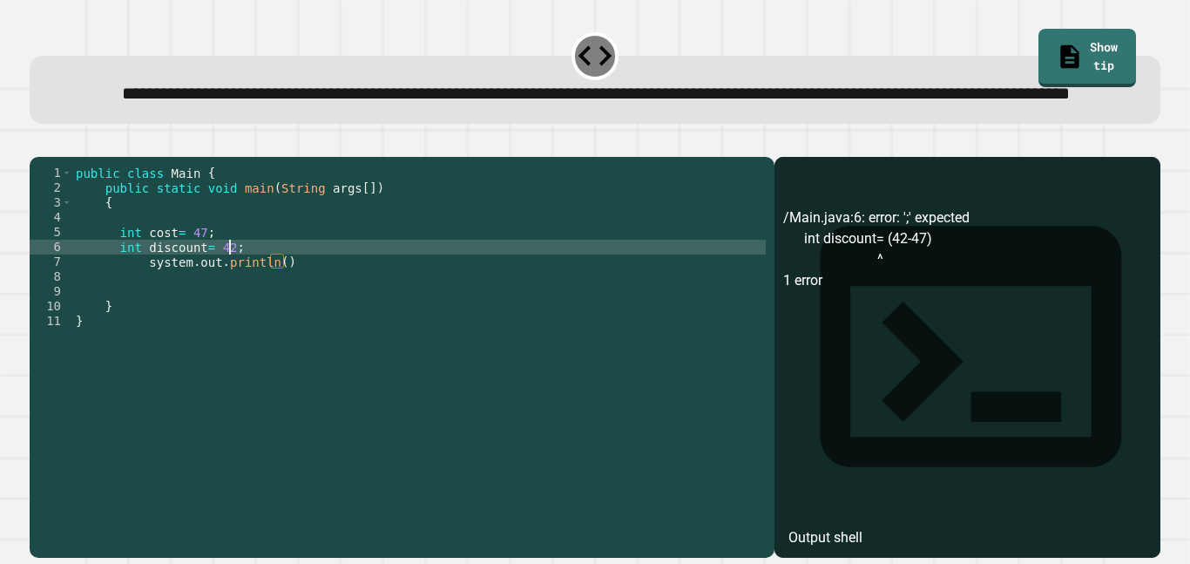
click at [232, 299] on div "public class Main { public static void main ( String args [ ]) { int cost = 47 …" at bounding box center [418, 335] width 693 height 341
click at [280, 318] on div "public class Main { public static void main ( String args [ ]) { int cost = 47 …" at bounding box center [418, 335] width 693 height 341
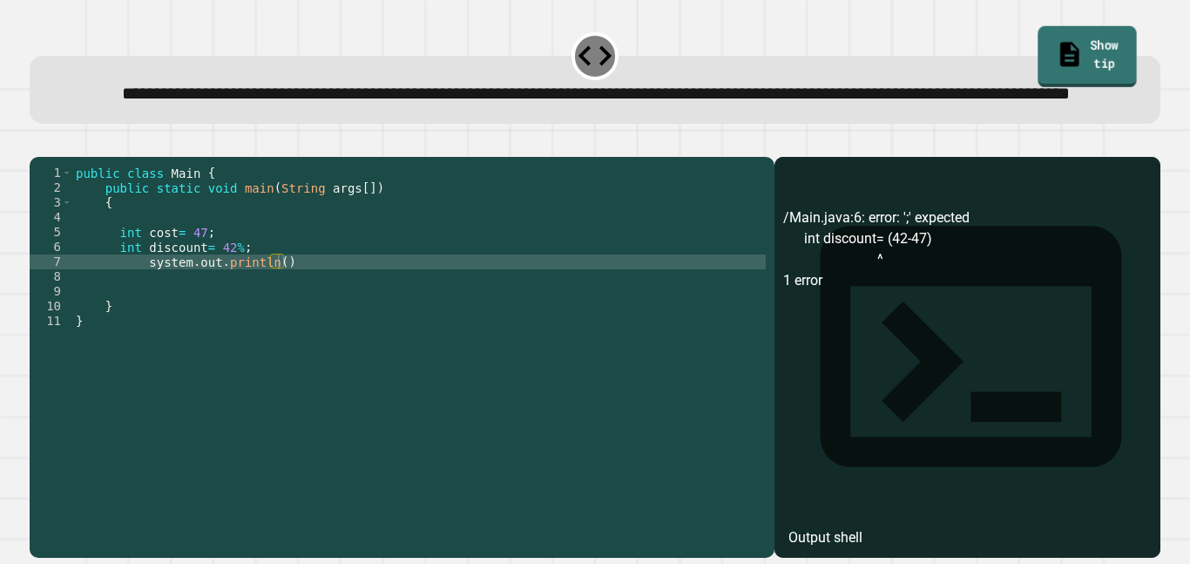
click at [1056, 40] on icon at bounding box center [1070, 55] width 28 height 30
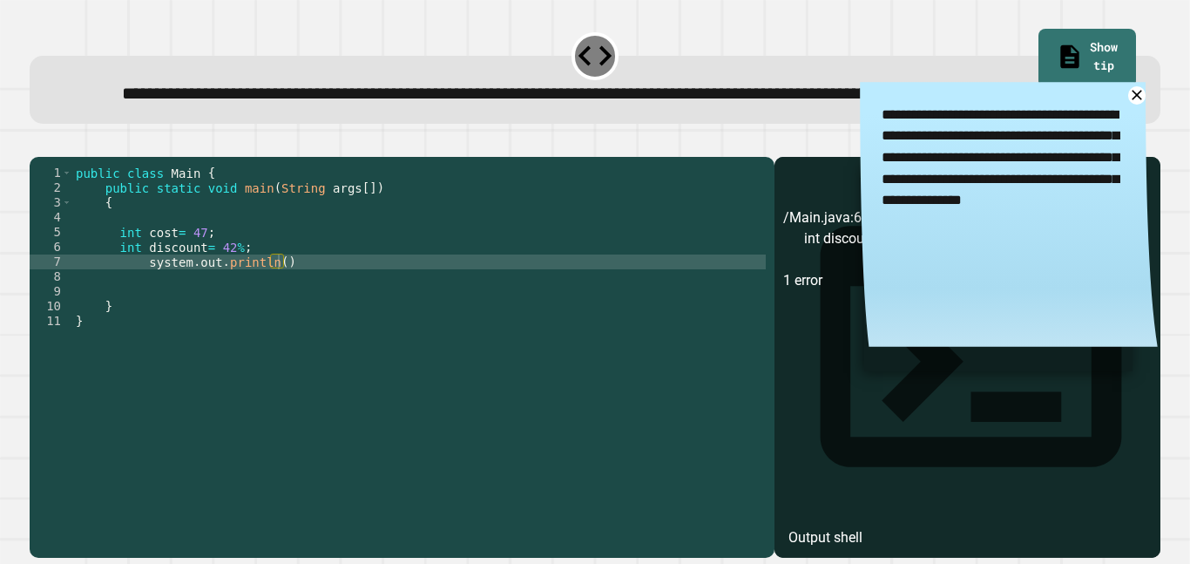
click at [281, 316] on div "public class Main { public static void main ( String args [ ]) { int cost = 47 …" at bounding box center [418, 335] width 693 height 341
click at [1137, 142] on textarea "**********" at bounding box center [1009, 157] width 298 height 150
click at [1137, 137] on textarea "**********" at bounding box center [1009, 157] width 298 height 150
click at [55, 159] on icon "button" at bounding box center [50, 153] width 10 height 12
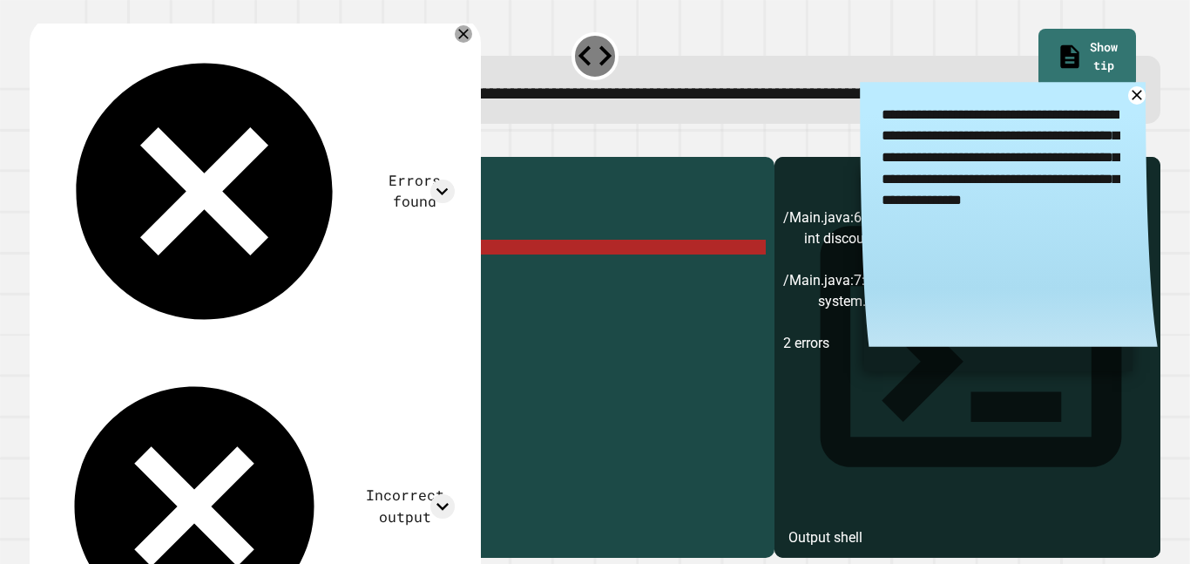
click at [234, 293] on div "public class Main { public static void main ( String args [ ]) { int cost = 47 …" at bounding box center [418, 335] width 693 height 341
type textarea "**********"
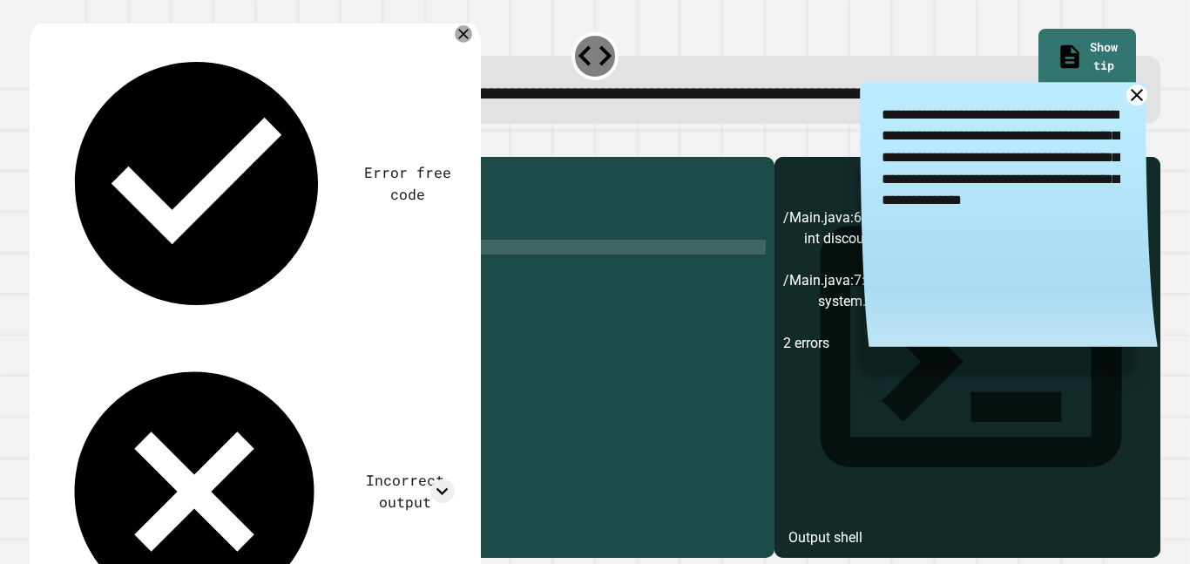
click at [1132, 106] on icon at bounding box center [1136, 95] width 22 height 22
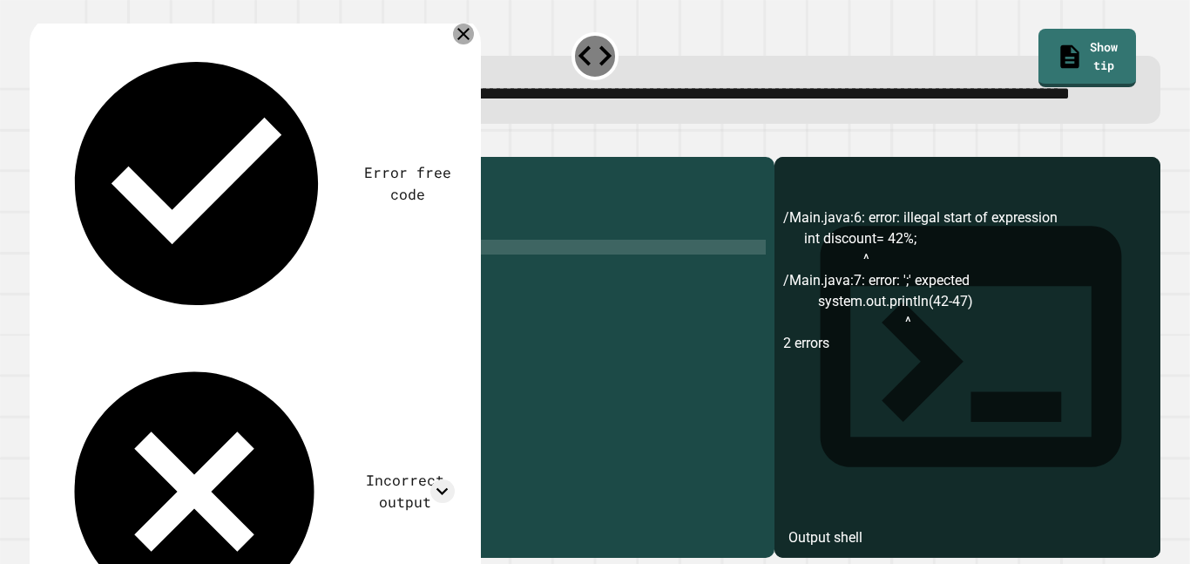
click at [468, 44] on icon at bounding box center [463, 34] width 21 height 21
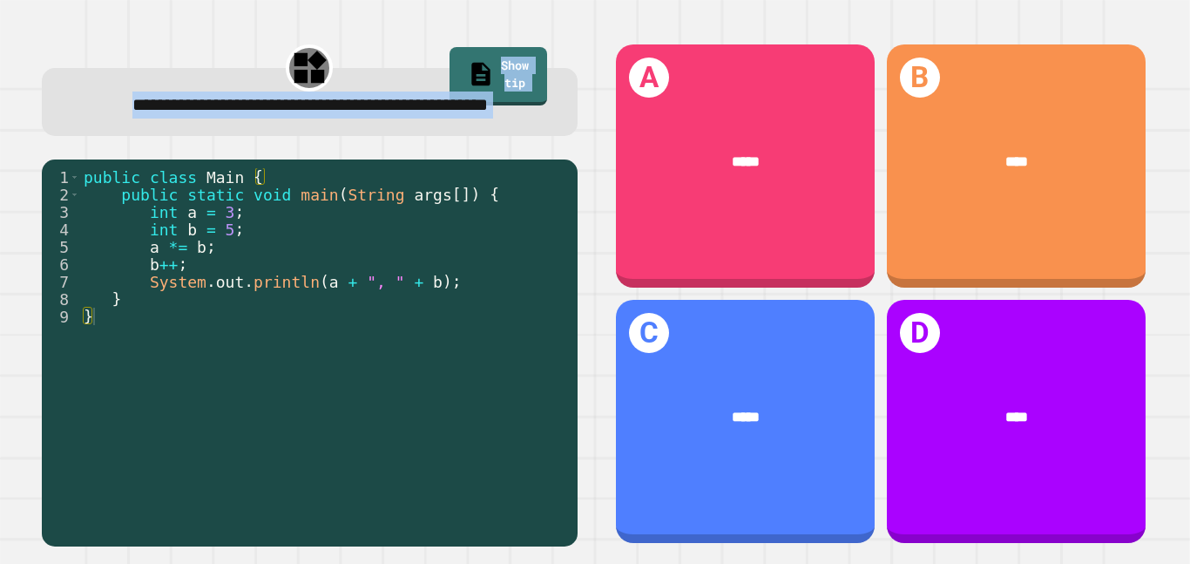
drag, startPoint x: 68, startPoint y: 104, endPoint x: 466, endPoint y: 361, distance: 473.7
click at [466, 361] on div "**********" at bounding box center [309, 294] width 571 height 540
click at [466, 361] on div "public class Main { public static void main ( String args [ ]) { int a = 3 ; in…" at bounding box center [324, 342] width 489 height 348
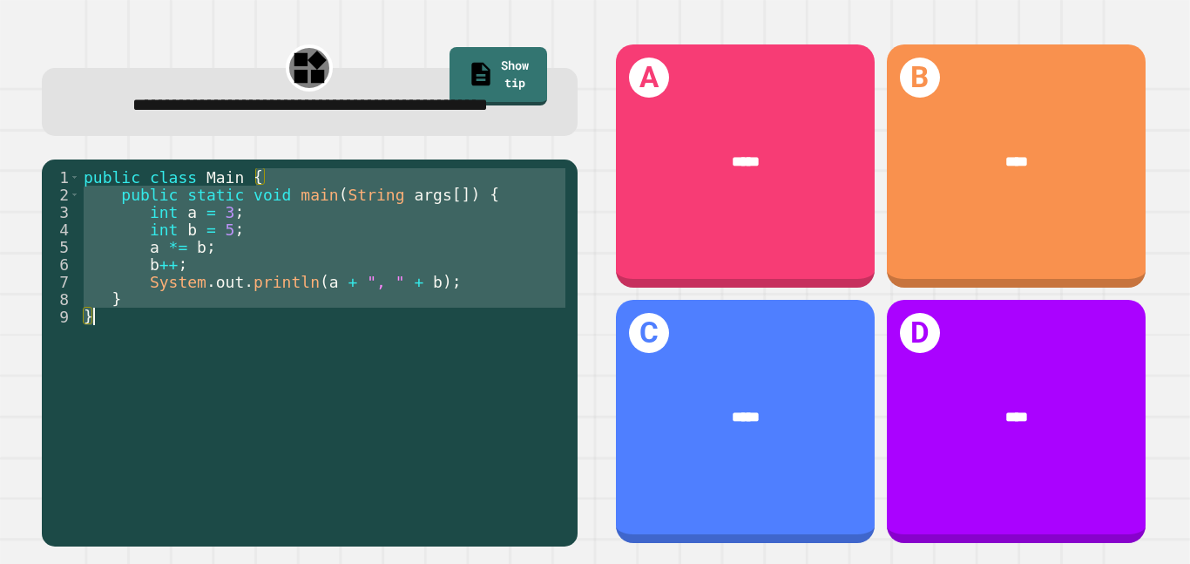
drag, startPoint x: 466, startPoint y: 361, endPoint x: 238, endPoint y: 281, distance: 241.6
click at [238, 281] on div "public class Main { public static void main ( String args [ ]) { int a = 3 ; in…" at bounding box center [324, 342] width 489 height 348
click at [87, 218] on div "public class Main { public static void main ( String args [ ]) { int a = 3 ; in…" at bounding box center [324, 325] width 489 height 314
drag, startPoint x: 87, startPoint y: 210, endPoint x: 319, endPoint y: 363, distance: 277.8
click at [319, 363] on div "public class Main { public static void main ( String args [ ]) { int a = 3 ; in…" at bounding box center [324, 342] width 489 height 348
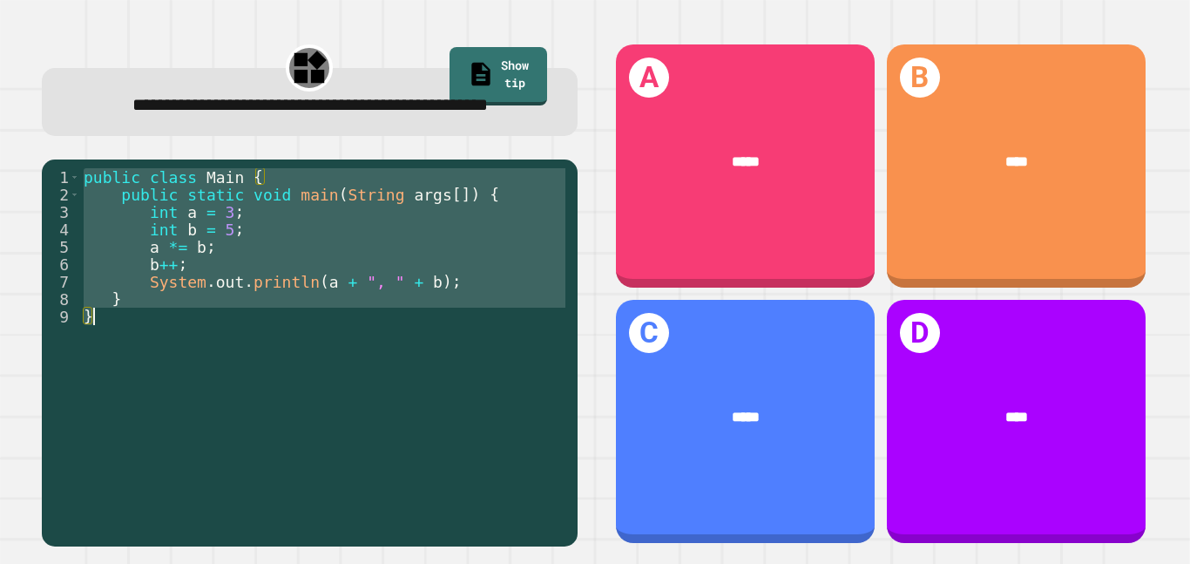
click at [279, 482] on div "public class Main { public static void main ( String args [ ]) { int a = 3 ; in…" at bounding box center [324, 325] width 489 height 314
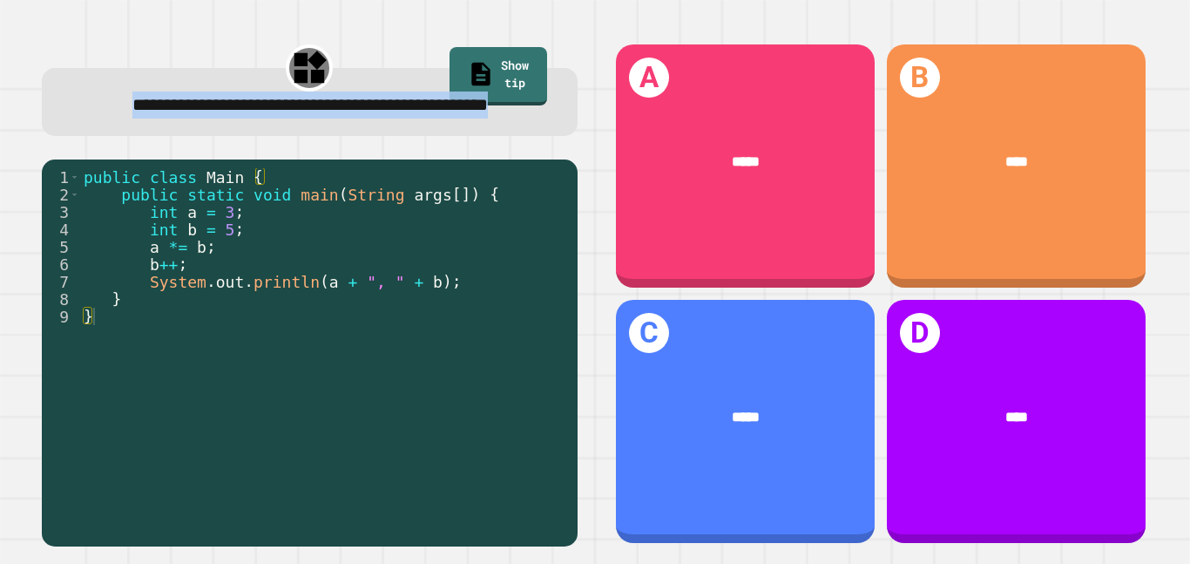
drag, startPoint x: 89, startPoint y: 103, endPoint x: 348, endPoint y: 148, distance: 263.5
click at [348, 136] on div "**********" at bounding box center [310, 102] width 536 height 68
click at [337, 177] on div "**********" at bounding box center [309, 294] width 571 height 540
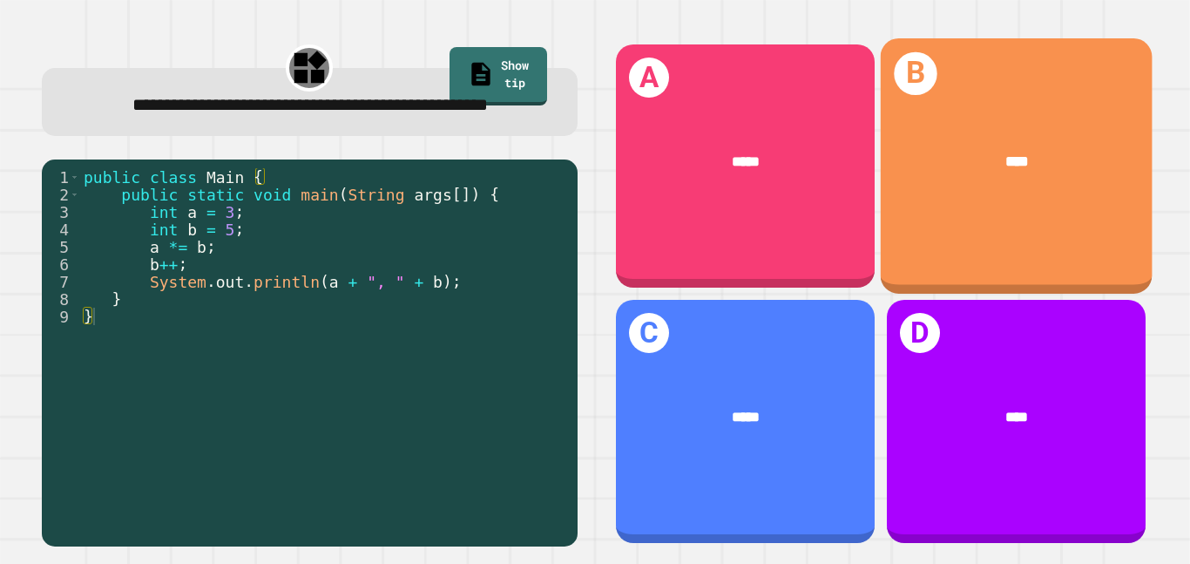
click at [987, 155] on div "****" at bounding box center [1016, 161] width 211 height 23
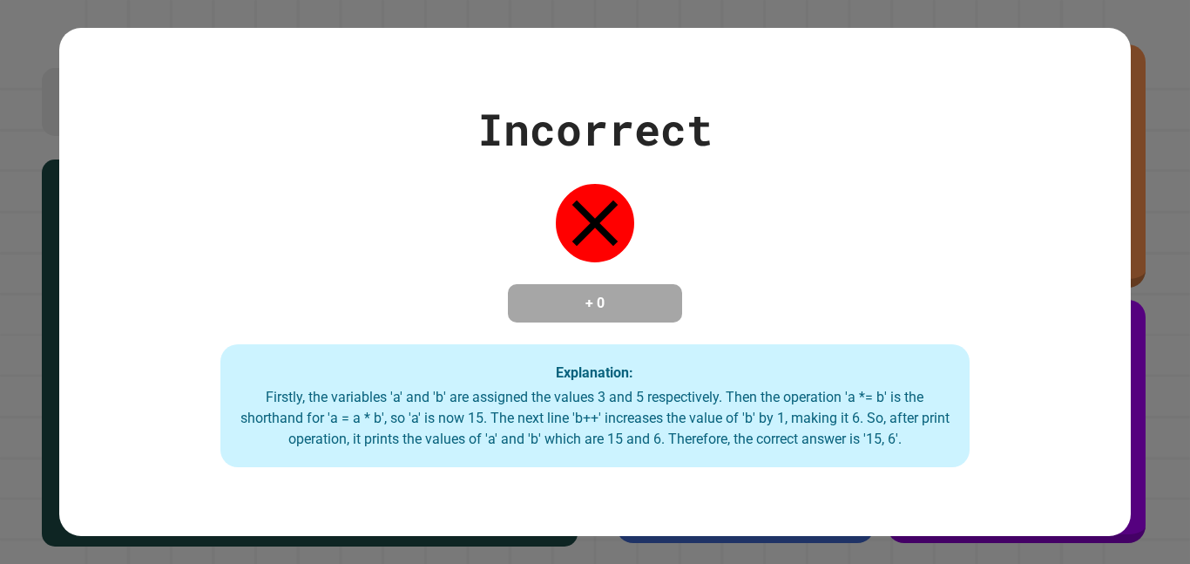
click at [596, 245] on icon at bounding box center [595, 223] width 78 height 78
click at [609, 199] on icon at bounding box center [595, 222] width 46 height 46
